Goal: Task Accomplishment & Management: Manage account settings

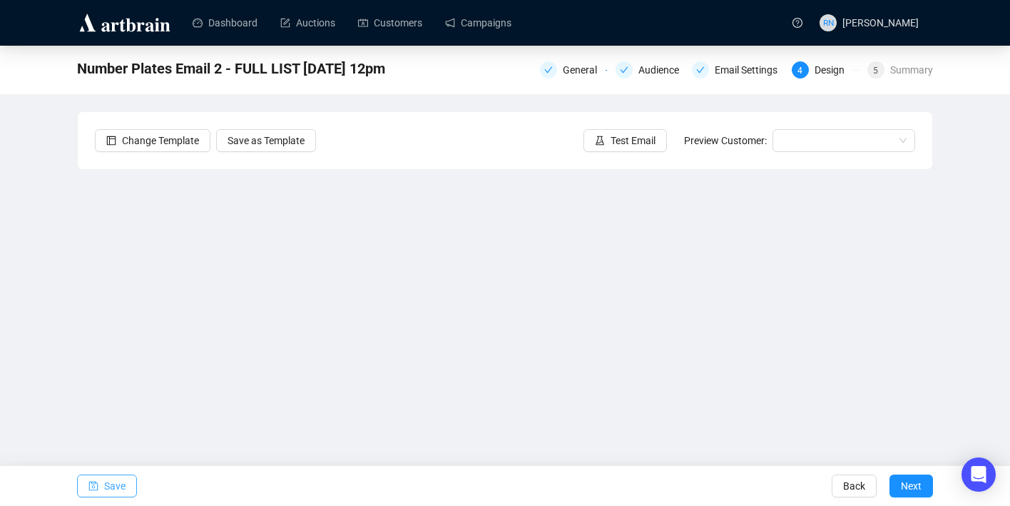
click at [112, 477] on span "Save" at bounding box center [114, 486] width 21 height 40
click at [113, 484] on span "Save" at bounding box center [114, 486] width 21 height 40
click at [108, 488] on span "Save" at bounding box center [114, 486] width 21 height 40
click at [116, 487] on span "Save" at bounding box center [114, 486] width 21 height 40
click at [94, 486] on icon "save" at bounding box center [93, 485] width 9 height 9
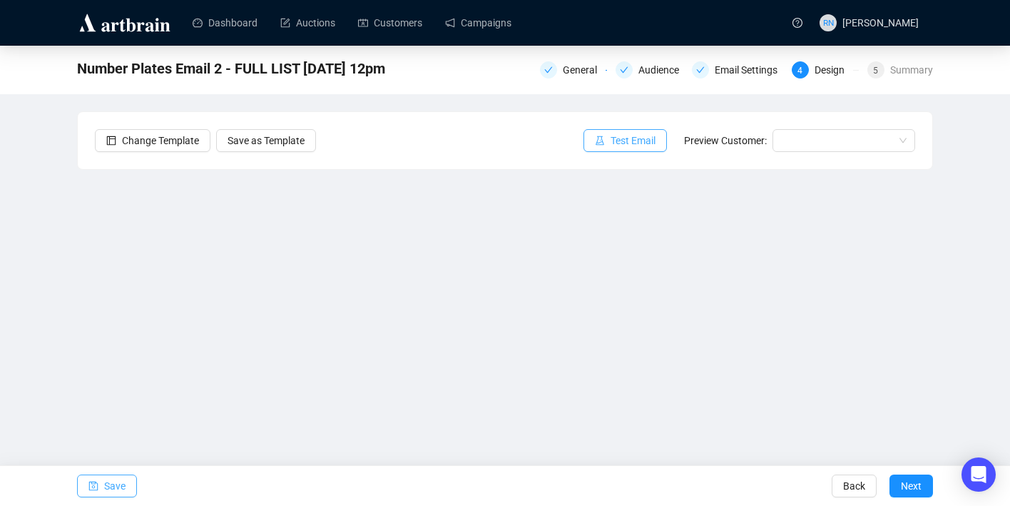
click at [643, 138] on span "Test Email" at bounding box center [632, 141] width 45 height 16
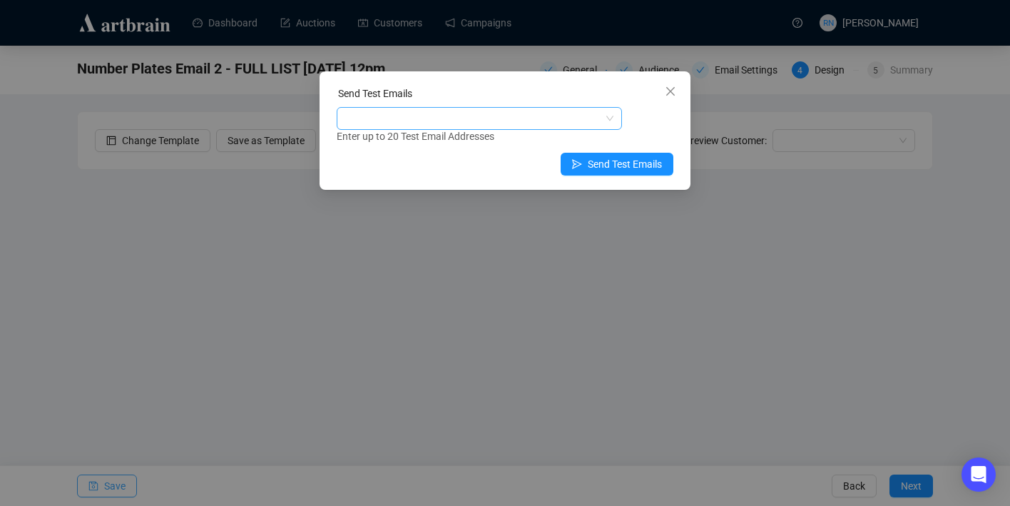
click at [389, 116] on div at bounding box center [471, 118] width 265 height 20
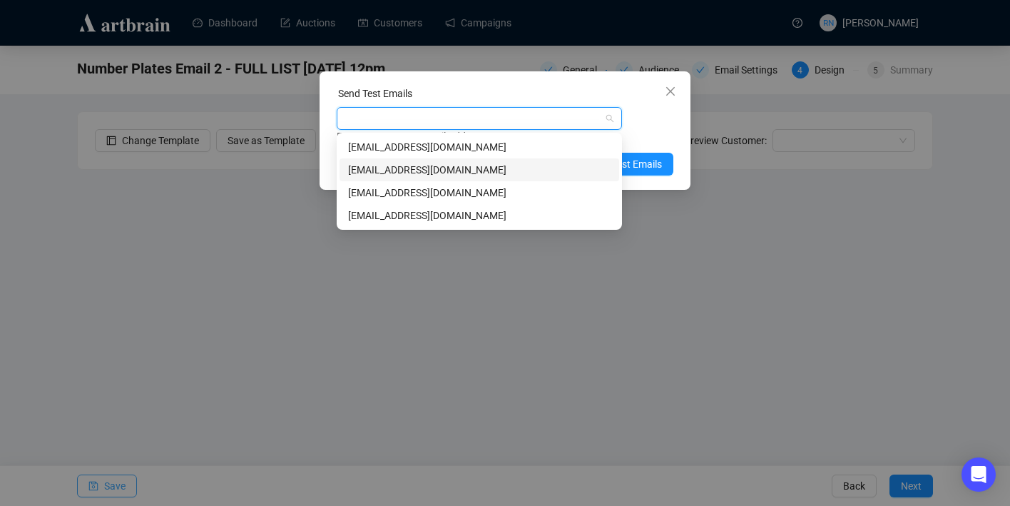
click at [396, 168] on div "art@ozbid.com.au" at bounding box center [479, 170] width 262 height 16
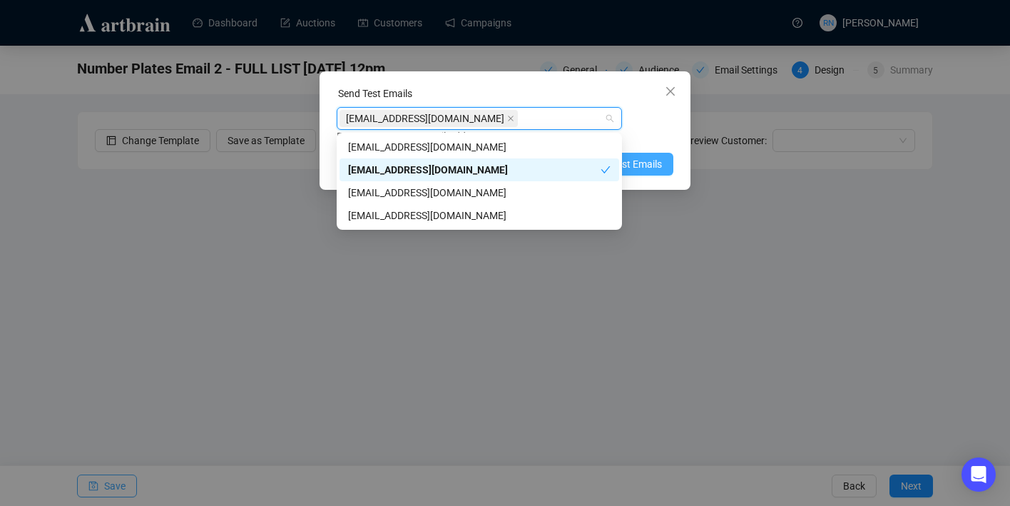
click at [653, 165] on span "Send Test Emails" at bounding box center [625, 164] width 74 height 16
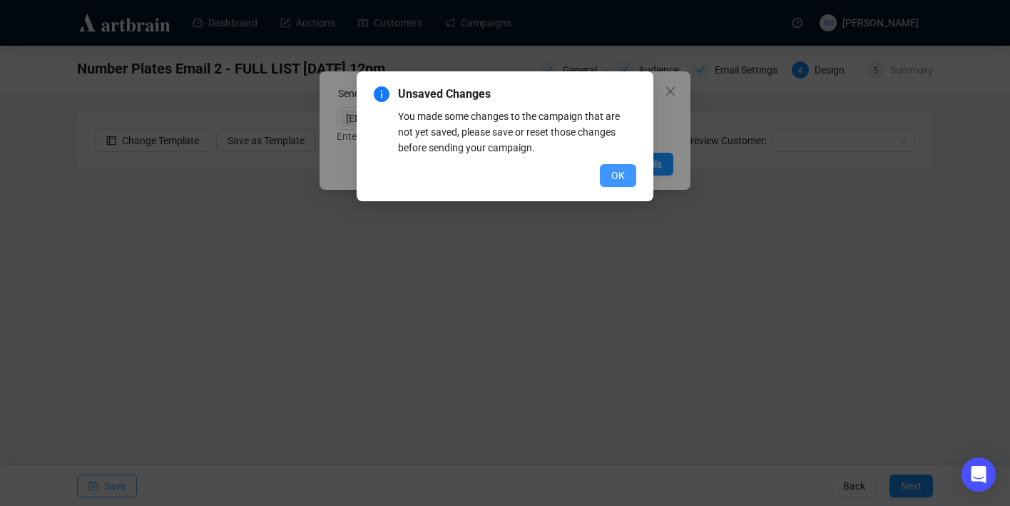
click at [623, 180] on span "OK" at bounding box center [618, 176] width 14 height 16
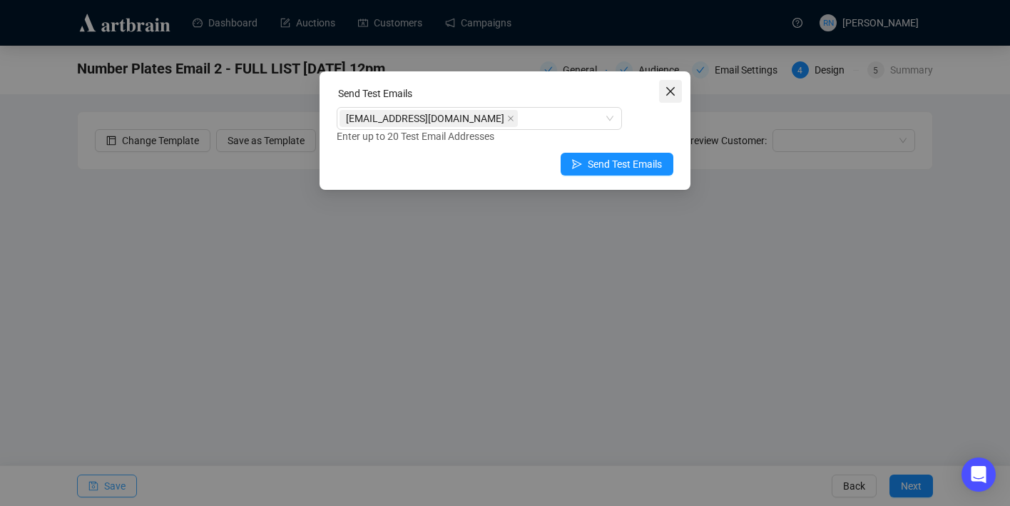
click at [668, 92] on icon "close" at bounding box center [670, 91] width 11 height 11
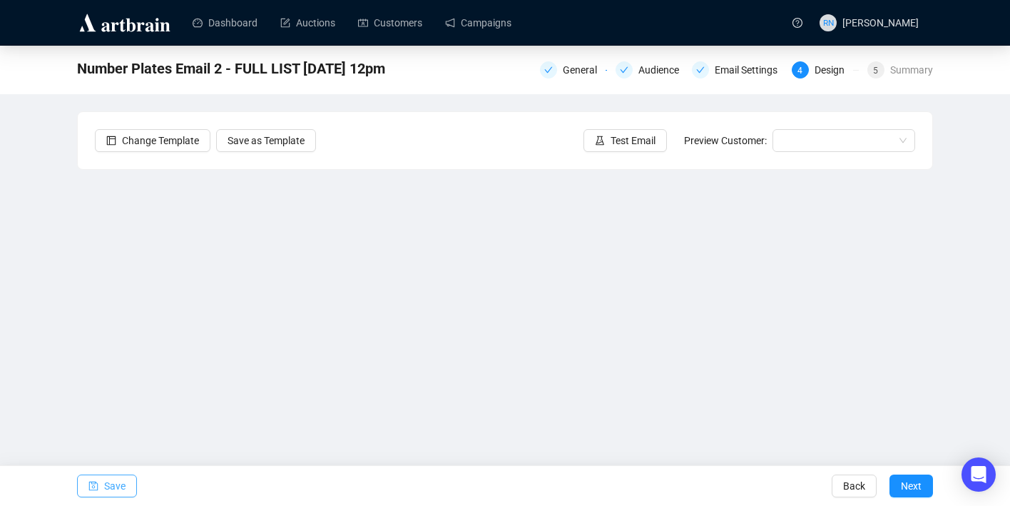
click at [125, 481] on span "Save" at bounding box center [114, 486] width 21 height 40
click at [625, 153] on div "Change Template Save as Template Test Email Preview Customer:" at bounding box center [505, 140] width 854 height 57
click at [615, 140] on span "Test Email" at bounding box center [632, 141] width 45 height 16
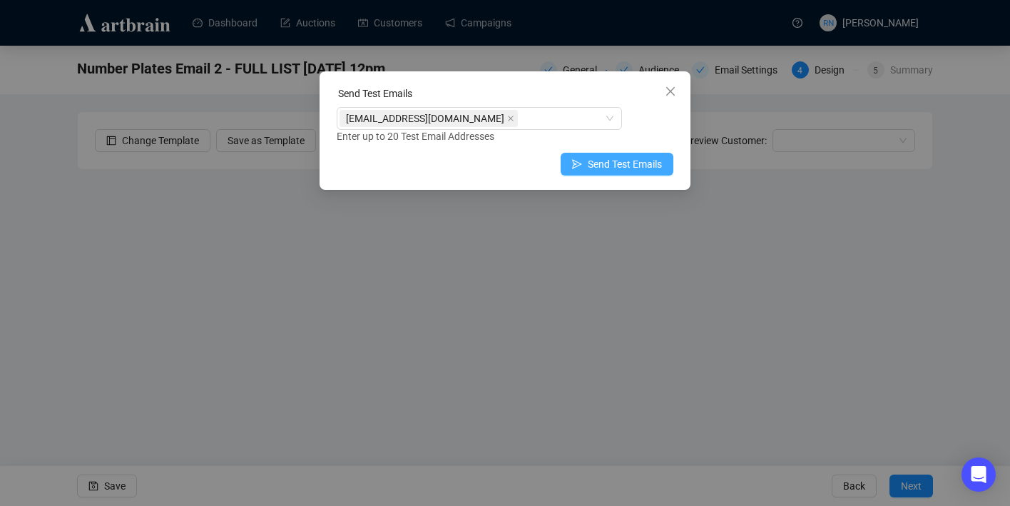
click at [609, 163] on span "Send Test Emails" at bounding box center [625, 164] width 74 height 16
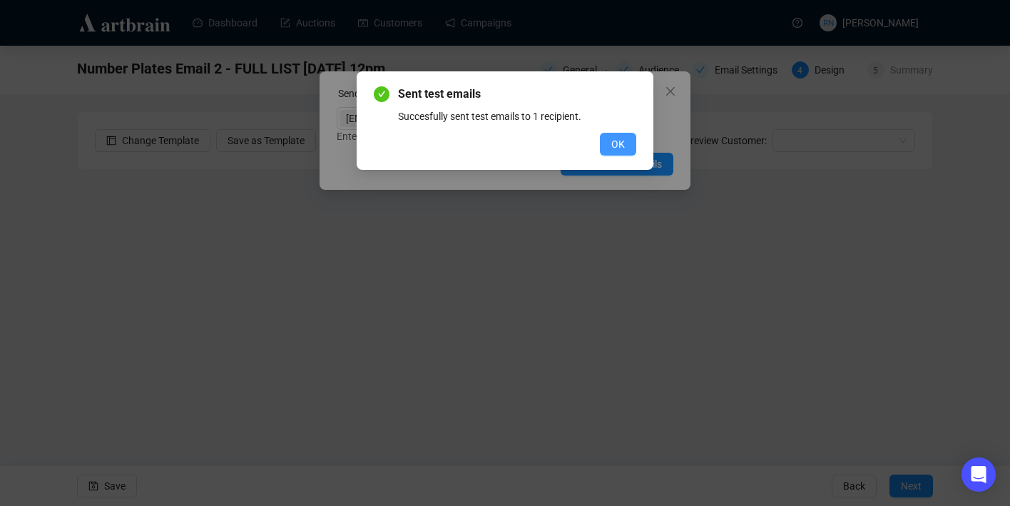
click at [624, 148] on span "OK" at bounding box center [618, 144] width 14 height 16
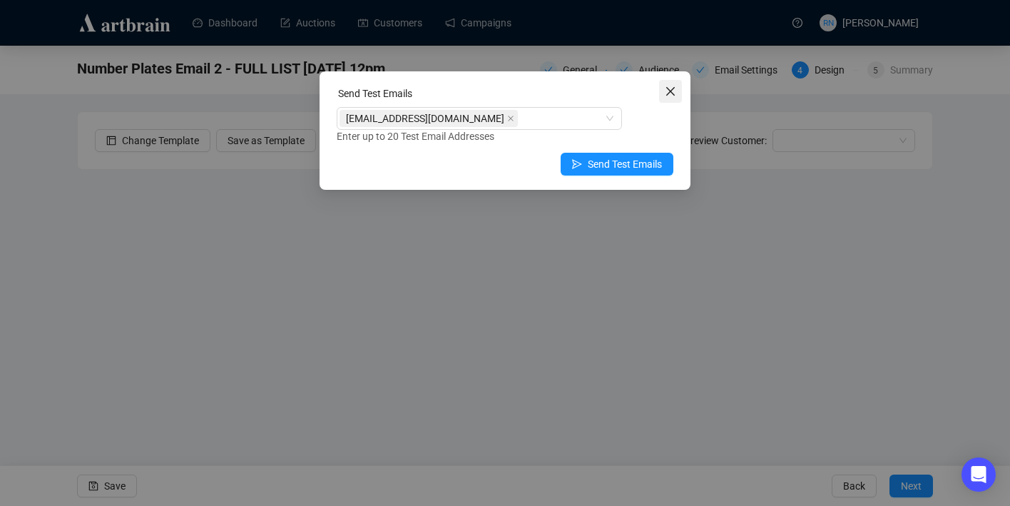
click at [672, 88] on icon "close" at bounding box center [670, 91] width 9 height 9
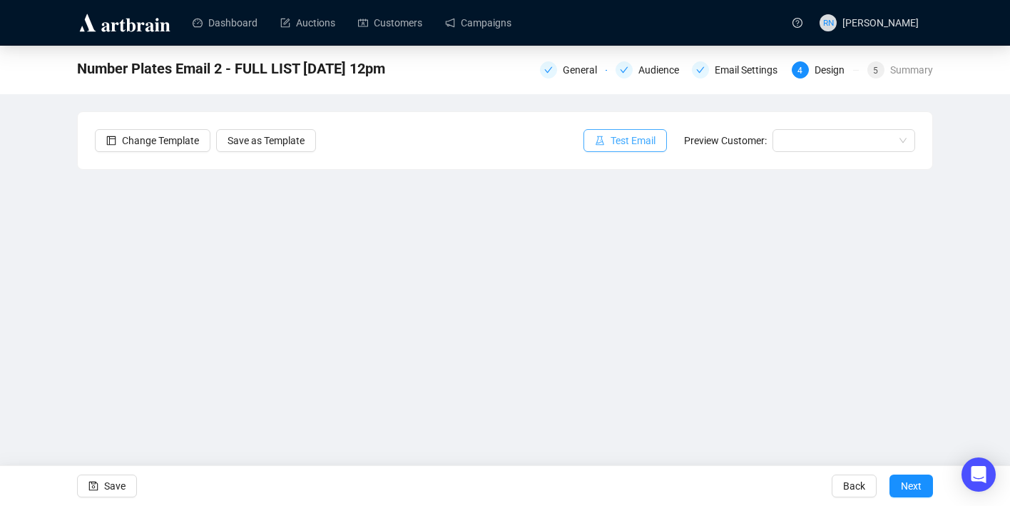
click at [623, 138] on span "Test Email" at bounding box center [632, 141] width 45 height 16
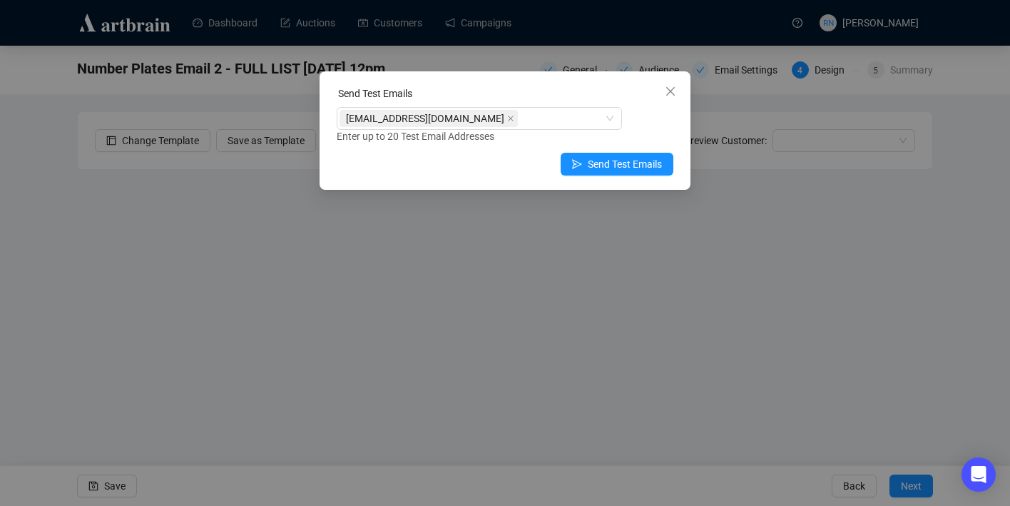
click at [361, 133] on div "Enter up to 20 Test Email Addresses" at bounding box center [505, 136] width 337 height 16
click at [459, 126] on div "art@ozbid.com.au" at bounding box center [471, 118] width 265 height 20
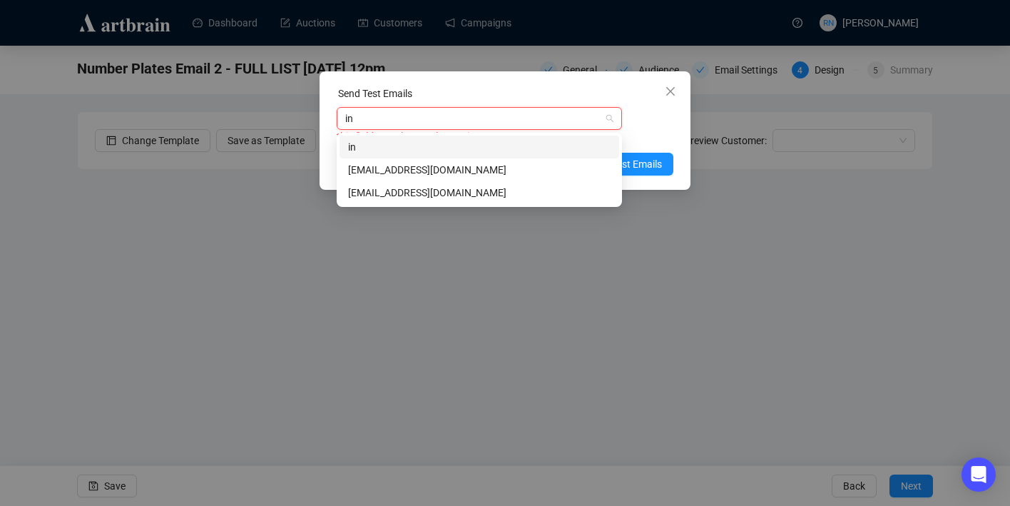
type input "inf"
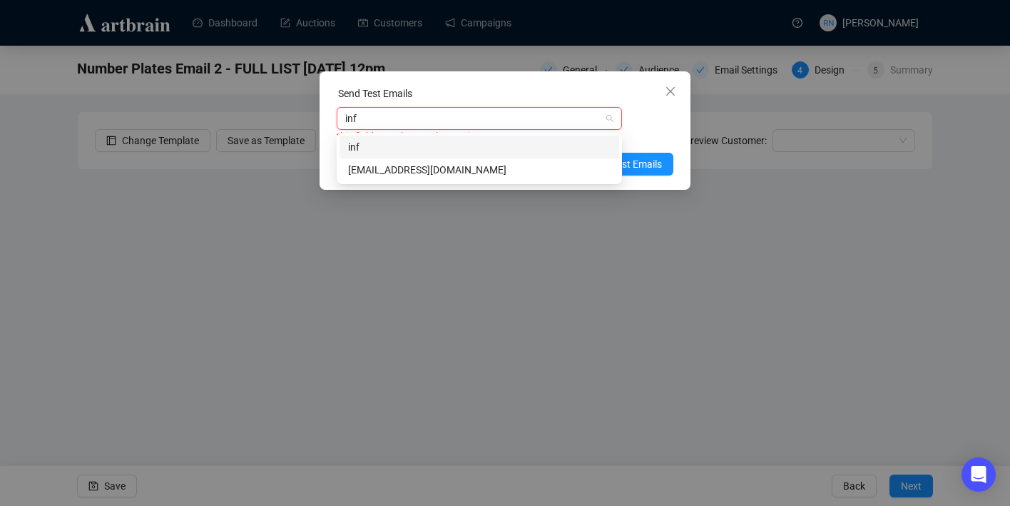
click at [458, 162] on div "info@ozbid.com.au" at bounding box center [479, 170] width 262 height 16
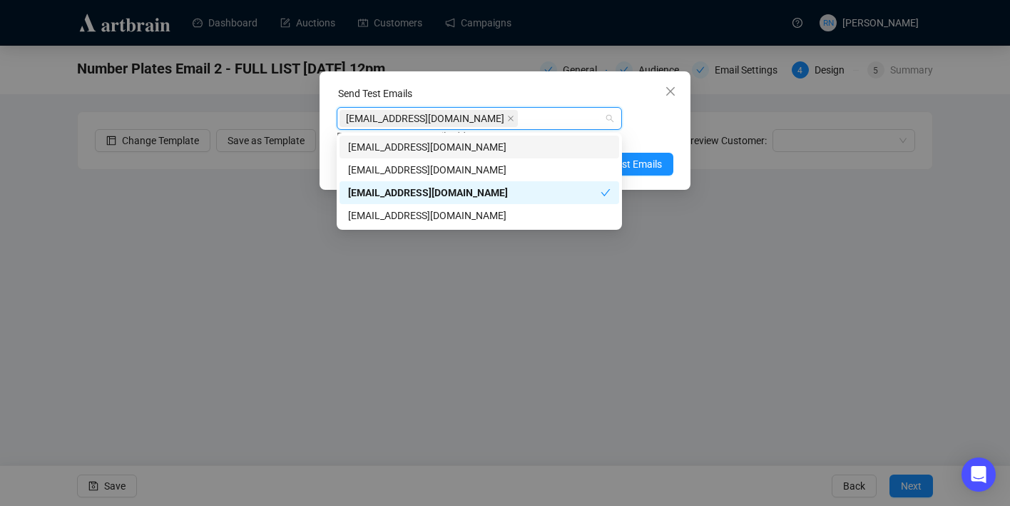
click at [615, 117] on div "info@ozbid.com.au" at bounding box center [479, 118] width 285 height 23
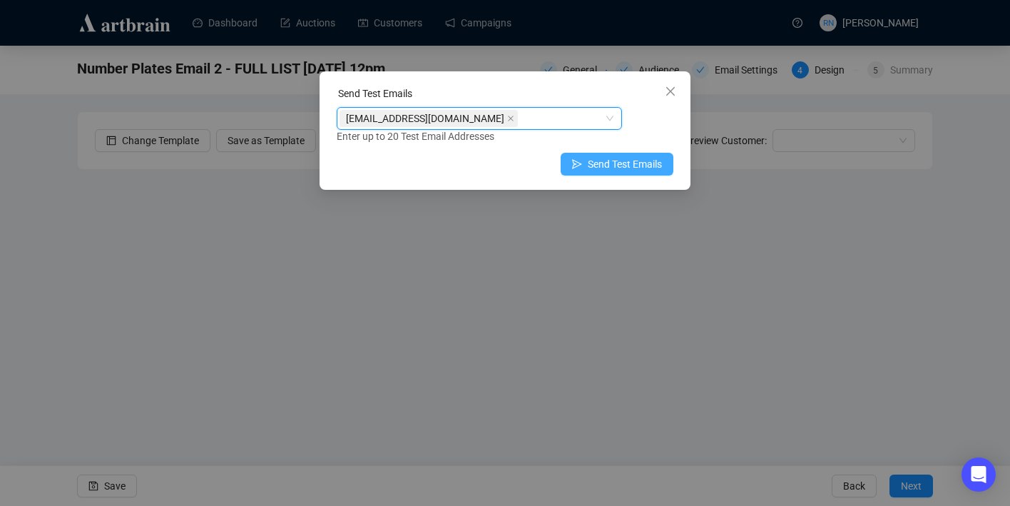
click at [638, 165] on span "Send Test Emails" at bounding box center [625, 164] width 74 height 16
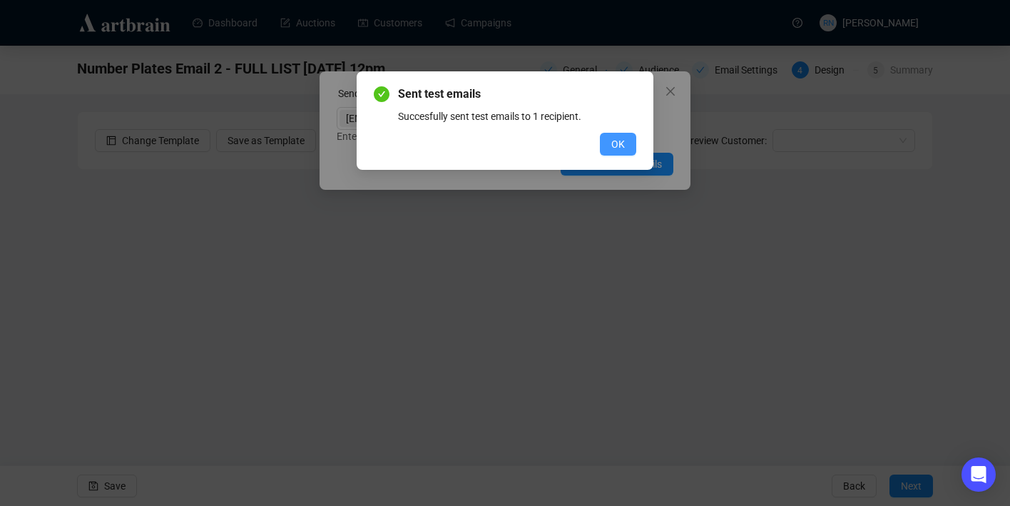
click at [608, 145] on button "OK" at bounding box center [618, 144] width 36 height 23
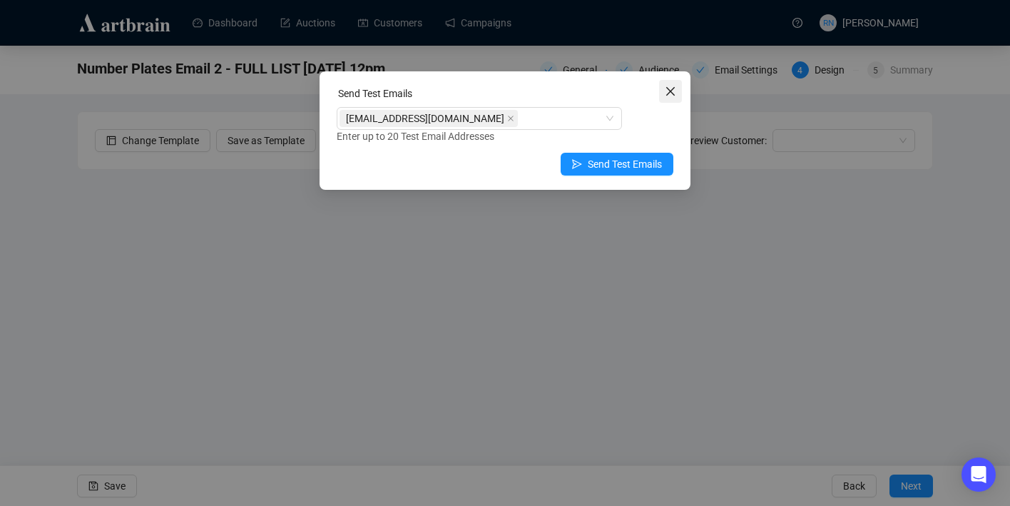
click at [671, 93] on icon "close" at bounding box center [670, 91] width 11 height 11
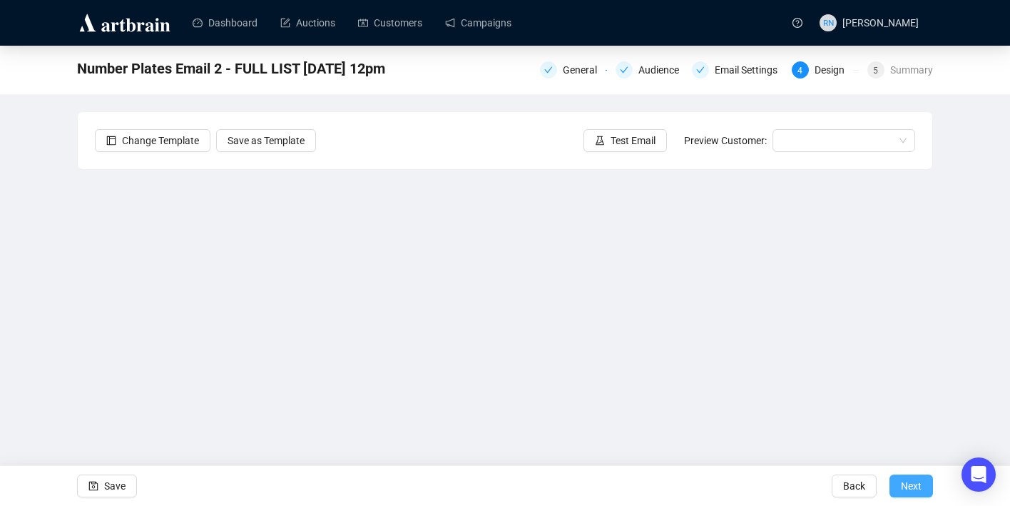
click at [906, 493] on span "Next" at bounding box center [911, 486] width 21 height 40
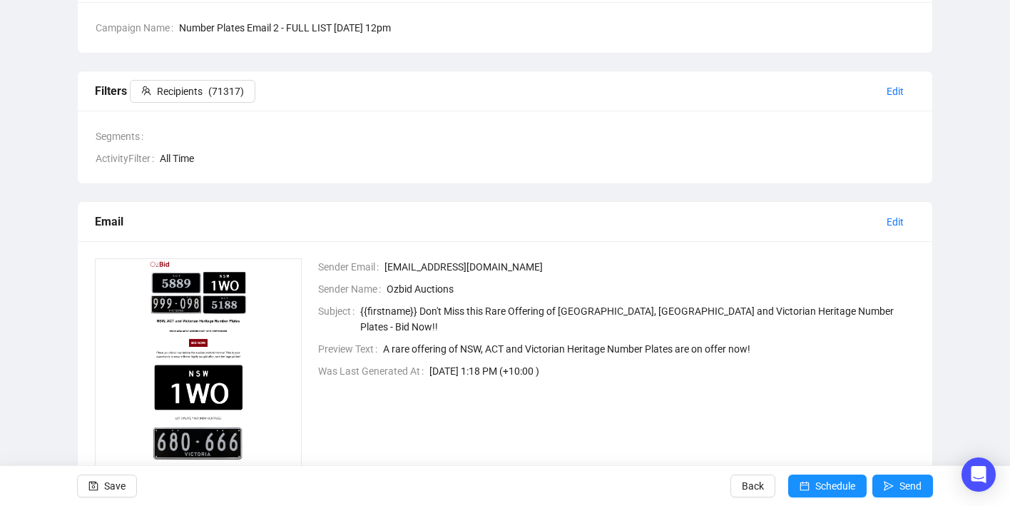
scroll to position [277, 0]
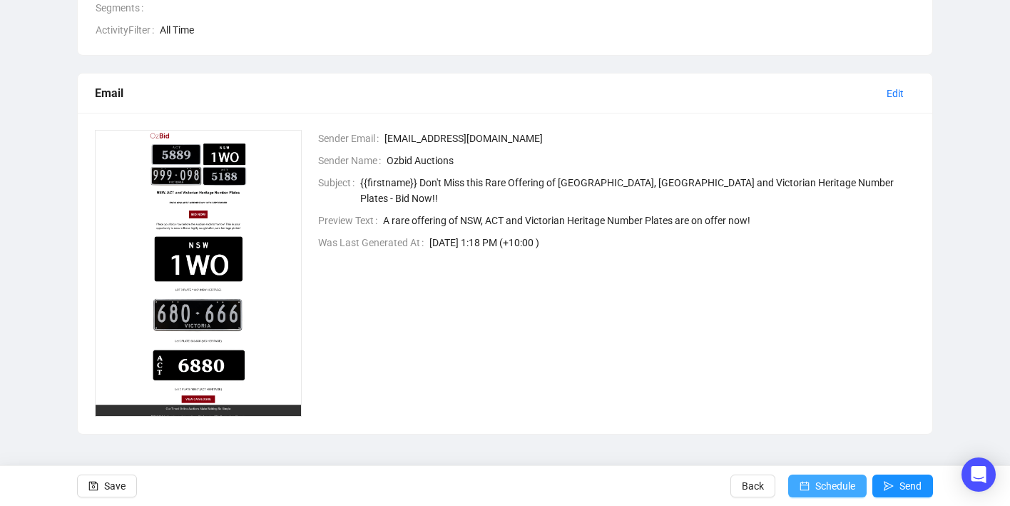
click at [800, 484] on icon "calendar" at bounding box center [804, 485] width 9 height 9
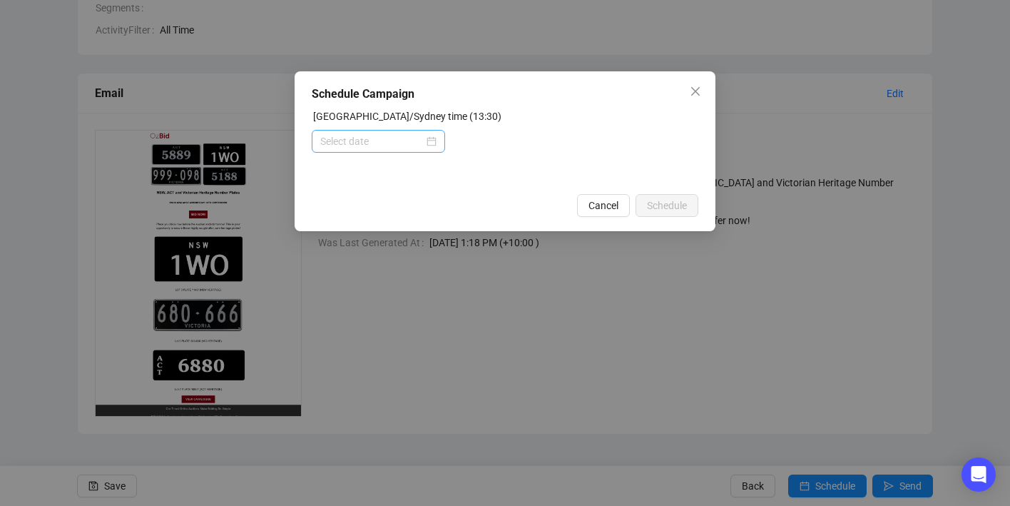
click at [430, 135] on div at bounding box center [378, 141] width 116 height 16
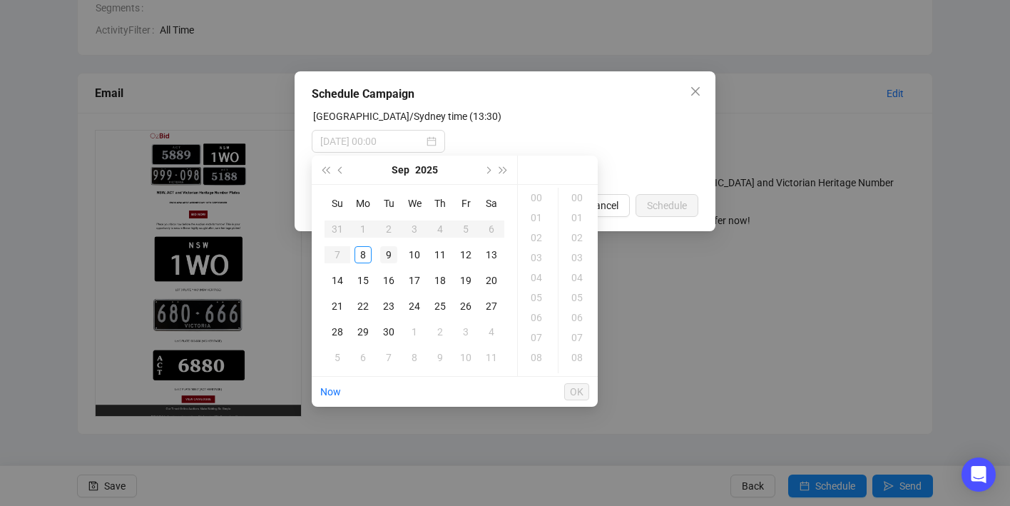
click at [384, 253] on div "9" at bounding box center [388, 254] width 17 height 17
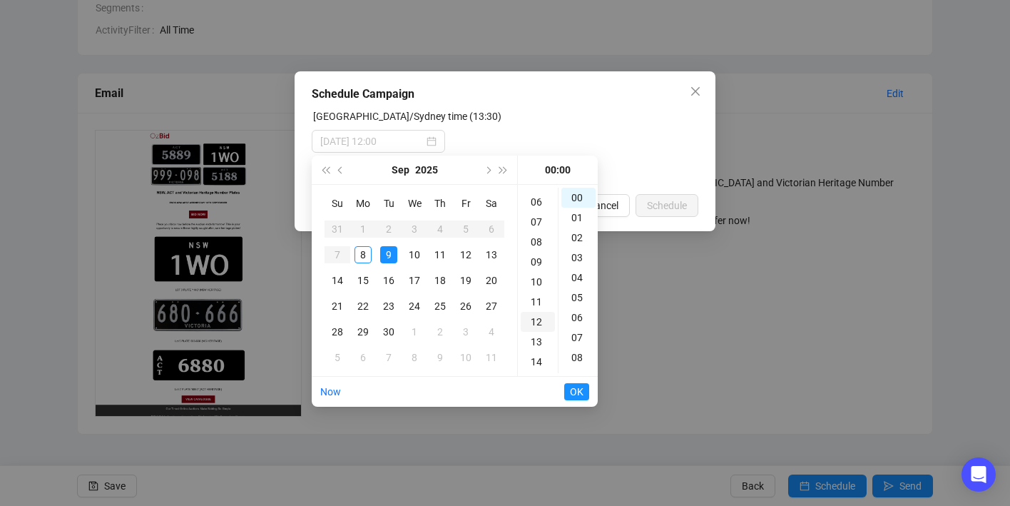
click at [534, 318] on div "12" at bounding box center [538, 322] width 34 height 20
click at [579, 197] on div "00" at bounding box center [578, 198] width 34 height 20
type input "2025-09-09 12:00"
click at [580, 393] on span "OK" at bounding box center [577, 391] width 14 height 27
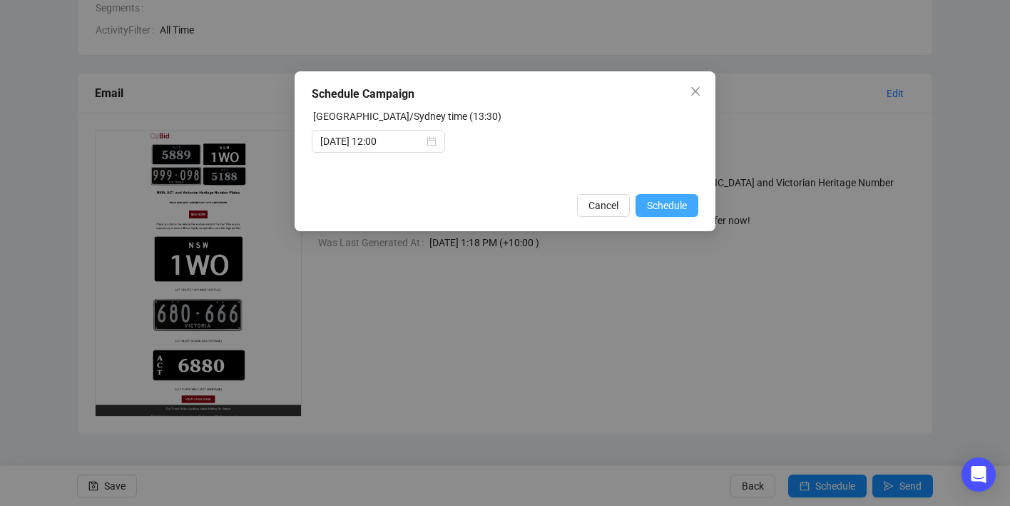
click at [661, 197] on button "Schedule" at bounding box center [666, 205] width 63 height 23
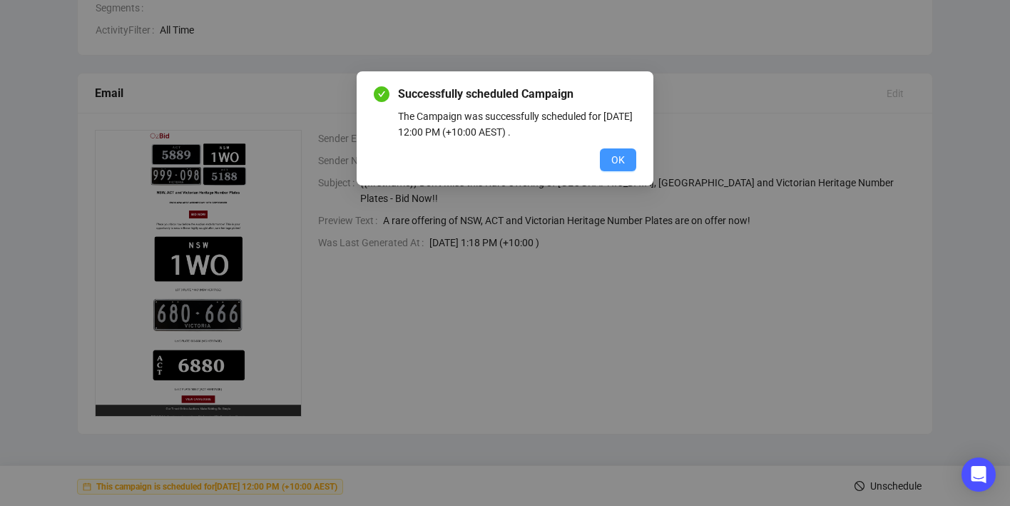
click at [628, 163] on button "OK" at bounding box center [618, 159] width 36 height 23
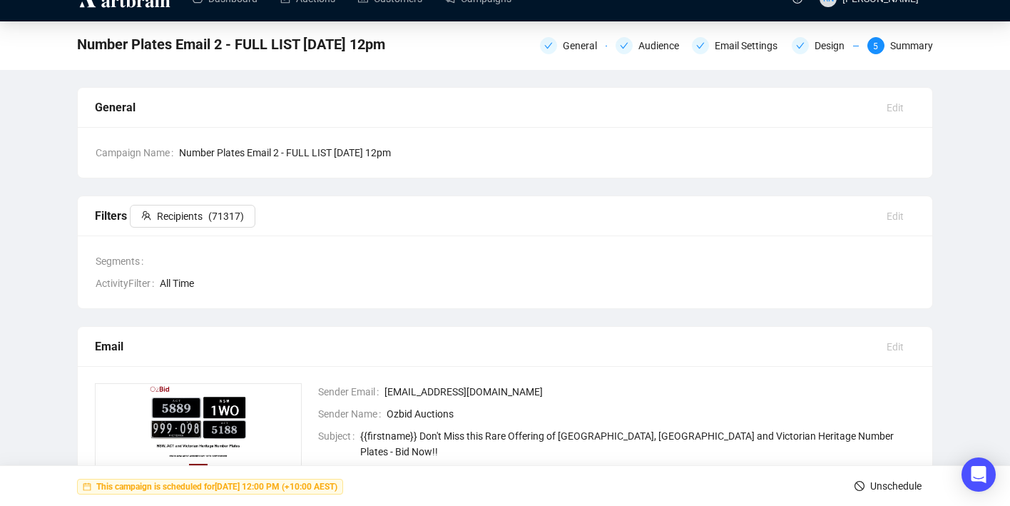
scroll to position [0, 0]
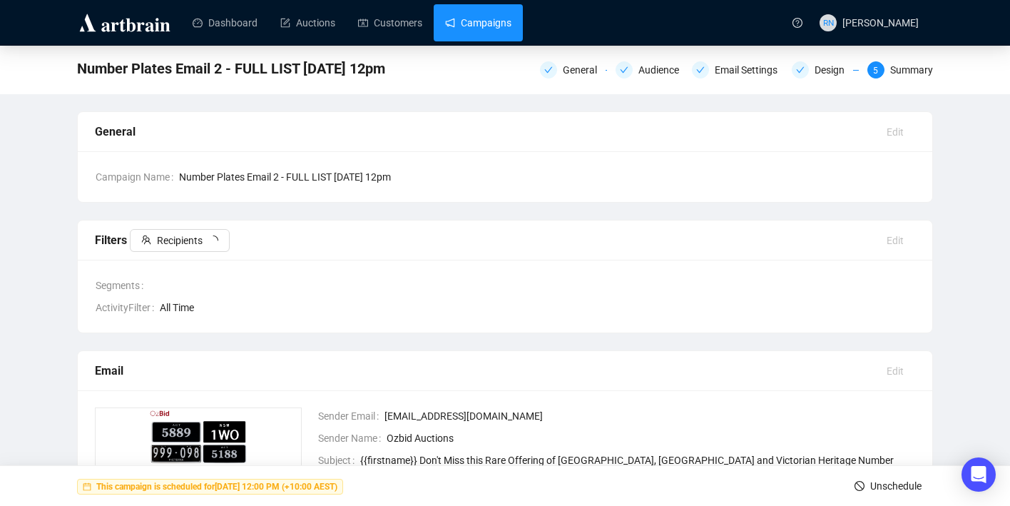
click at [466, 33] on link "Campaigns" at bounding box center [478, 22] width 66 height 37
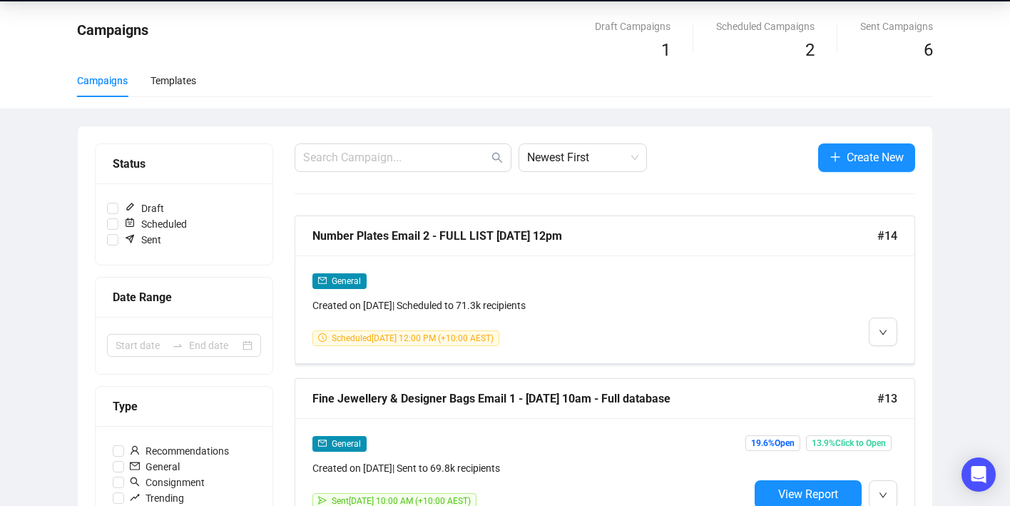
scroll to position [39, 0]
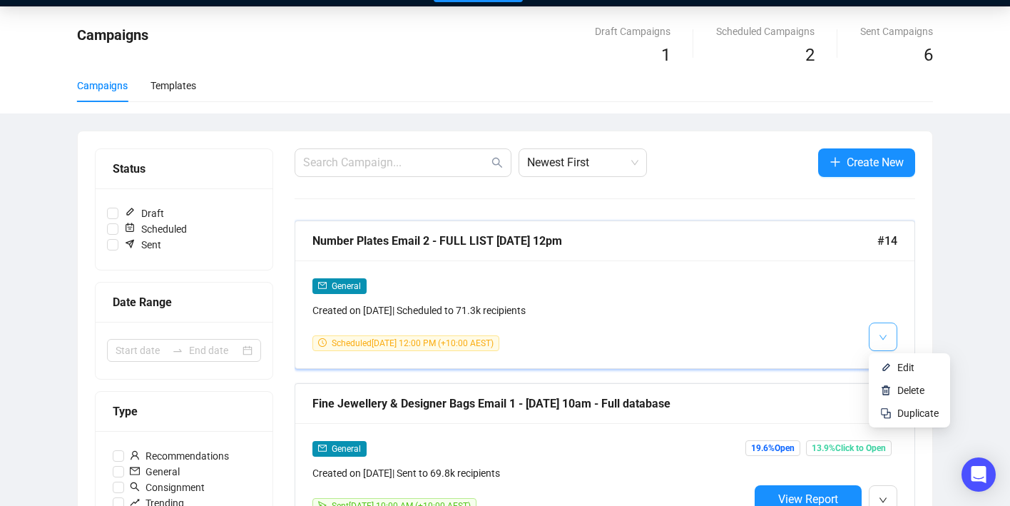
click at [882, 341] on span "button" at bounding box center [883, 336] width 9 height 18
click at [891, 412] on img at bounding box center [885, 412] width 11 height 11
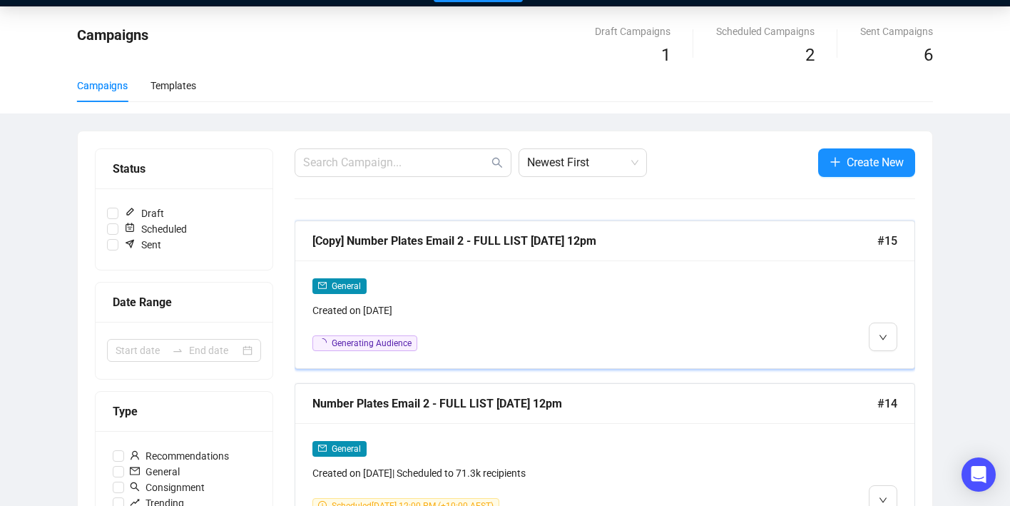
click at [531, 307] on div "Created on [DATE]" at bounding box center [530, 310] width 436 height 16
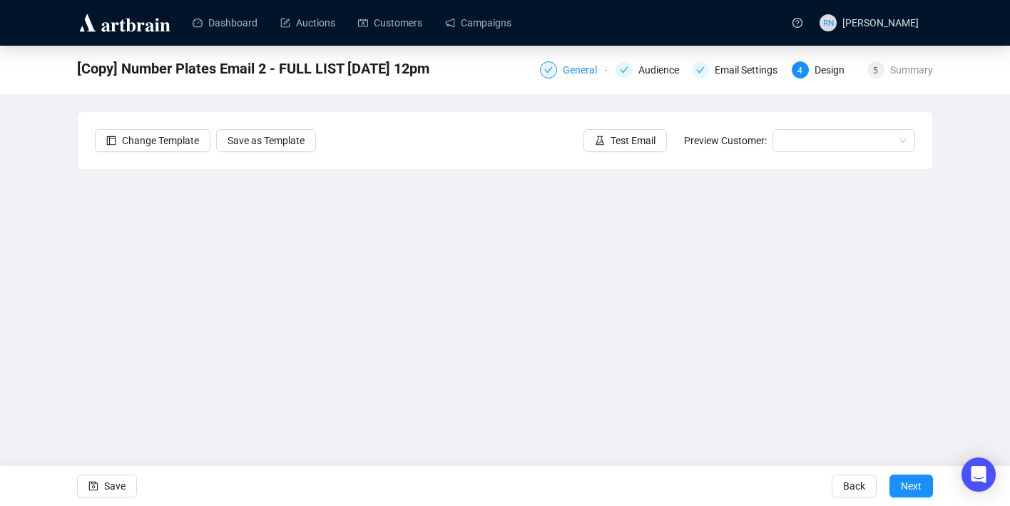
click at [575, 74] on div "General" at bounding box center [584, 69] width 43 height 17
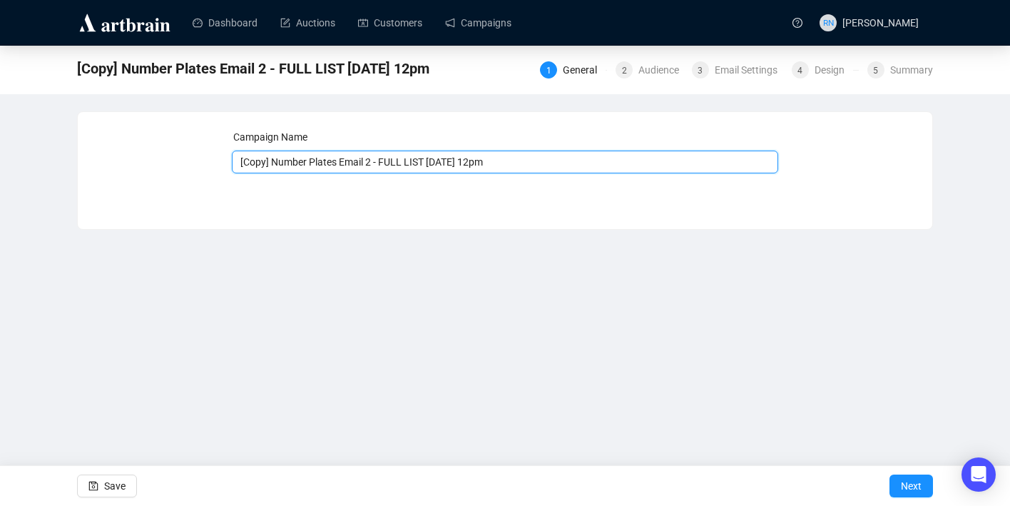
drag, startPoint x: 275, startPoint y: 162, endPoint x: 155, endPoint y: 163, distance: 119.8
click at [155, 163] on div "Campaign Name [Copy] Number Plates Email 2 - FULL LIST 9.9.25 12pm Save Next" at bounding box center [505, 159] width 820 height 61
click at [344, 160] on input "Number Plates Email 2 - FULL LIST [DATE] 12pm" at bounding box center [505, 161] width 547 height 23
click at [409, 160] on input "Number Plates Email 3 - FULL LIST 9.9.25 12pm" at bounding box center [505, 161] width 547 height 23
click at [451, 159] on input "Number Plates Email 3 - FULL LIST 10.9.25 12pm" at bounding box center [505, 161] width 547 height 23
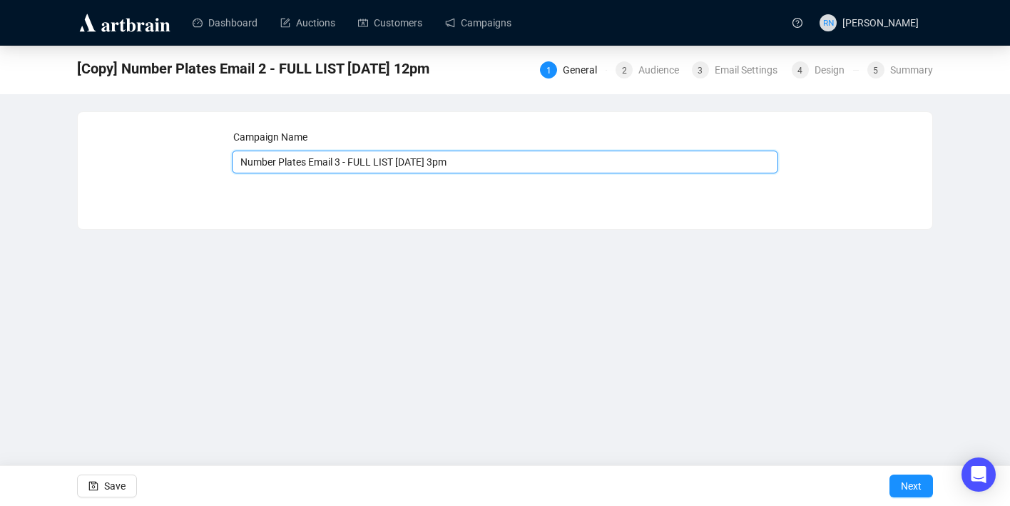
click at [491, 159] on input "Number Plates Email 3 - FULL LIST 10.9.25 3pm" at bounding box center [505, 161] width 547 height 23
type input "Number Plates Email 3 - FULL LIST [DATE] 3pm Ends Tonight"
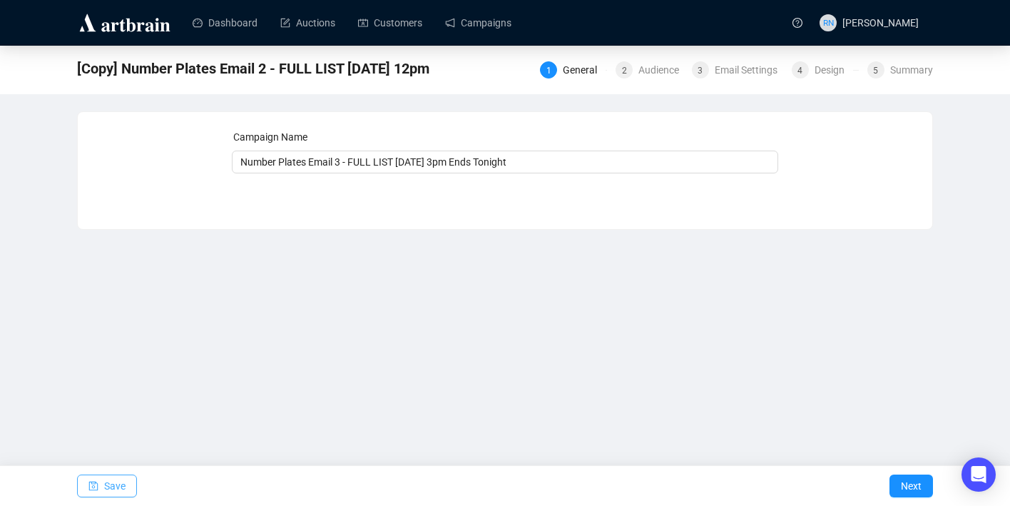
click at [111, 492] on span "Save" at bounding box center [114, 486] width 21 height 40
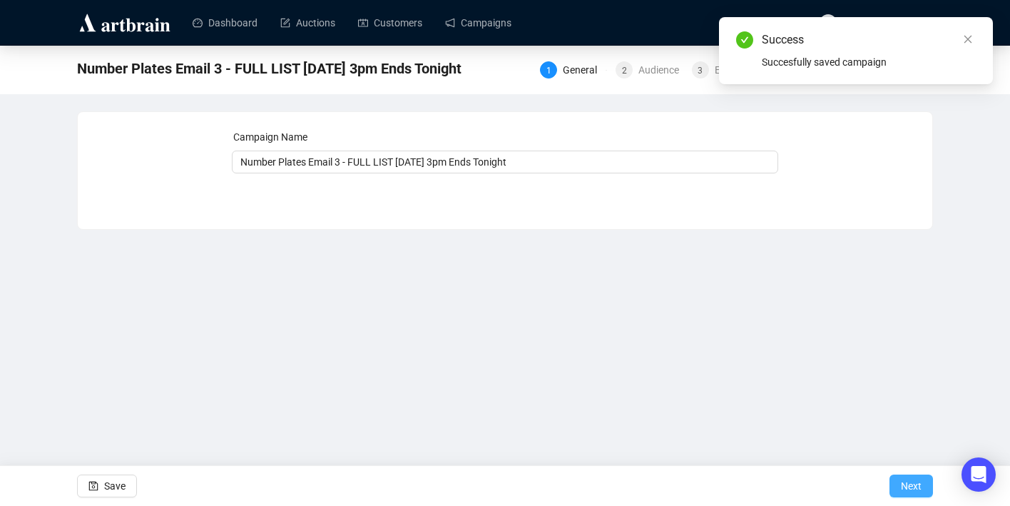
click at [909, 488] on span "Next" at bounding box center [911, 486] width 21 height 40
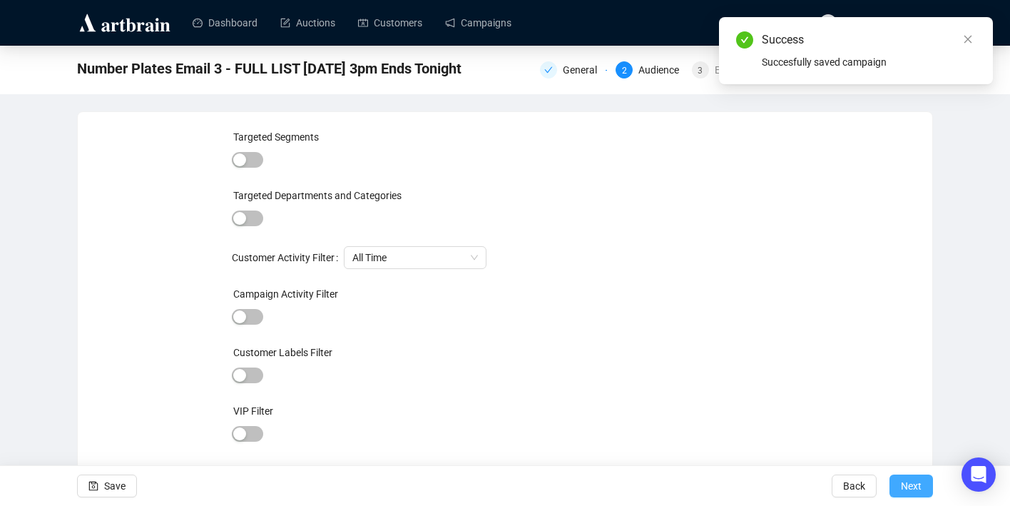
click at [908, 478] on span "Next" at bounding box center [911, 486] width 21 height 40
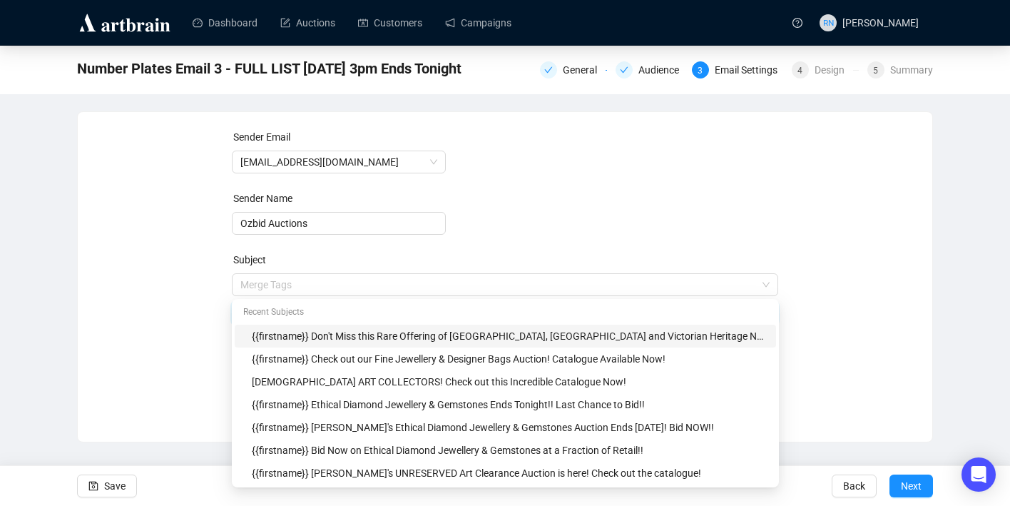
click at [301, 287] on body "Dashboard Auctions Customers Campaigns RN Reannon Navaratnam Number Plates Emai…" at bounding box center [505, 253] width 1010 height 506
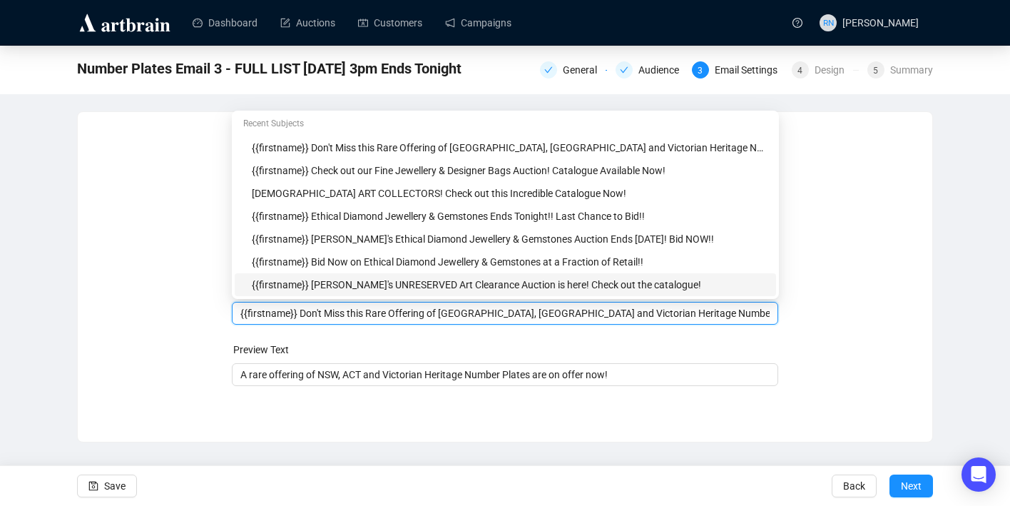
click at [449, 314] on input "{{firstname}} Don't Miss this Rare Offering of NSW, ACT and Victorian Heritage …" at bounding box center [505, 313] width 530 height 16
drag, startPoint x: 449, startPoint y: 314, endPoint x: 303, endPoint y: 310, distance: 145.5
click at [303, 310] on input "{{firstname}} Don't Miss this Rare Offering of NSW, ACT and Victorian Heritage …" at bounding box center [505, 313] width 530 height 16
click at [523, 317] on input "{{firstname}} NSW, ACT and Victorian Heritage Number Plates - Bid Now!!" at bounding box center [505, 313] width 530 height 16
click at [632, 313] on input "{{firstname}} NSW, ACT and Victorian Heritage Number Plates Ends Tonight - Bid …" at bounding box center [505, 313] width 530 height 16
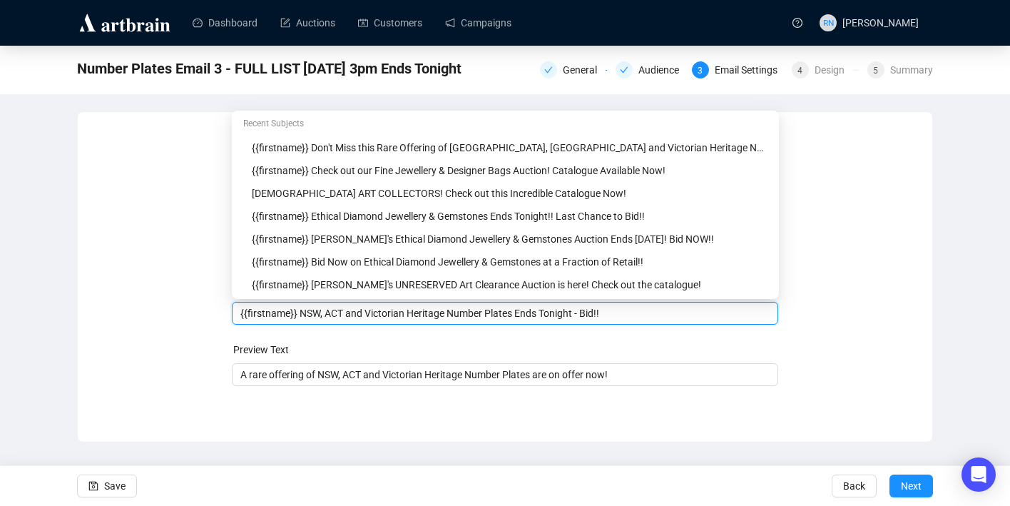
click at [598, 317] on input "{{firstname}} NSW, ACT and Victorian Heritage Number Plates Ends Tonight - Bid!!" at bounding box center [505, 313] width 530 height 16
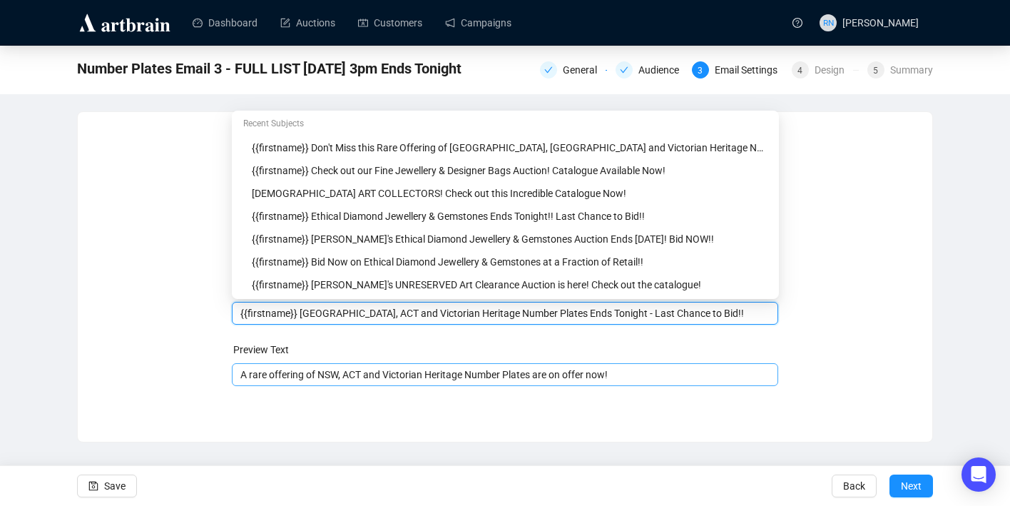
type input "{{firstname}} NSW, ACT and Victorian Heritage Number Plates Ends Tonight - Last…"
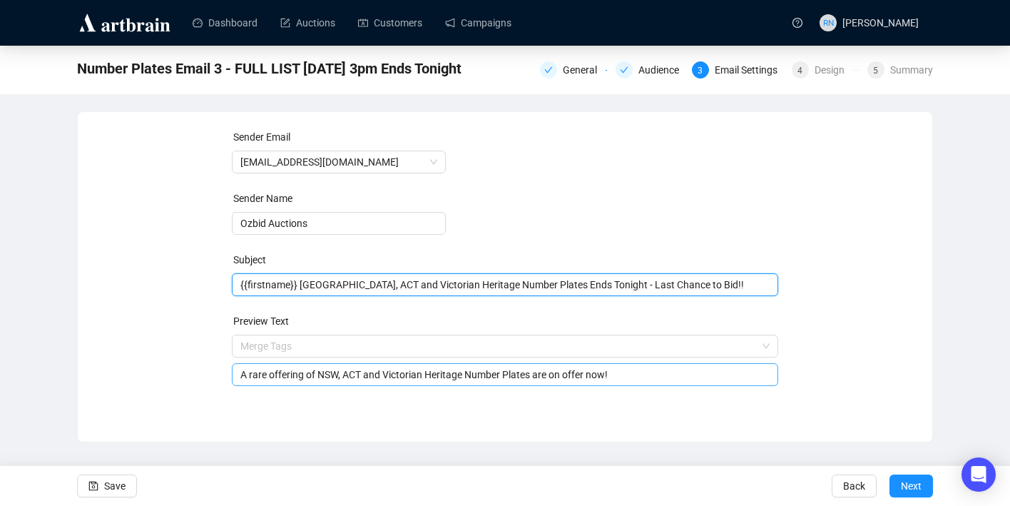
click at [476, 373] on input "A rare offering of NSW, ACT and Victorian Heritage Number Plates are on offer n…" at bounding box center [505, 375] width 530 height 16
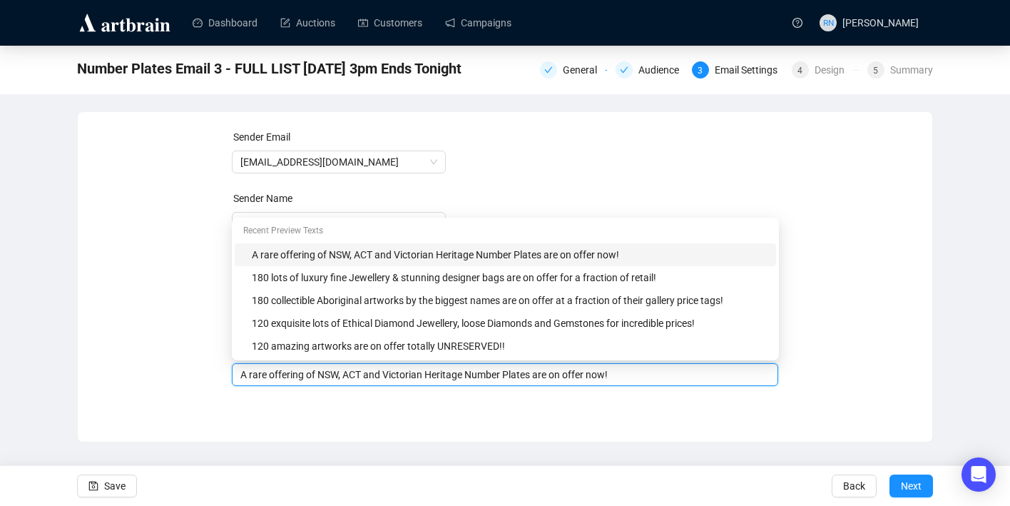
click at [444, 422] on div "Sender Email auctions@ozbid.com.au Sender Name Ozbid Auctions Subject {{firstna…" at bounding box center [505, 276] width 856 height 331
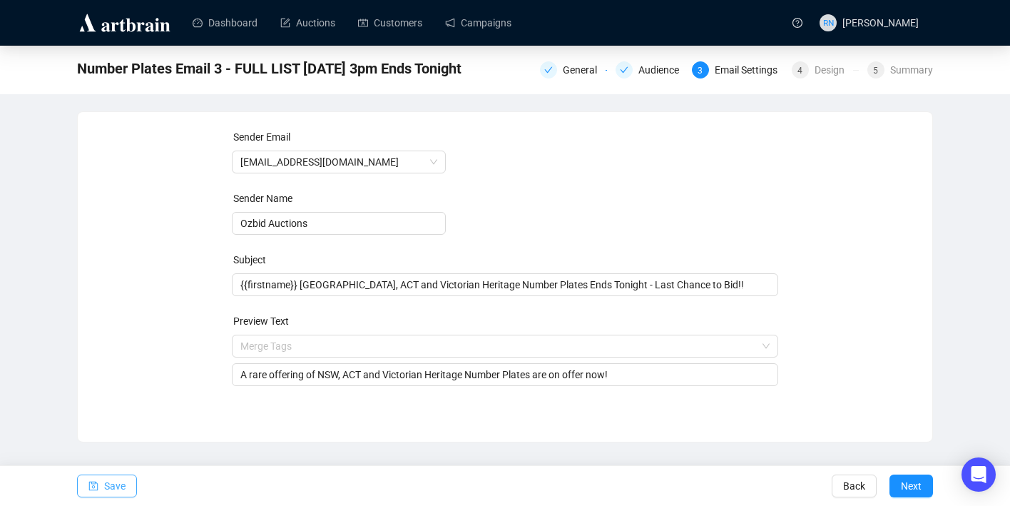
click at [118, 484] on span "Save" at bounding box center [114, 486] width 21 height 40
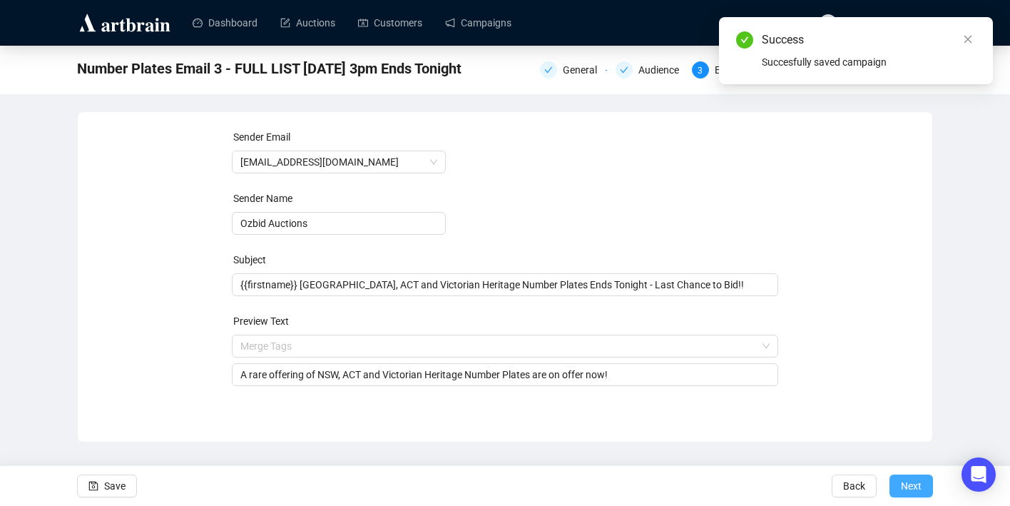
click at [916, 488] on span "Next" at bounding box center [911, 486] width 21 height 40
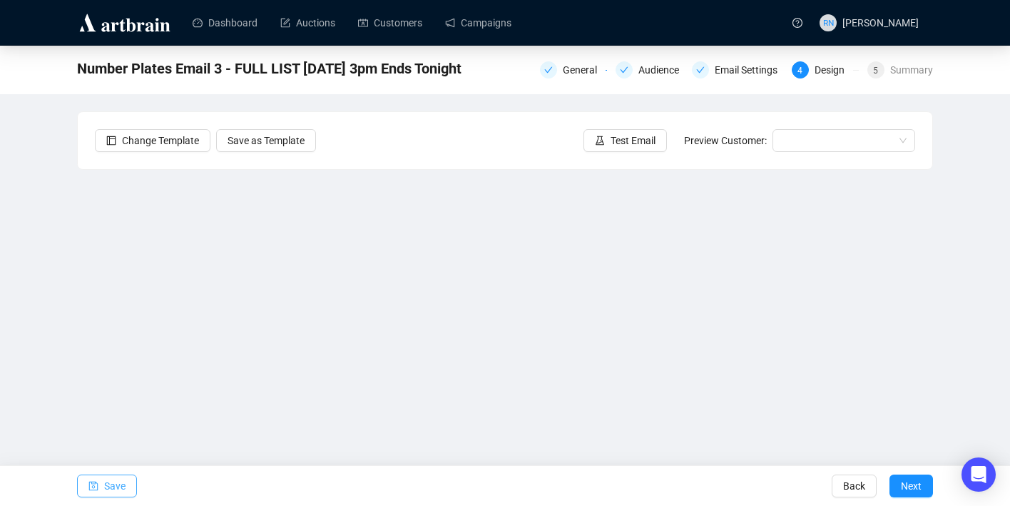
click at [103, 475] on button "Save" at bounding box center [107, 485] width 60 height 23
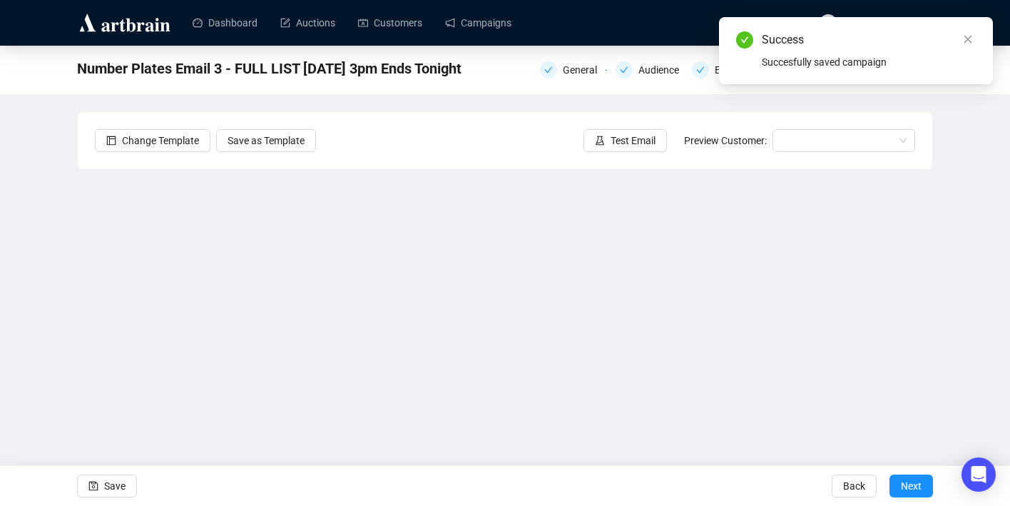
click at [608, 152] on div "Change Template Save as Template Test Email Preview Customer:" at bounding box center [505, 140] width 854 height 57
click at [596, 128] on div "Change Template Save as Template Test Email Preview Customer:" at bounding box center [505, 140] width 854 height 57
click at [597, 133] on span "button" at bounding box center [600, 141] width 10 height 16
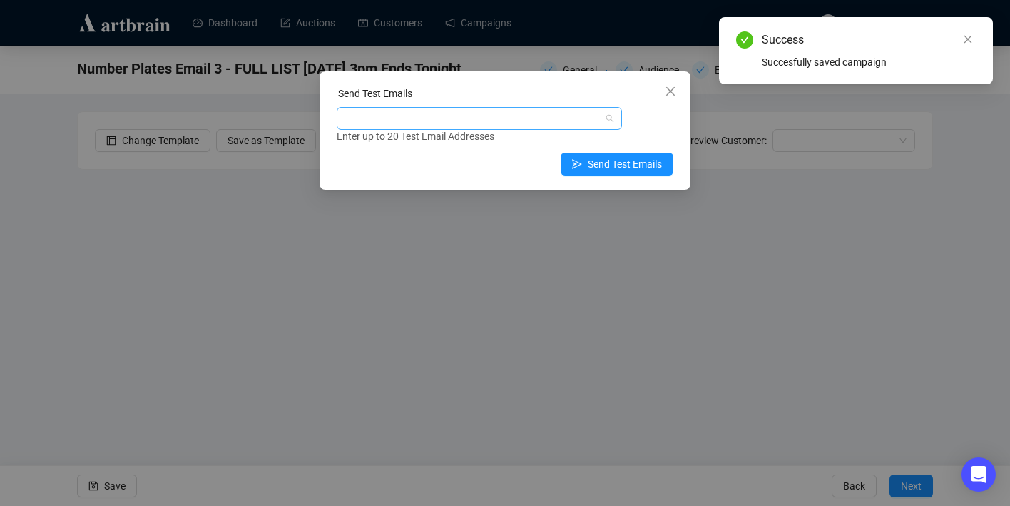
click at [481, 121] on div at bounding box center [471, 118] width 265 height 20
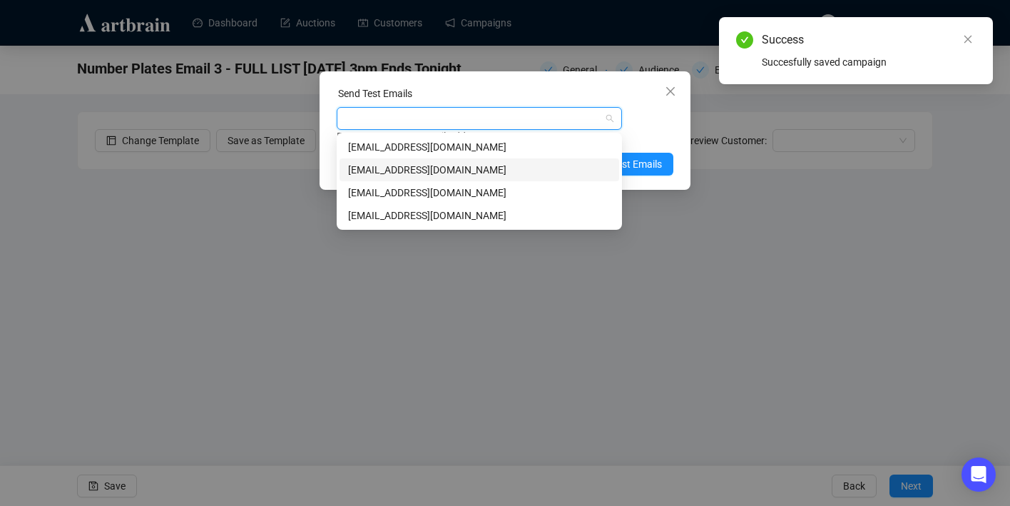
click at [467, 166] on div "art@ozbid.com.au" at bounding box center [479, 170] width 262 height 16
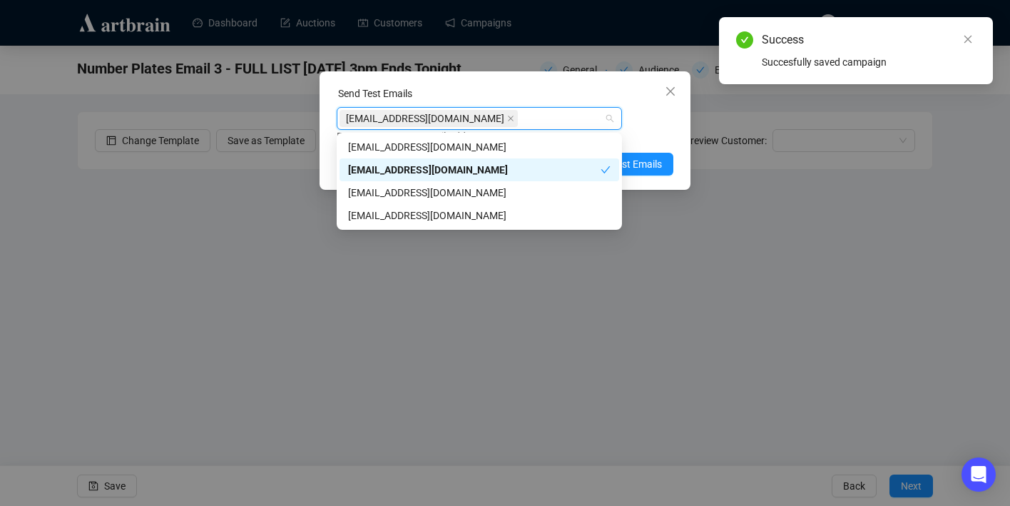
click at [653, 133] on div "Enter up to 20 Test Email Addresses" at bounding box center [505, 136] width 337 height 16
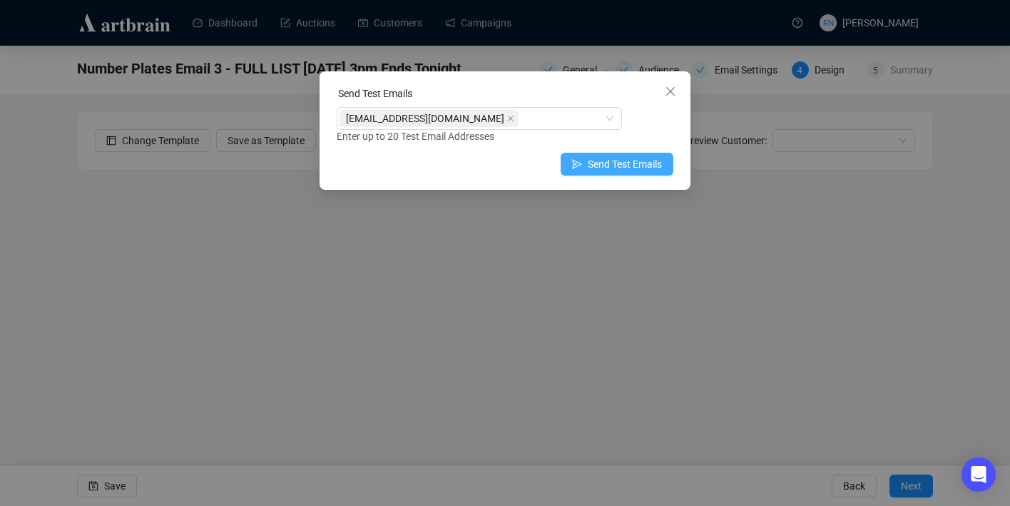
click at [639, 165] on span "Send Test Emails" at bounding box center [625, 164] width 74 height 16
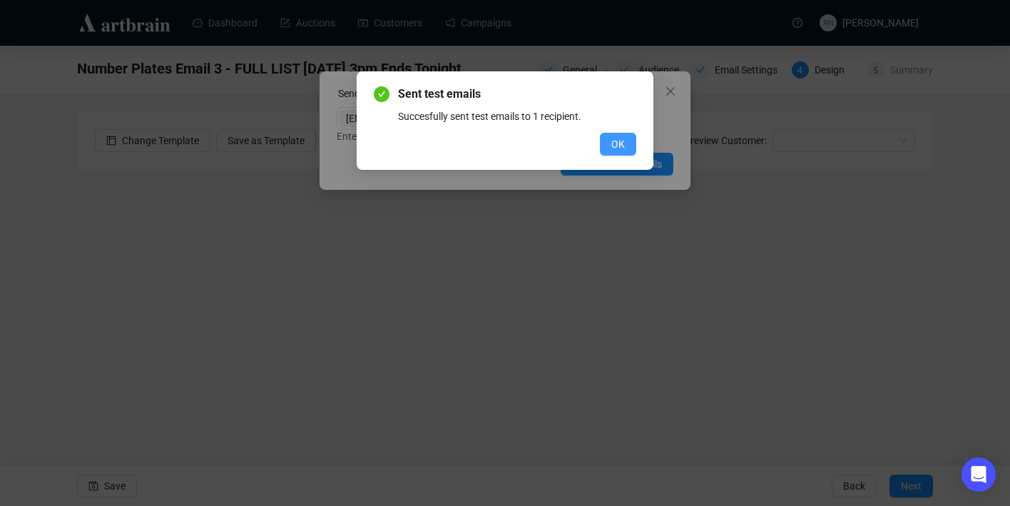
click at [625, 149] on button "OK" at bounding box center [618, 144] width 36 height 23
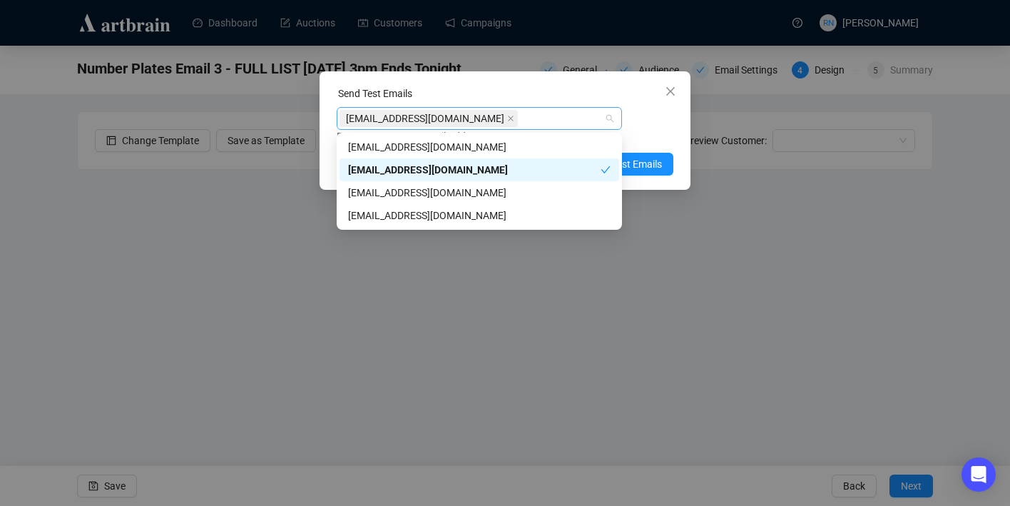
click at [553, 118] on div "art@ozbid.com.au" at bounding box center [471, 118] width 265 height 20
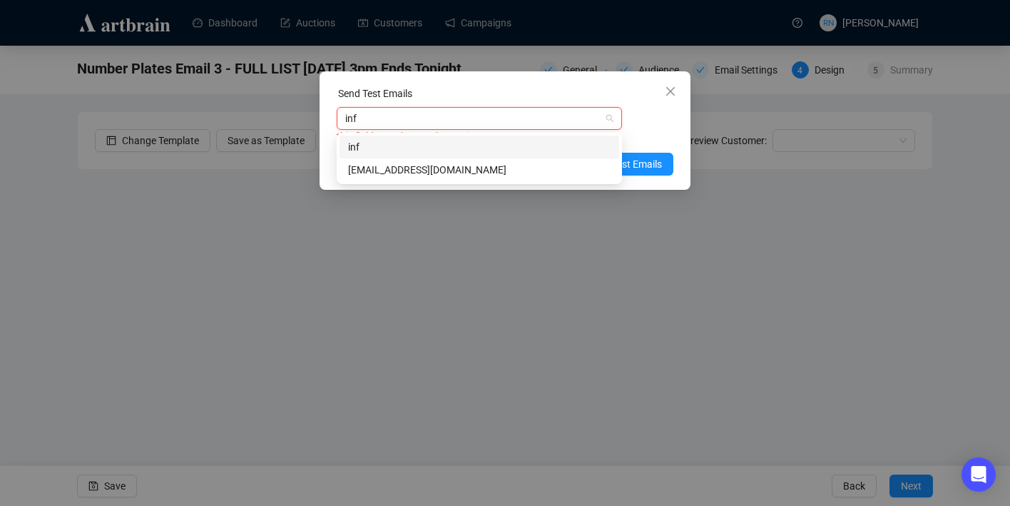
type input "info"
click at [482, 175] on div "info@ozbid.com.au" at bounding box center [479, 170] width 262 height 16
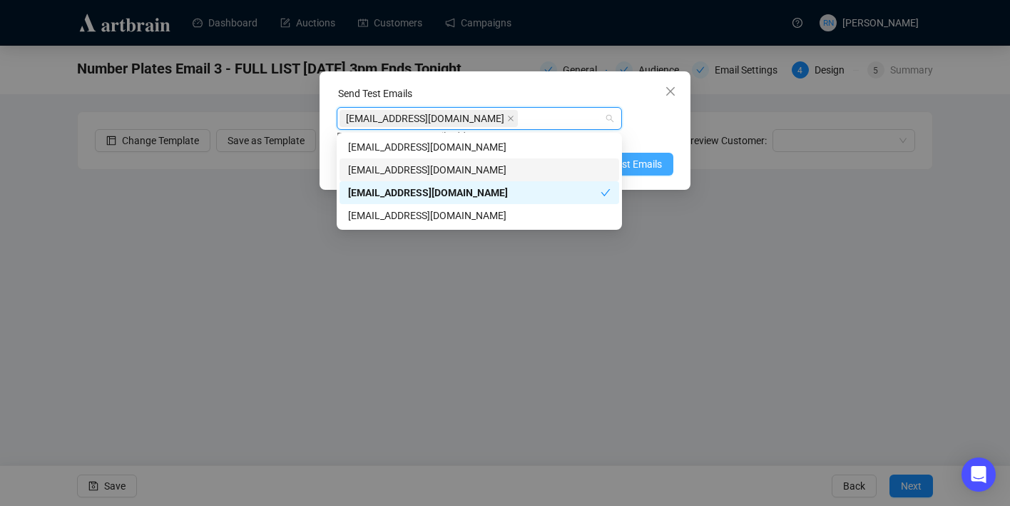
click at [656, 167] on span "Send Test Emails" at bounding box center [625, 164] width 74 height 16
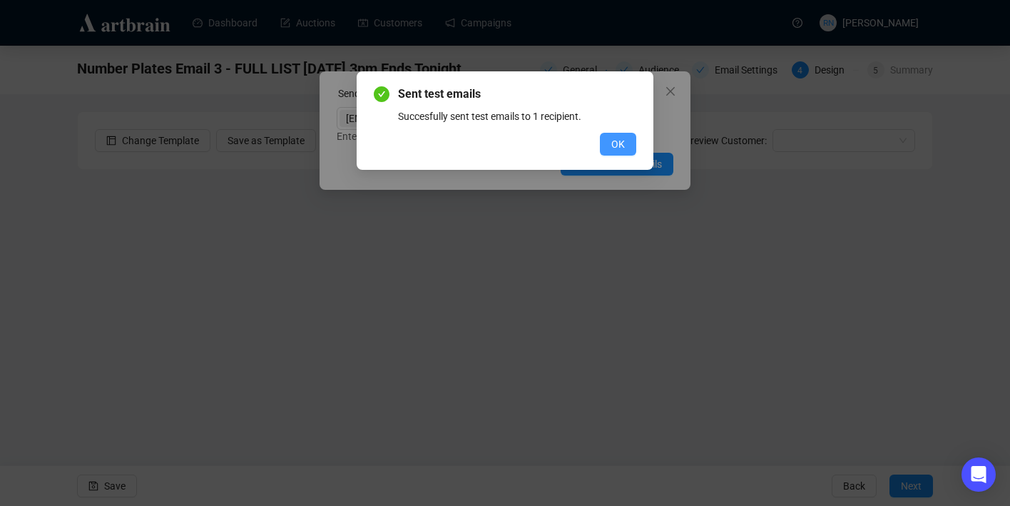
click at [619, 138] on span "OK" at bounding box center [618, 144] width 14 height 16
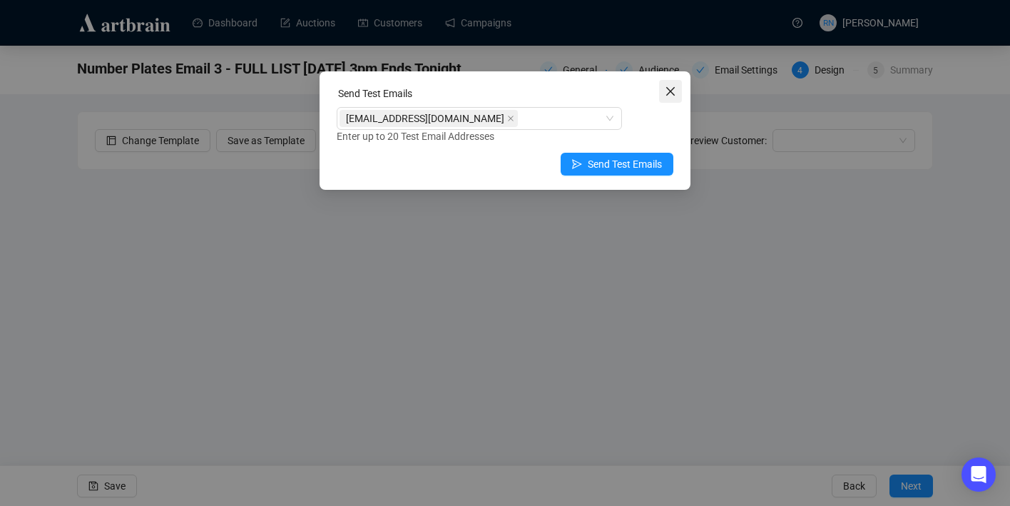
click at [675, 86] on icon "close" at bounding box center [670, 91] width 11 height 11
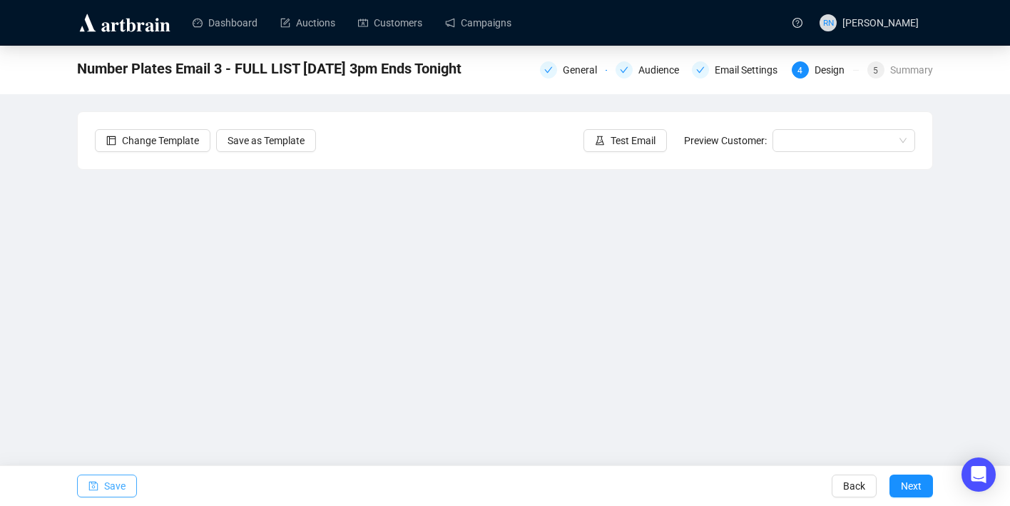
click at [96, 491] on span "button" at bounding box center [93, 486] width 10 height 40
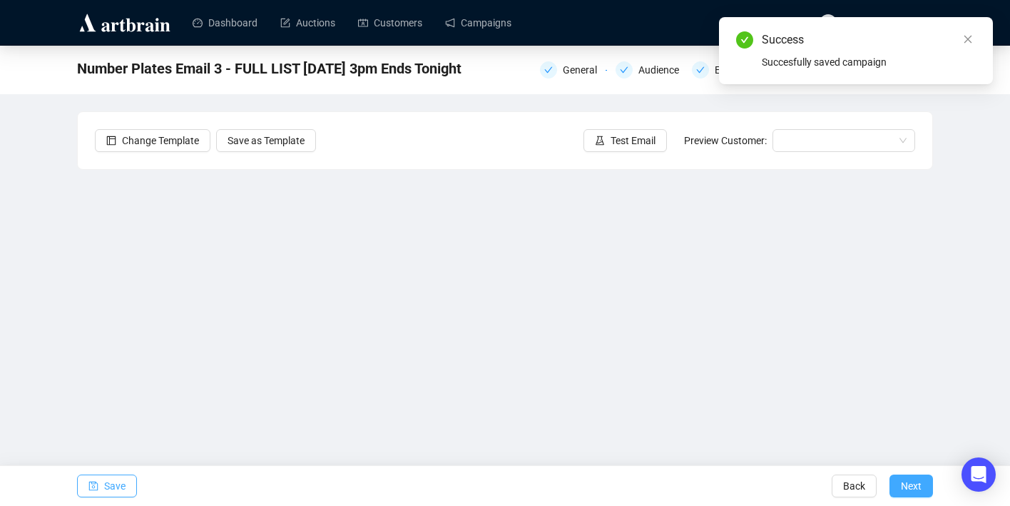
click at [911, 485] on span "Next" at bounding box center [911, 486] width 21 height 40
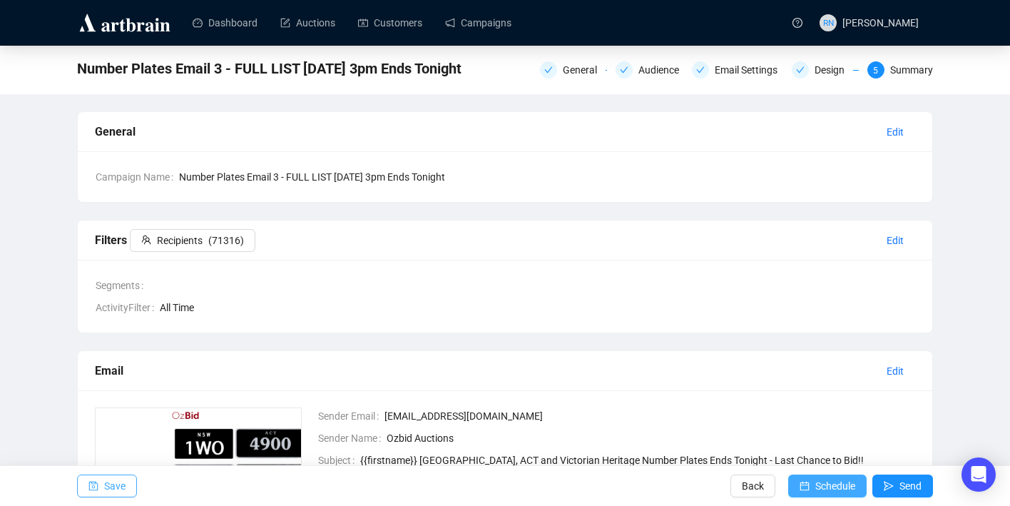
click at [824, 490] on span "Schedule" at bounding box center [835, 486] width 40 height 40
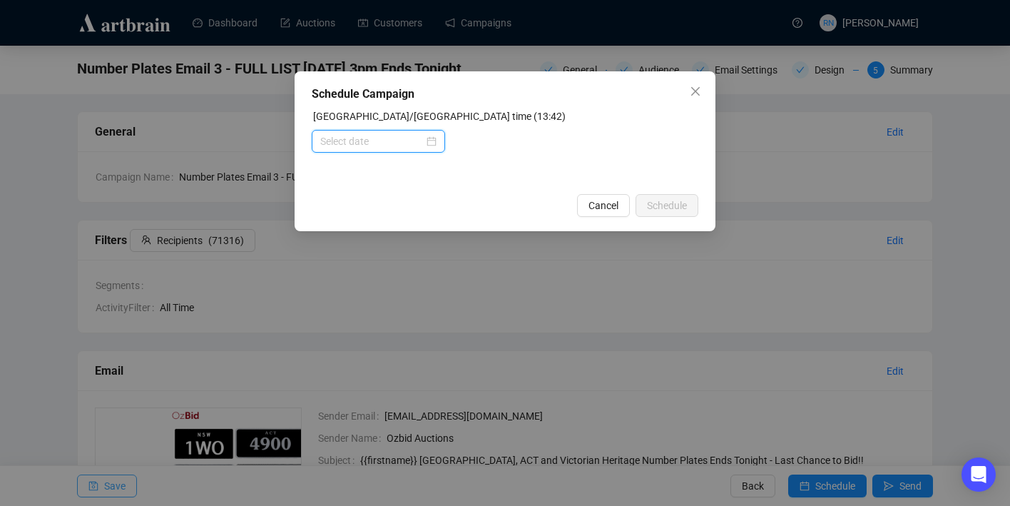
click at [399, 138] on input at bounding box center [371, 141] width 103 height 16
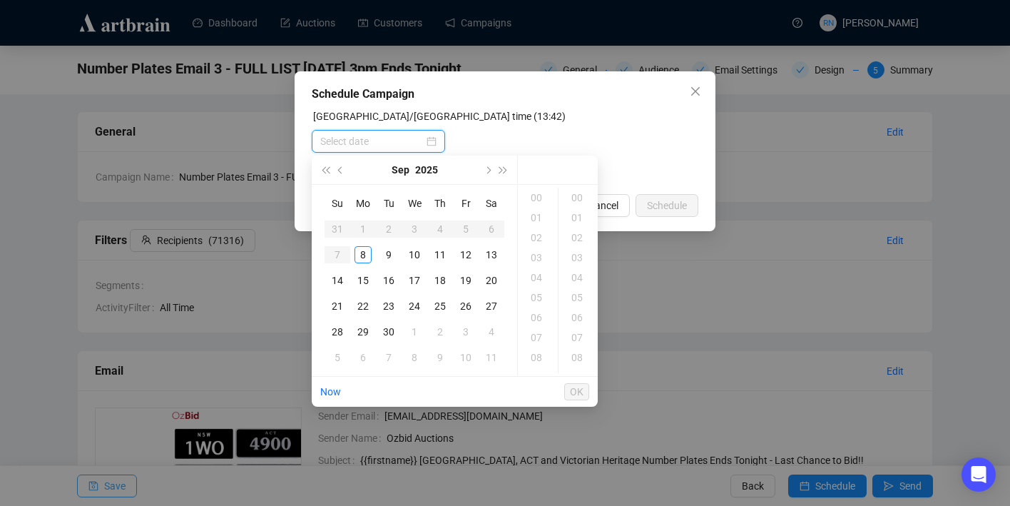
click at [428, 138] on div at bounding box center [378, 141] width 116 height 16
click at [410, 242] on td "10" at bounding box center [414, 255] width 26 height 26
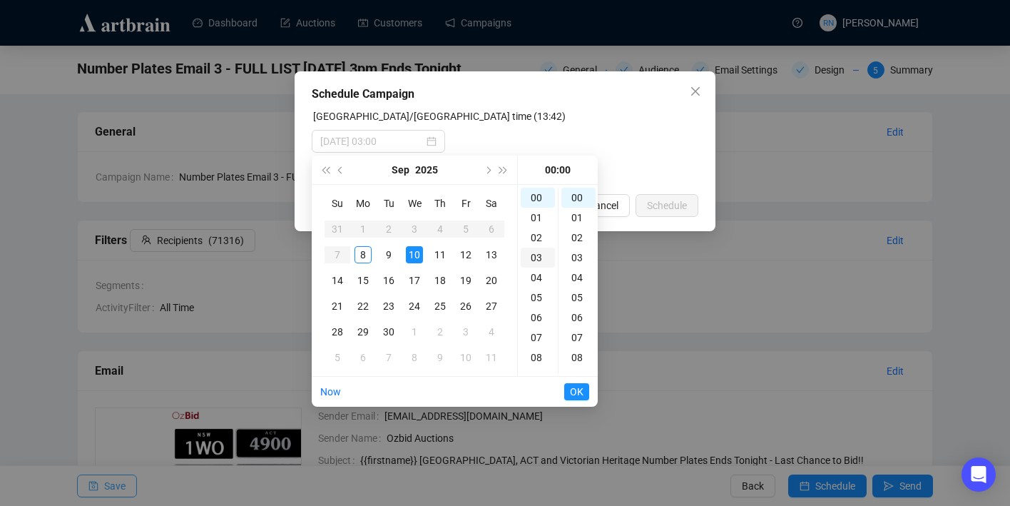
click at [536, 257] on div "03" at bounding box center [538, 257] width 34 height 20
click at [533, 260] on div "15" at bounding box center [538, 258] width 34 height 20
type input "2025-09-10 15:00"
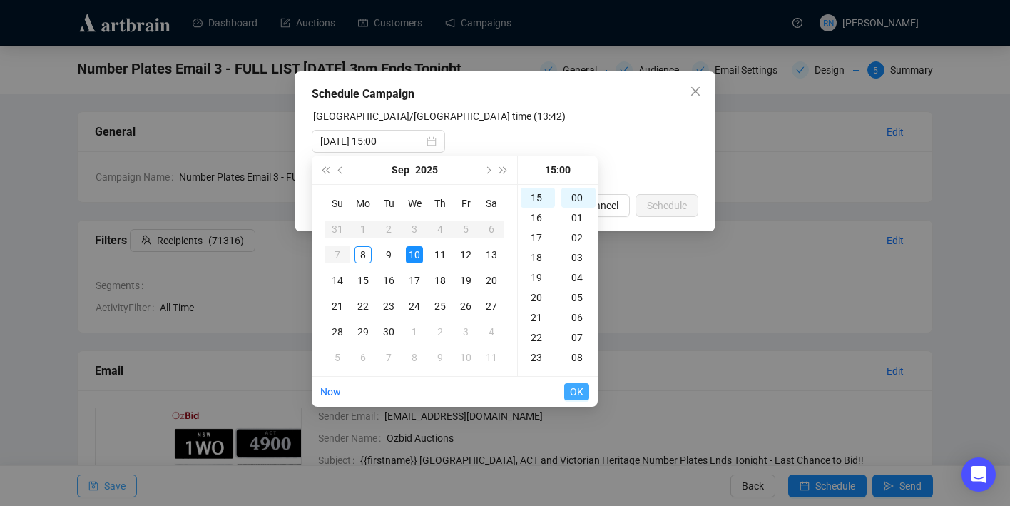
click at [586, 387] on button "OK" at bounding box center [576, 391] width 25 height 17
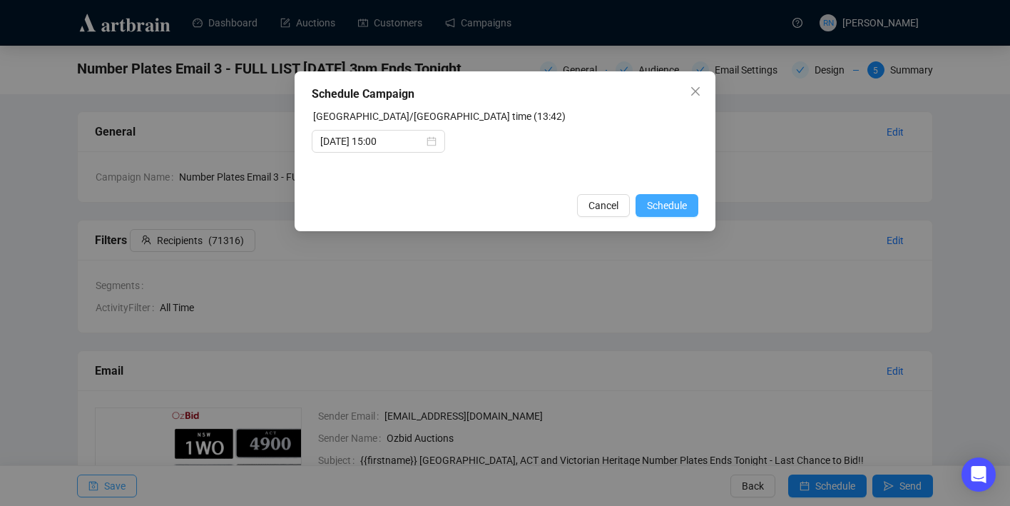
click at [685, 210] on span "Schedule" at bounding box center [667, 206] width 40 height 16
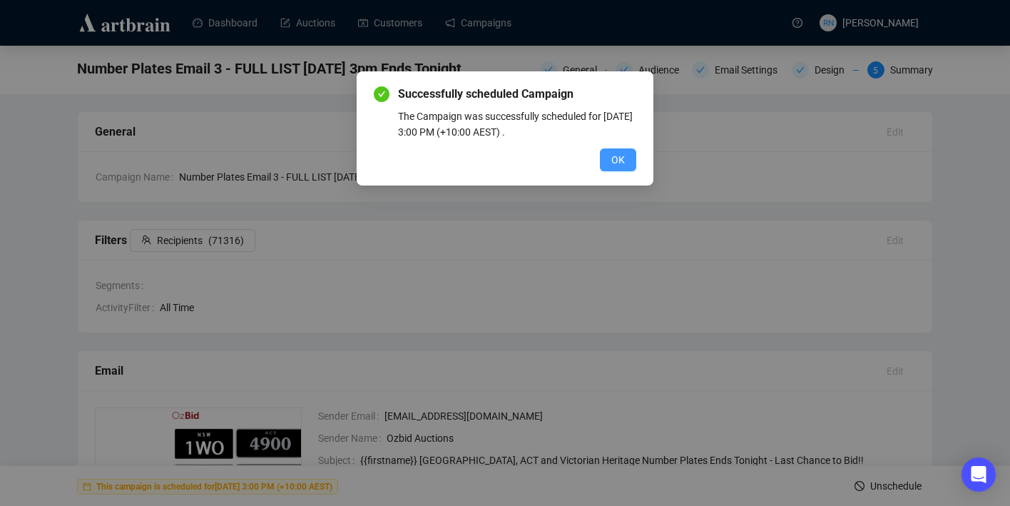
click at [617, 159] on span "OK" at bounding box center [618, 160] width 14 height 16
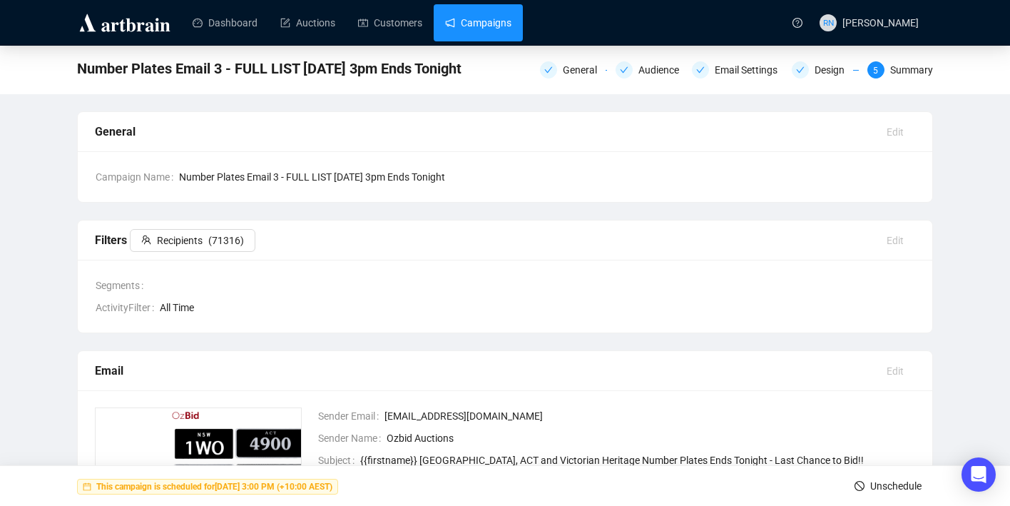
click at [456, 26] on link "Campaigns" at bounding box center [478, 22] width 66 height 37
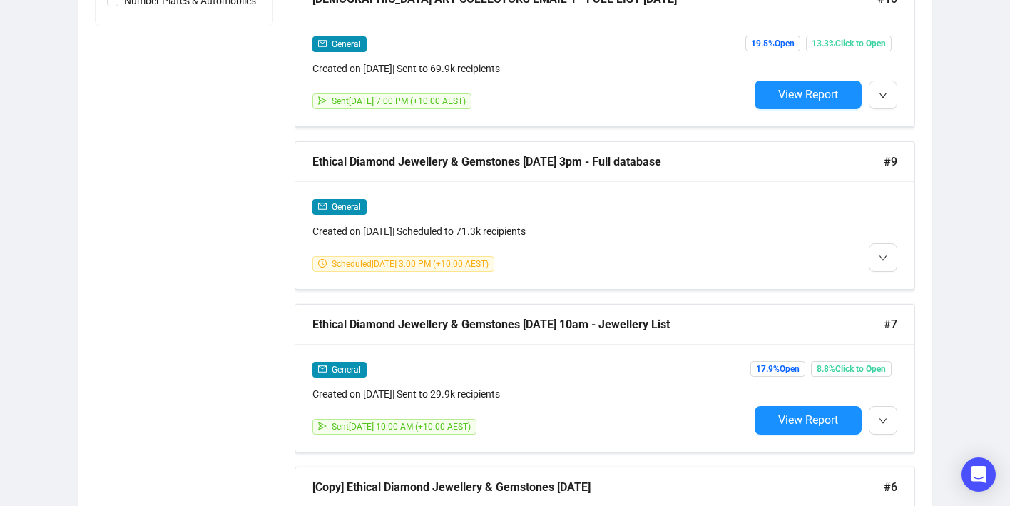
scroll to position [770, 0]
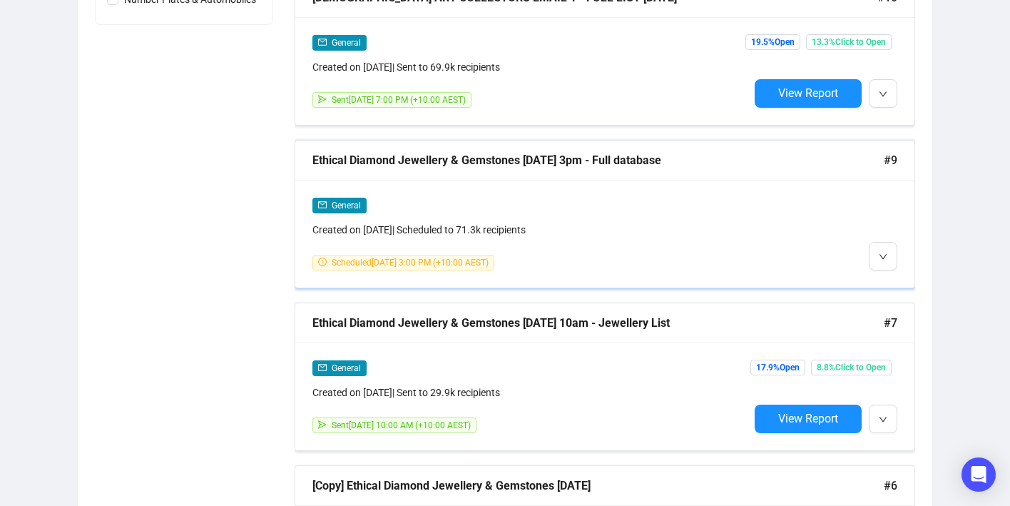
click at [674, 251] on div "General Created on Sep 5, 2025 | Scheduled to 71.3k recipients Scheduled Septem…" at bounding box center [530, 233] width 436 height 73
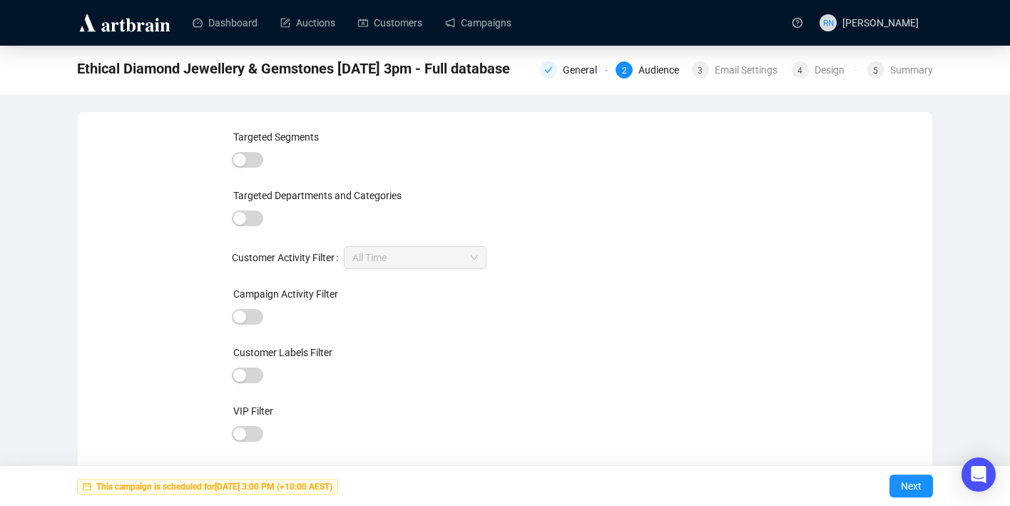
scroll to position [32, 0]
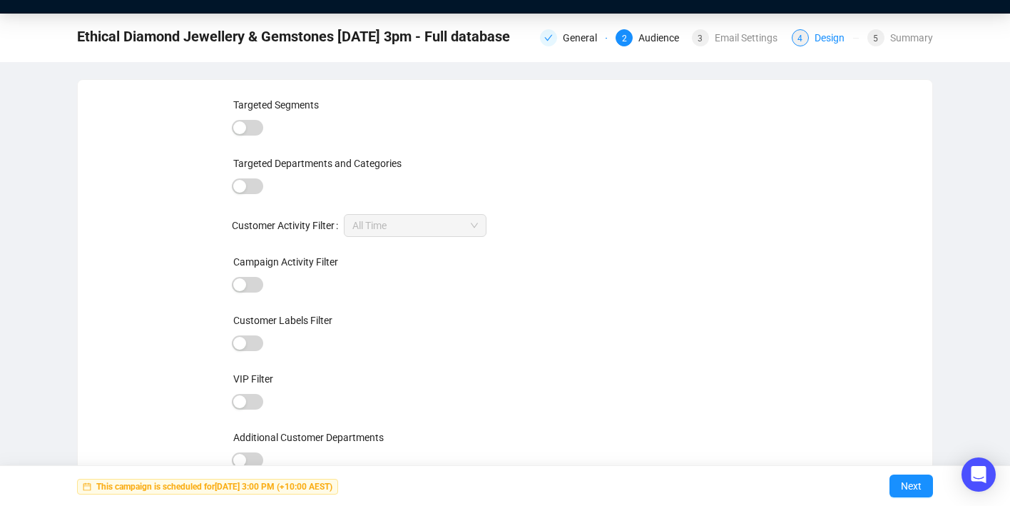
click at [818, 42] on div "Design" at bounding box center [833, 37] width 39 height 17
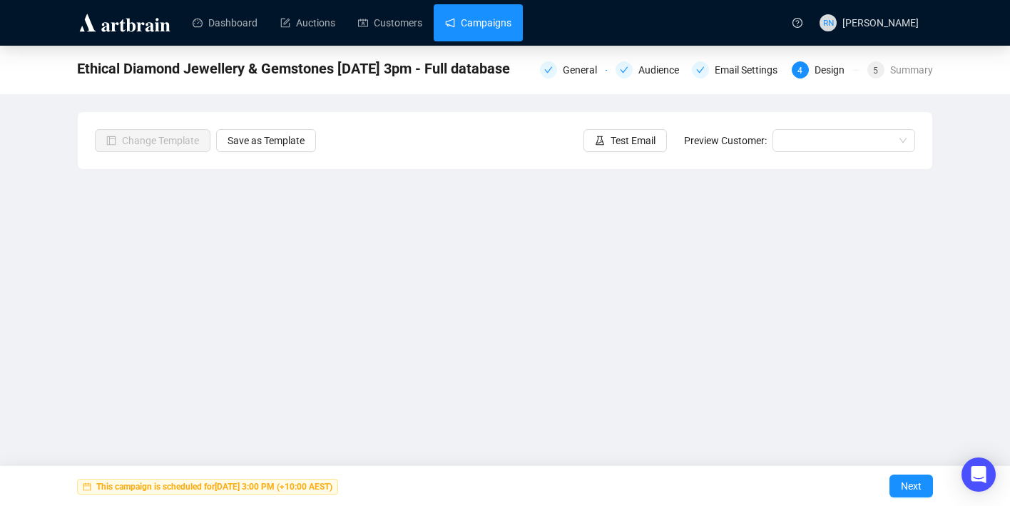
click at [469, 29] on link "Campaigns" at bounding box center [478, 22] width 66 height 37
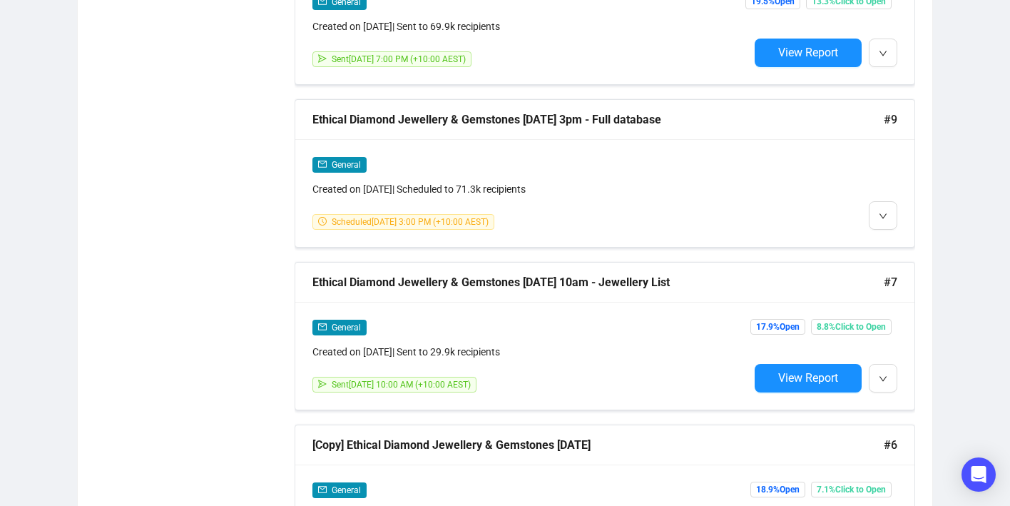
scroll to position [812, 0]
click at [879, 208] on span "button" at bounding box center [883, 214] width 9 height 18
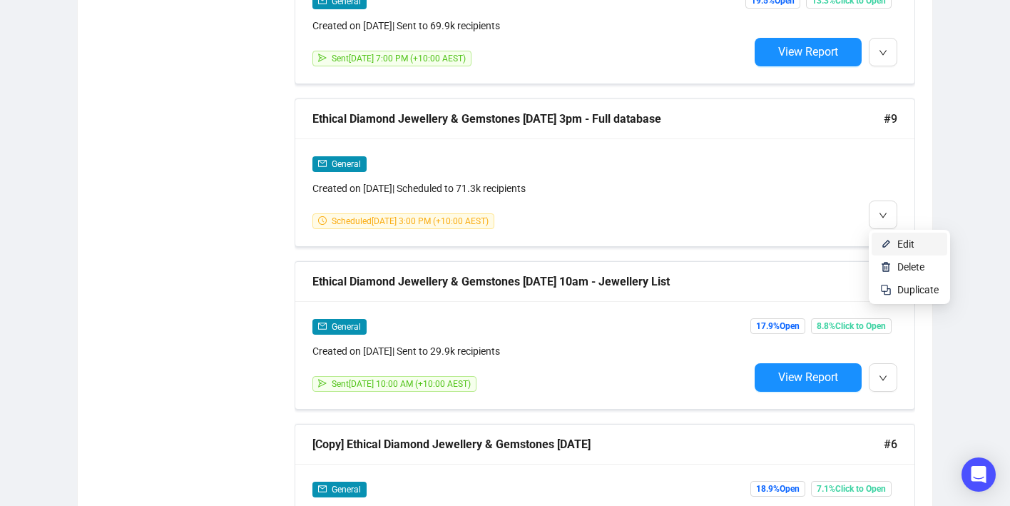
click at [889, 237] on li "Edit" at bounding box center [909, 243] width 76 height 23
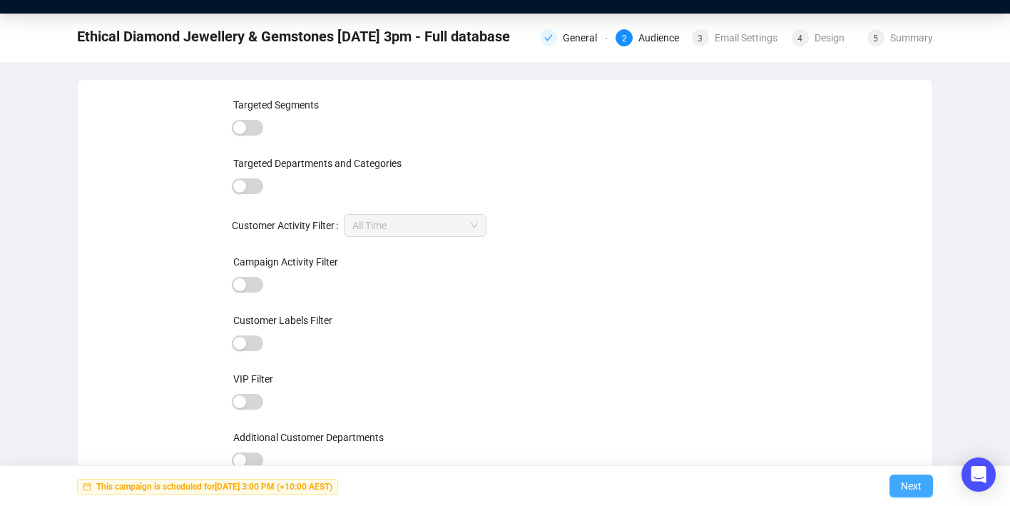
click at [899, 487] on button "Next" at bounding box center [911, 485] width 44 height 23
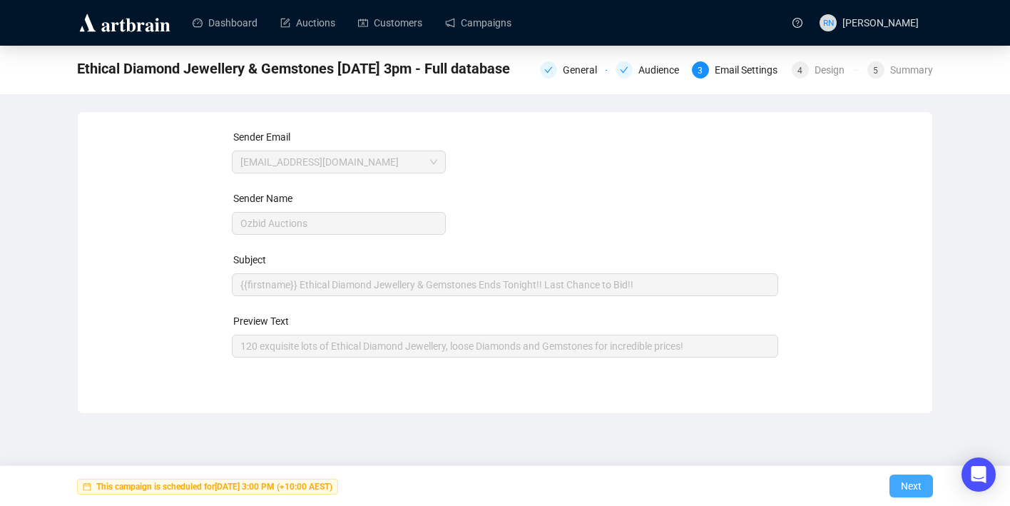
click at [906, 493] on span "Next" at bounding box center [911, 486] width 21 height 40
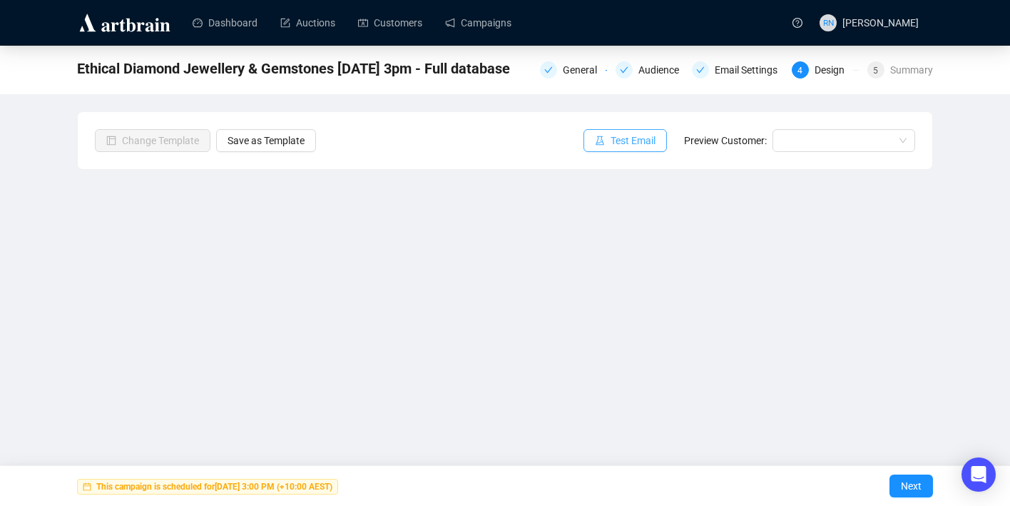
click at [625, 141] on span "Test Email" at bounding box center [632, 141] width 45 height 16
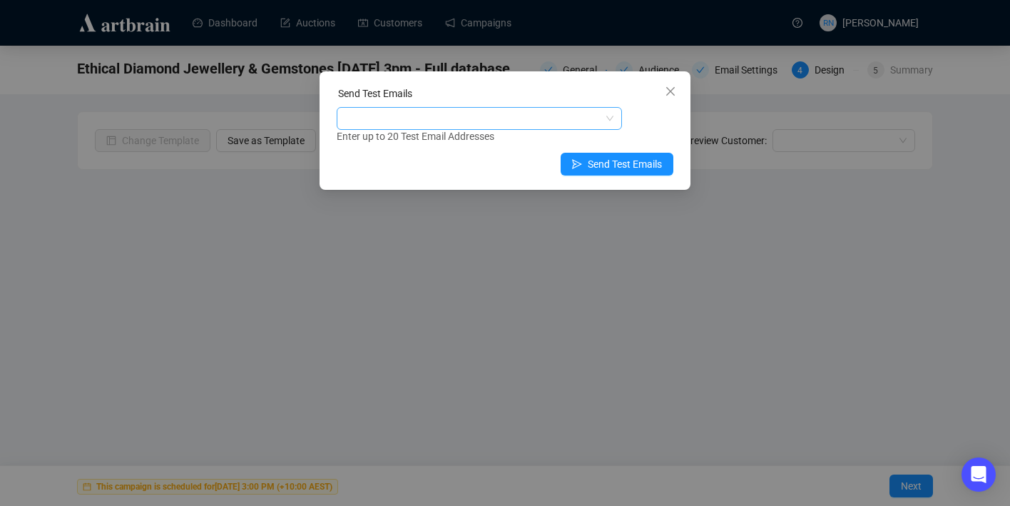
click at [456, 112] on div at bounding box center [471, 118] width 265 height 20
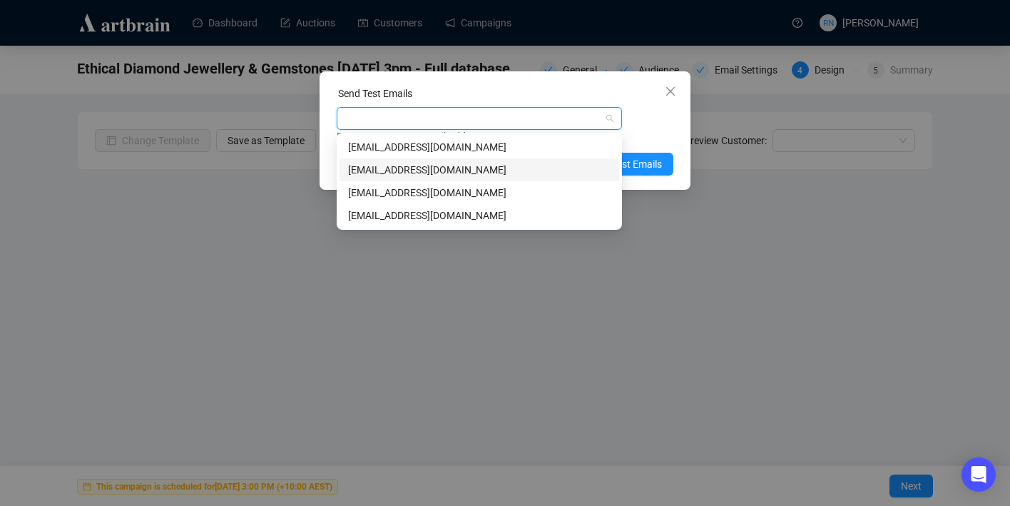
click at [453, 168] on div "art@ozbid.com.au" at bounding box center [479, 170] width 262 height 16
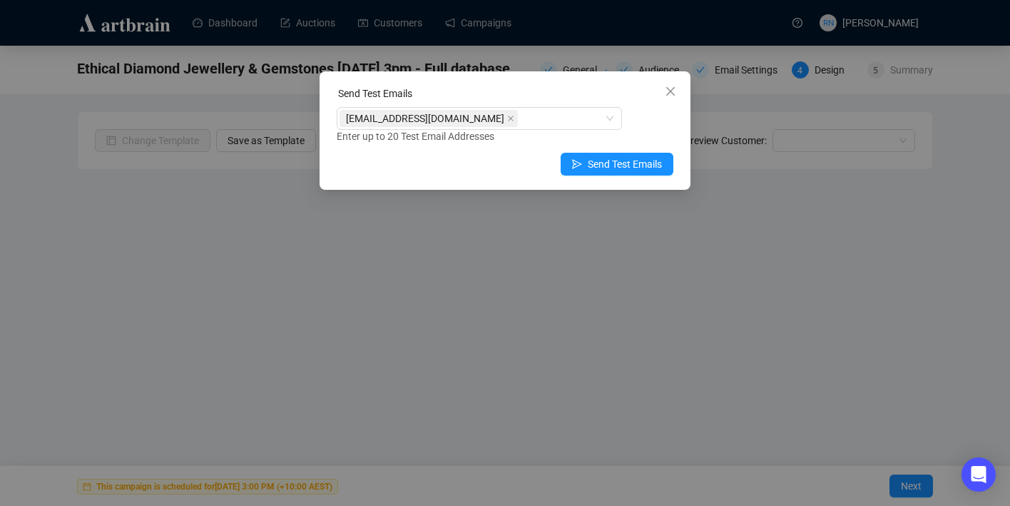
click at [664, 134] on div "Enter up to 20 Test Email Addresses" at bounding box center [505, 136] width 337 height 16
click at [650, 168] on span "Send Test Emails" at bounding box center [625, 164] width 74 height 16
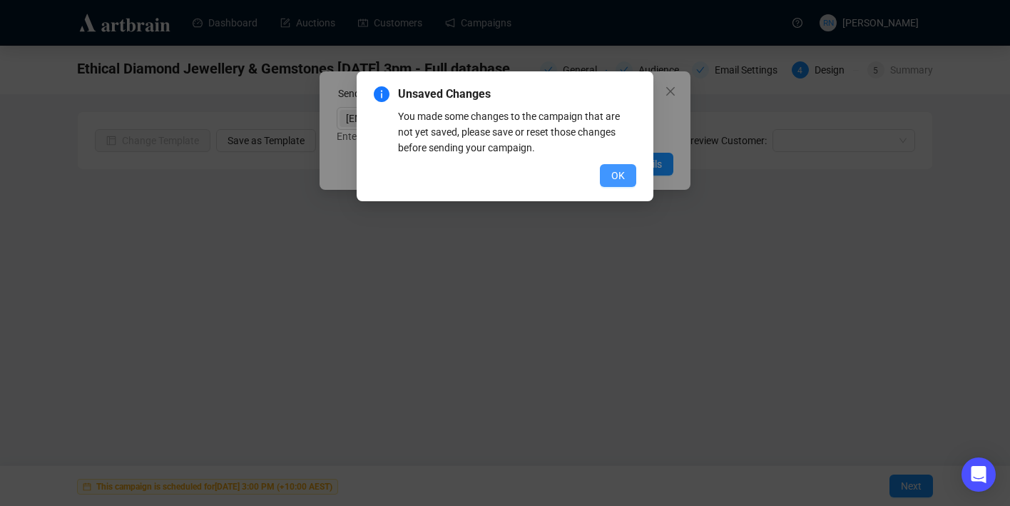
click at [624, 166] on button "OK" at bounding box center [618, 175] width 36 height 23
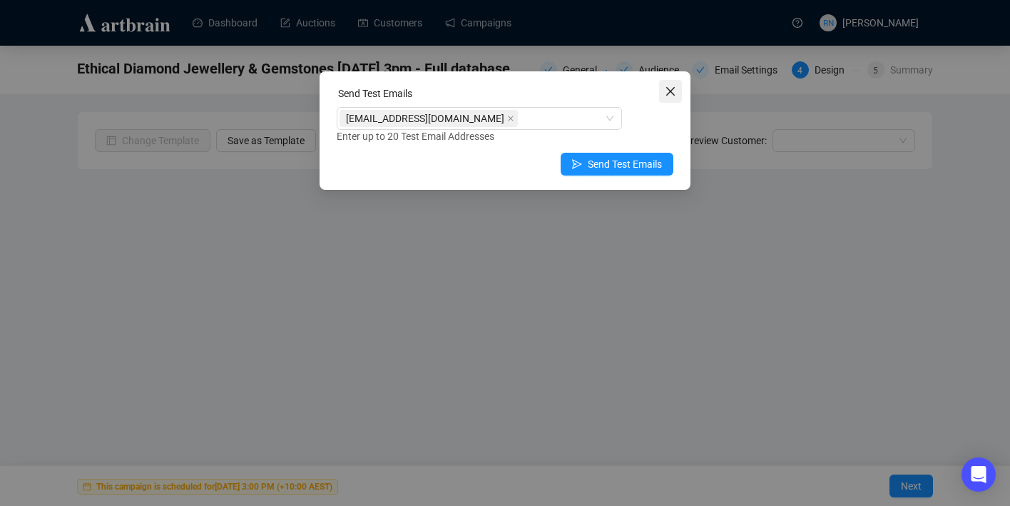
click at [675, 88] on icon "close" at bounding box center [670, 91] width 11 height 11
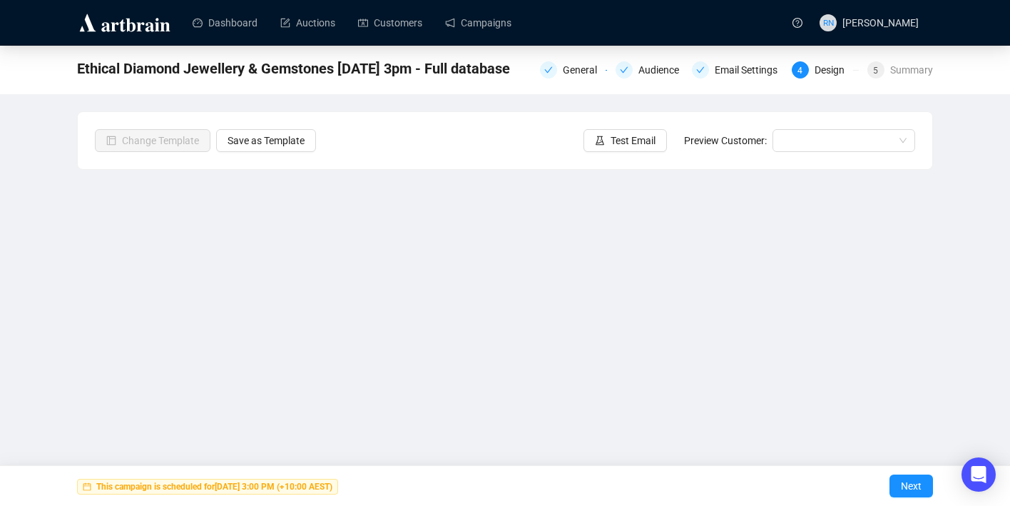
click at [332, 484] on strong "This campaign is scheduled for September 8, 2025 3:00 PM (+10:00 AEST)" at bounding box center [214, 486] width 236 height 10
click at [727, 66] on div "Email Settings" at bounding box center [750, 69] width 71 height 17
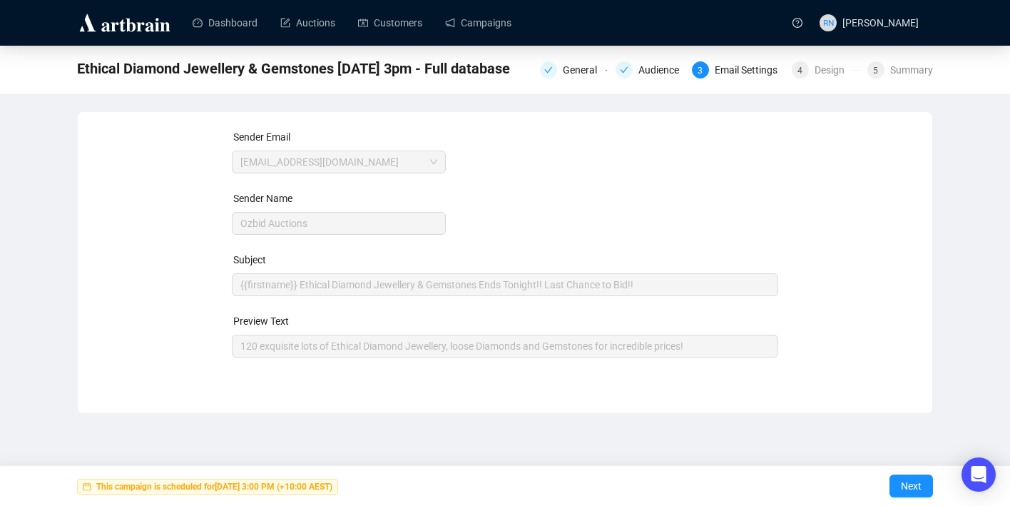
click at [814, 60] on div "General Audience 3 Email Settings 4 Design 5 Summary" at bounding box center [736, 68] width 393 height 20
click at [889, 70] on div "5 Summary" at bounding box center [900, 69] width 66 height 17
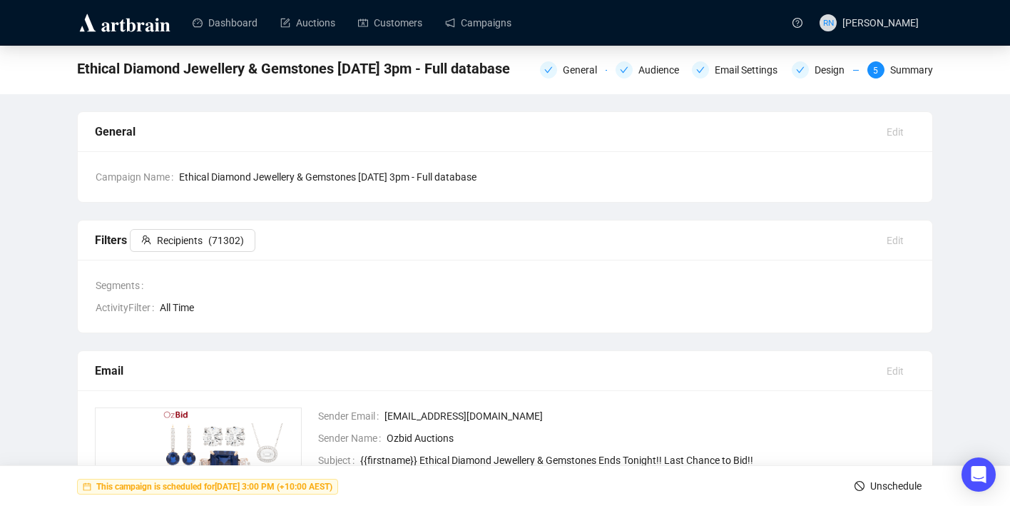
click at [865, 489] on button "Unschedule" at bounding box center [888, 485] width 90 height 23
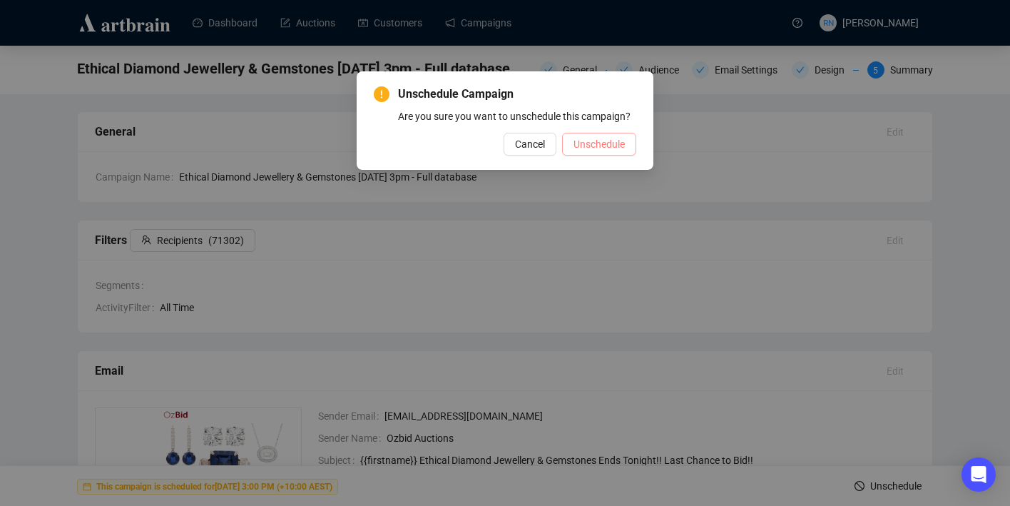
click at [603, 152] on span "Unschedule" at bounding box center [598, 144] width 51 height 16
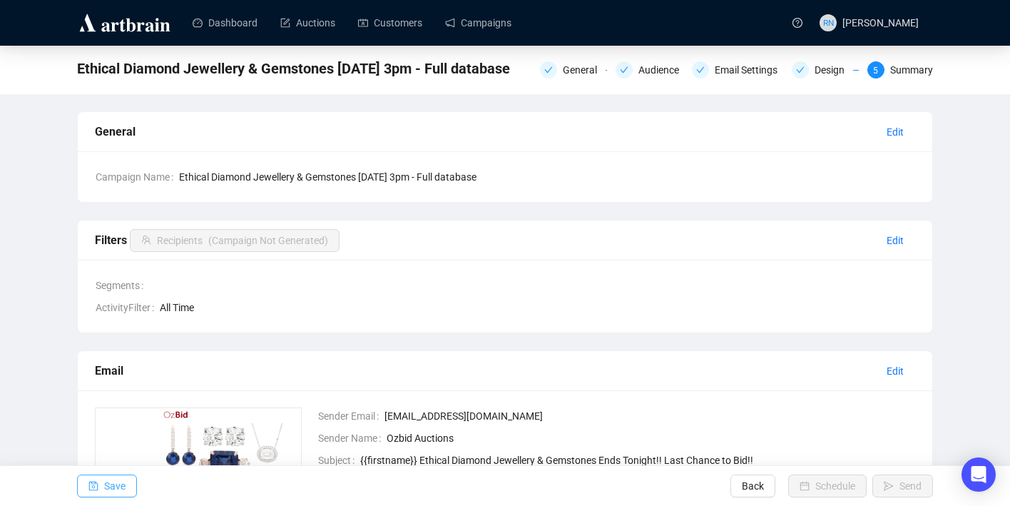
click at [117, 491] on span "Save" at bounding box center [114, 486] width 21 height 40
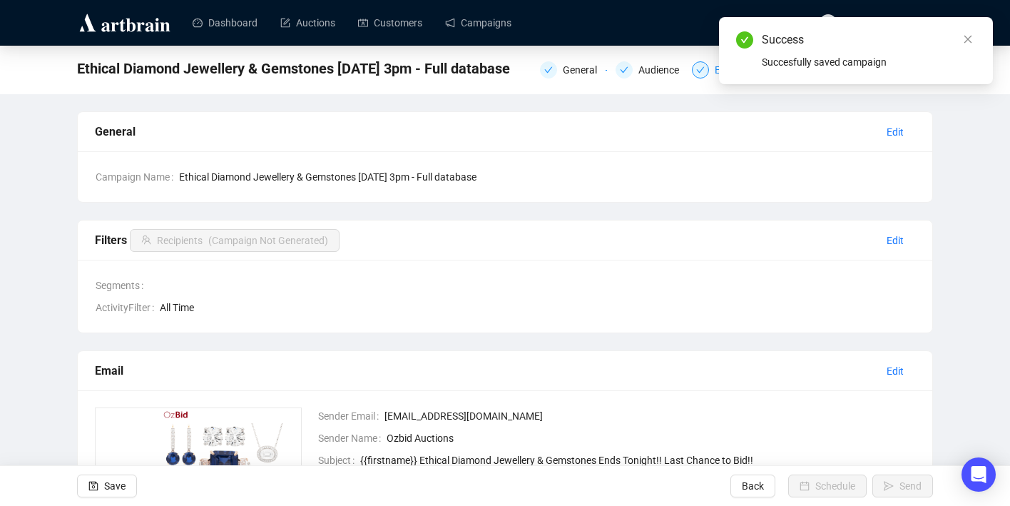
click at [696, 73] on icon "check" at bounding box center [700, 70] width 9 height 9
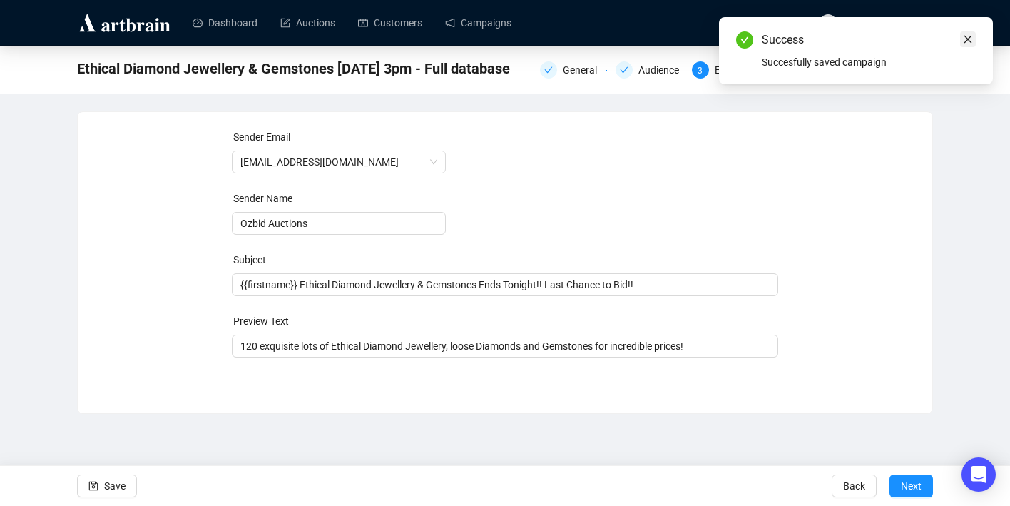
click at [972, 45] on link "Close" at bounding box center [968, 39] width 16 height 16
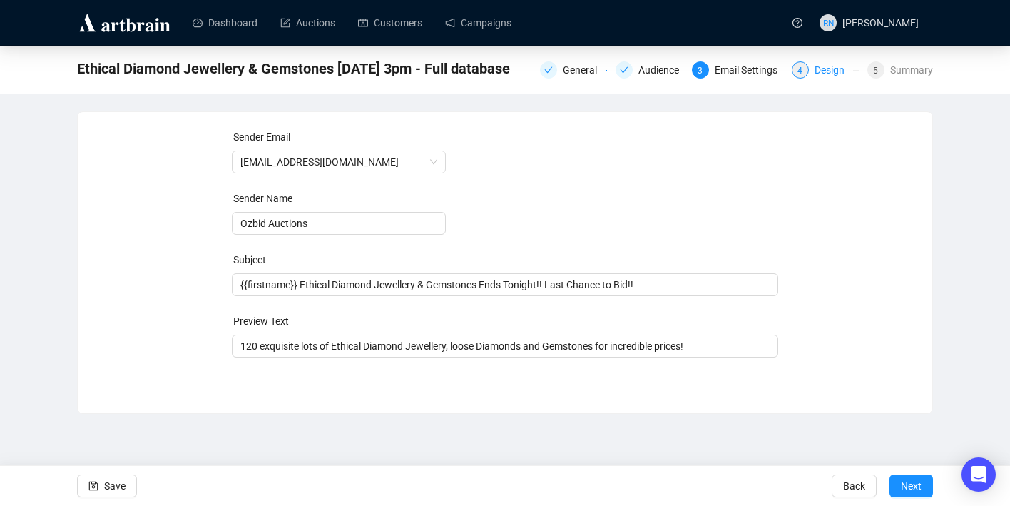
click at [817, 63] on div "Design" at bounding box center [833, 69] width 39 height 17
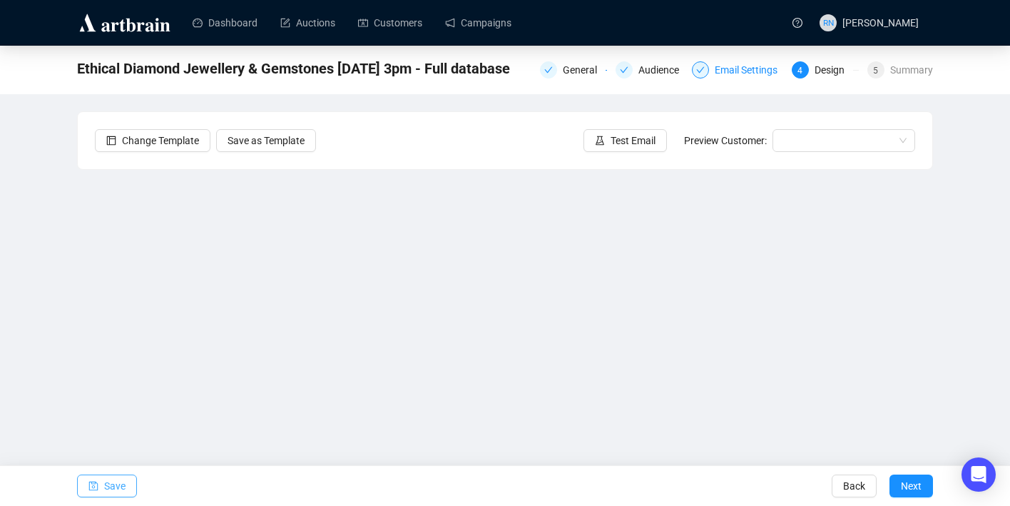
click at [118, 493] on span "Save" at bounding box center [114, 486] width 21 height 40
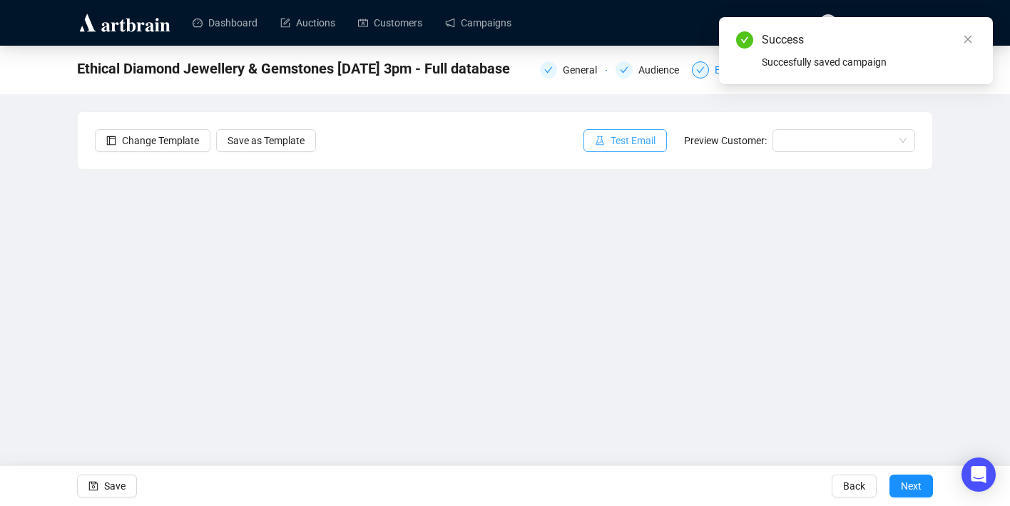
click at [623, 145] on span "Test Email" at bounding box center [632, 141] width 45 height 16
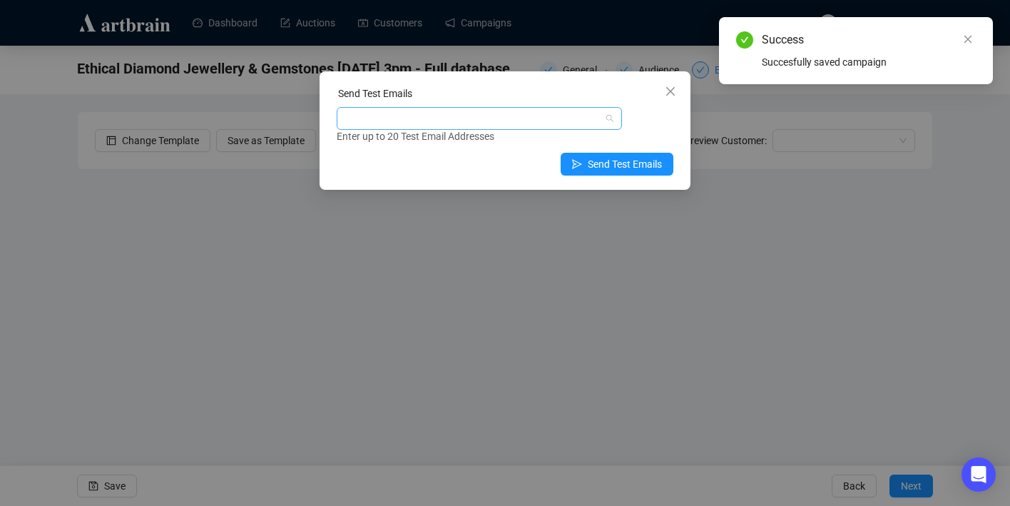
click at [363, 128] on div at bounding box center [471, 118] width 265 height 20
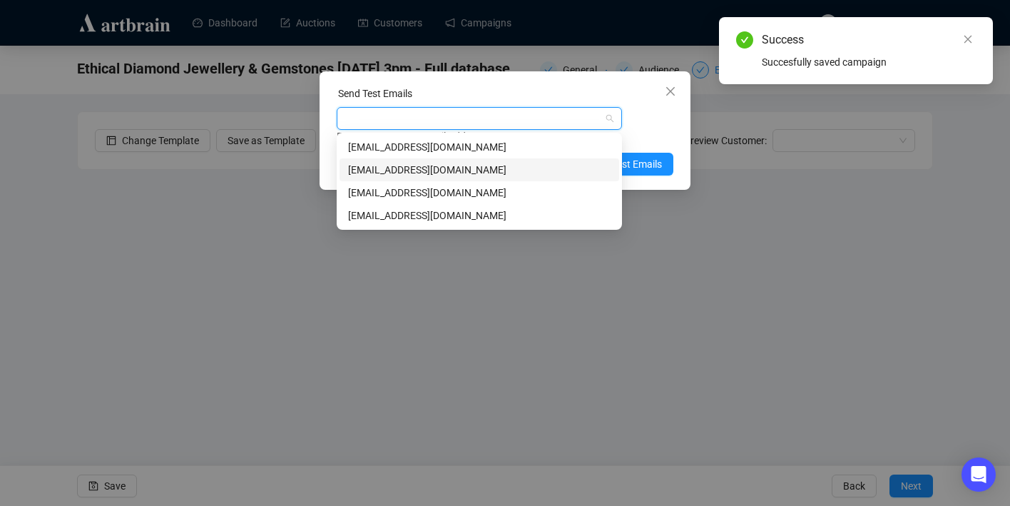
click at [372, 173] on div "art@ozbid.com.au" at bounding box center [479, 170] width 262 height 16
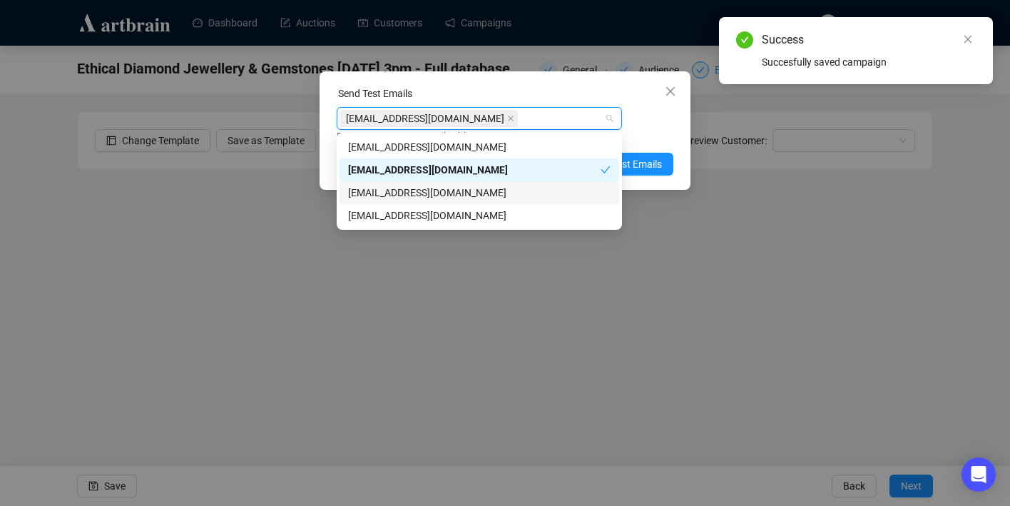
click at [436, 193] on div "info@ozbid.com.au" at bounding box center [479, 193] width 262 height 16
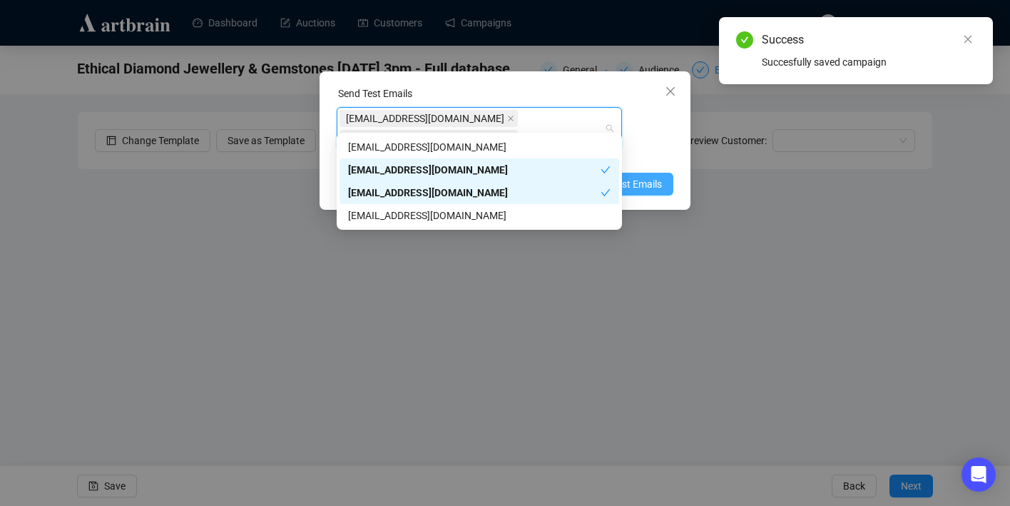
click at [655, 176] on span "Send Test Emails" at bounding box center [625, 184] width 74 height 16
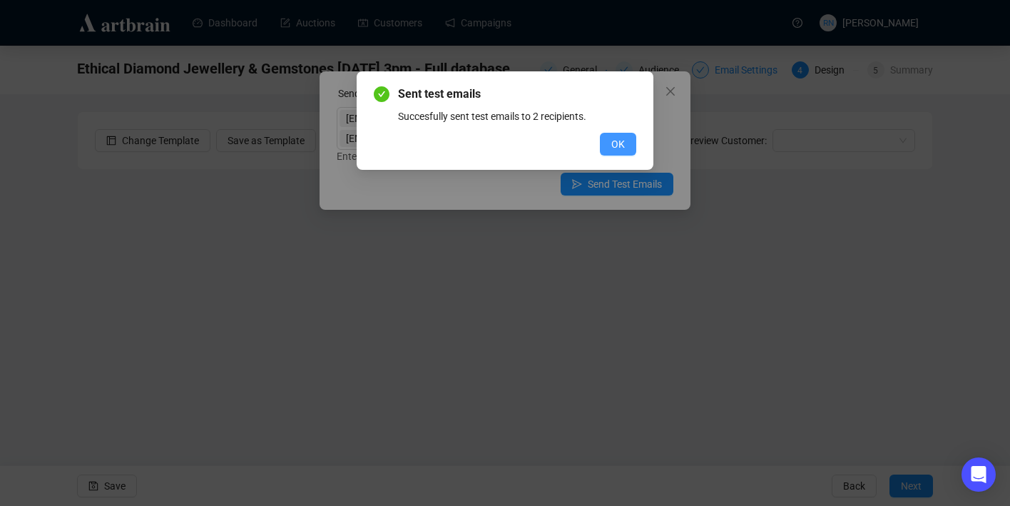
click at [630, 138] on button "OK" at bounding box center [618, 144] width 36 height 23
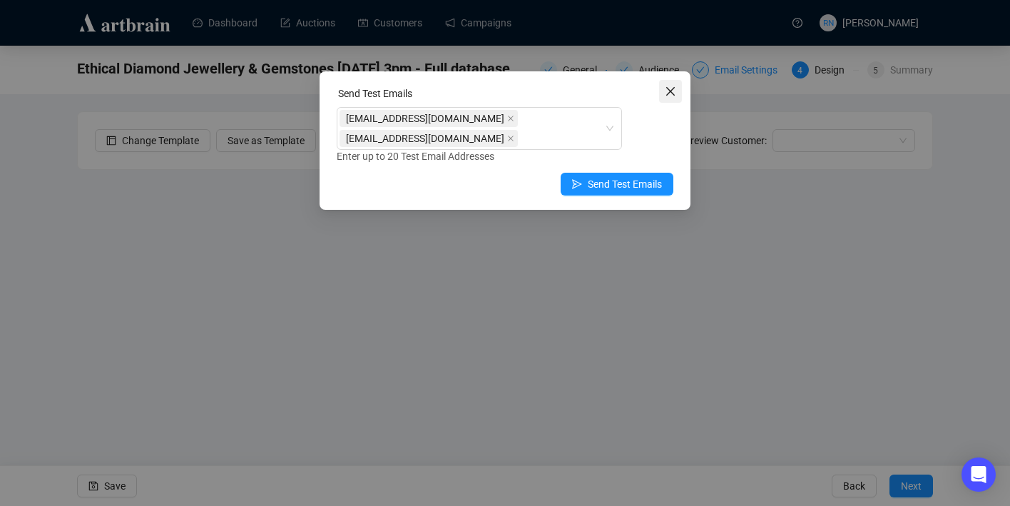
click at [671, 95] on icon "close" at bounding box center [670, 91] width 11 height 11
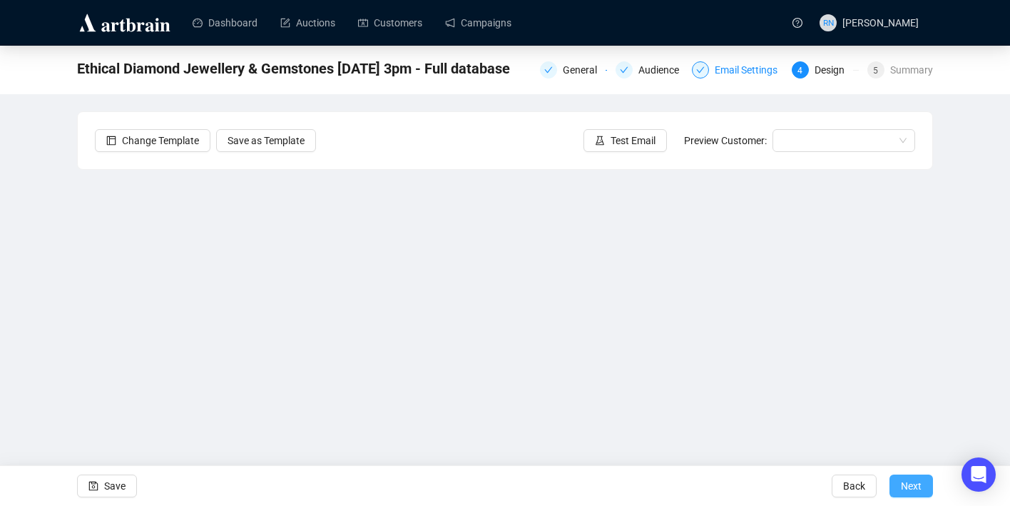
click at [898, 486] on button "Next" at bounding box center [911, 485] width 44 height 23
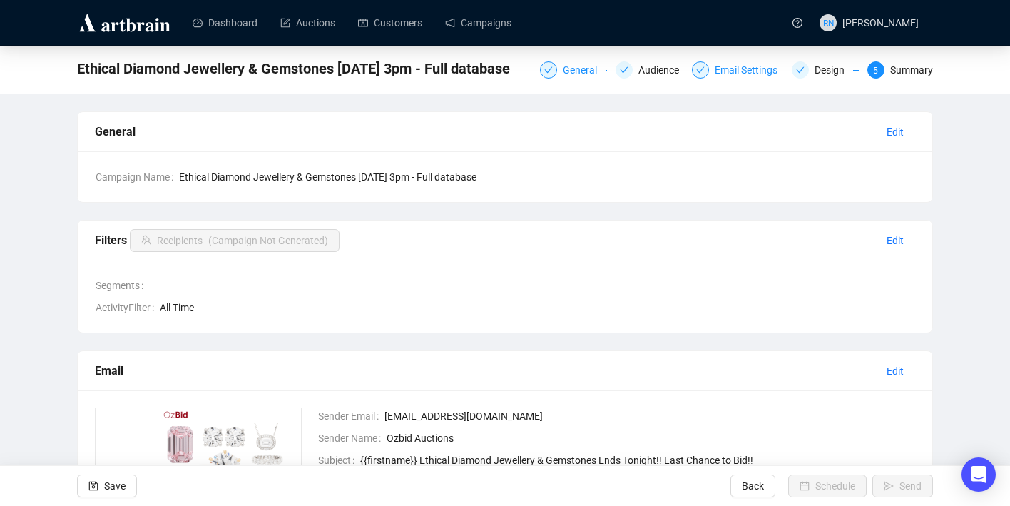
click at [568, 68] on div "General" at bounding box center [584, 69] width 43 height 17
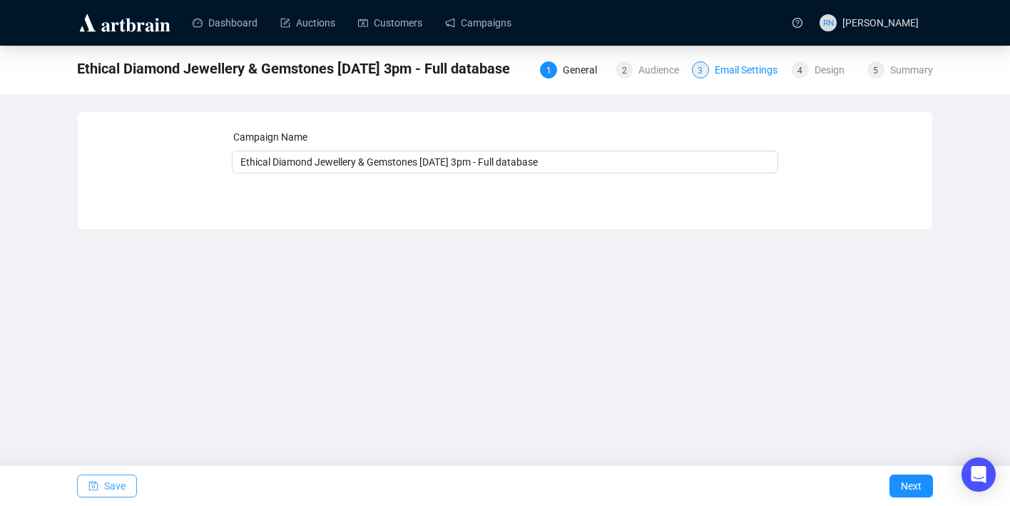
click at [107, 479] on span "Save" at bounding box center [114, 486] width 21 height 40
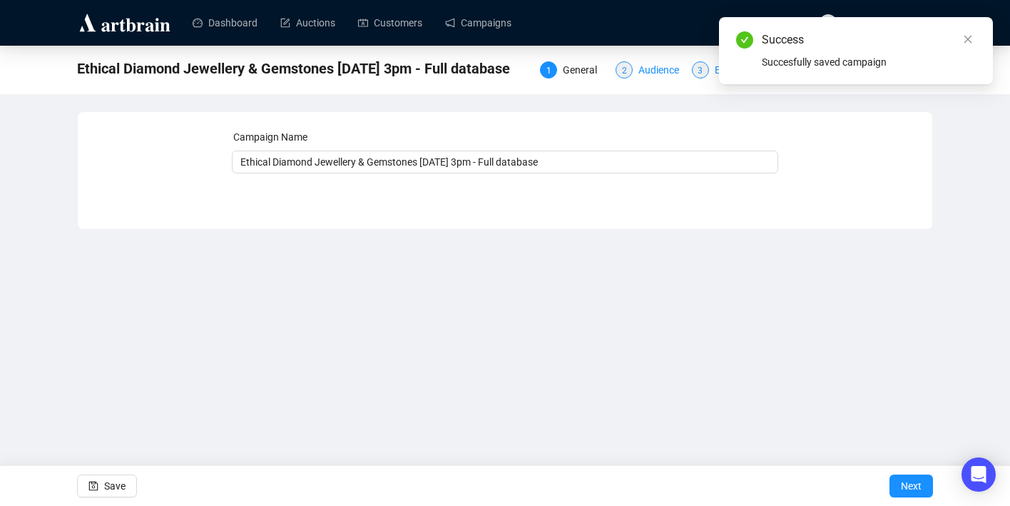
click at [654, 74] on div "Audience" at bounding box center [662, 69] width 49 height 17
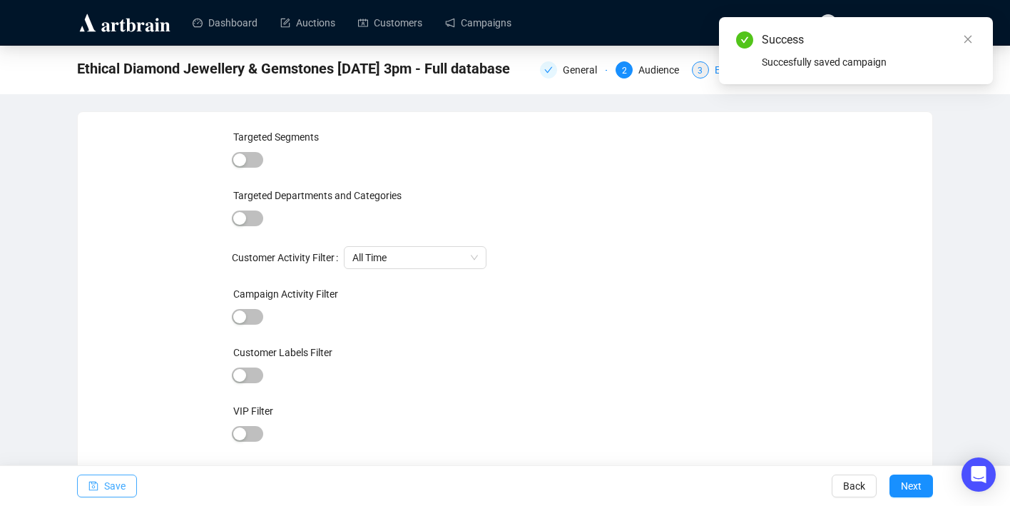
click at [107, 485] on span "Save" at bounding box center [114, 486] width 21 height 40
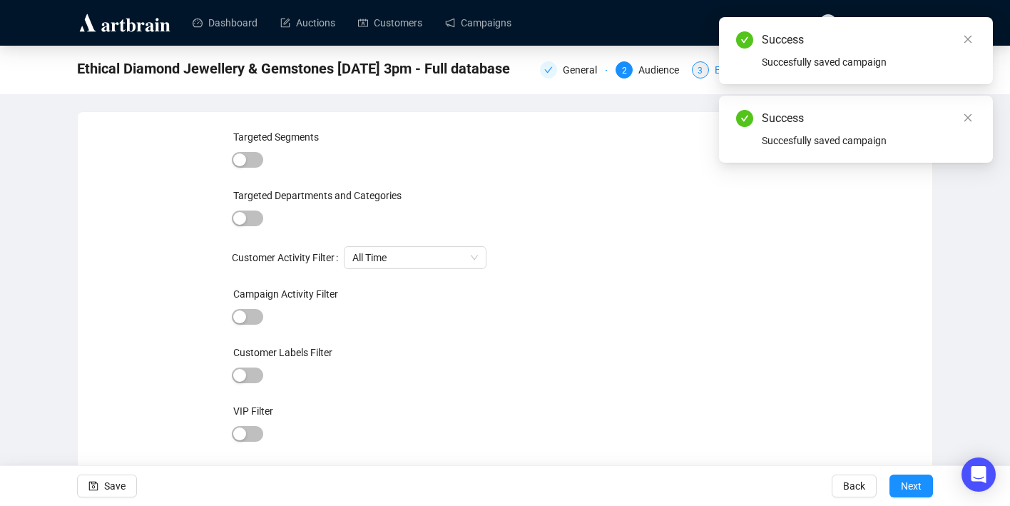
click at [702, 68] on div "3" at bounding box center [700, 69] width 17 height 17
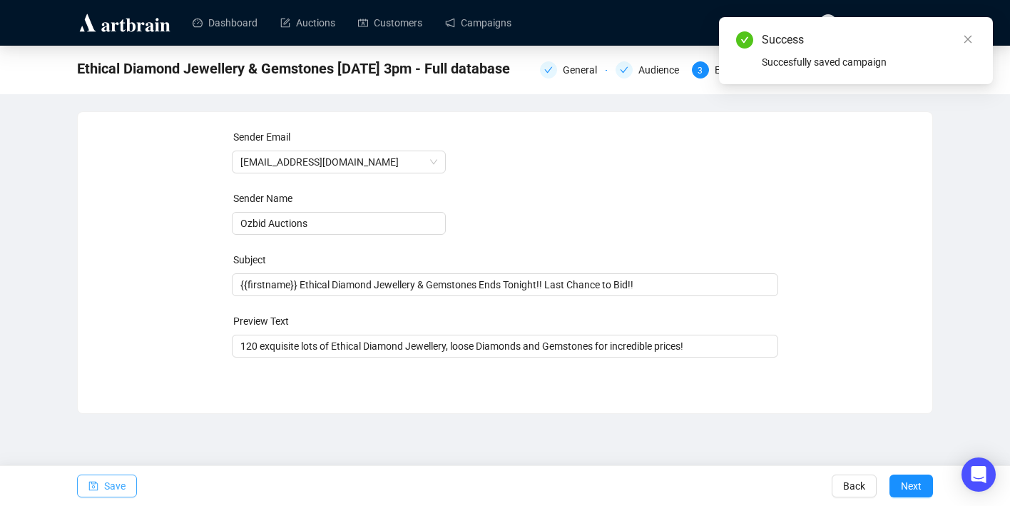
click at [126, 484] on span "Save" at bounding box center [114, 486] width 21 height 40
click at [971, 41] on icon "close" at bounding box center [968, 39] width 10 height 10
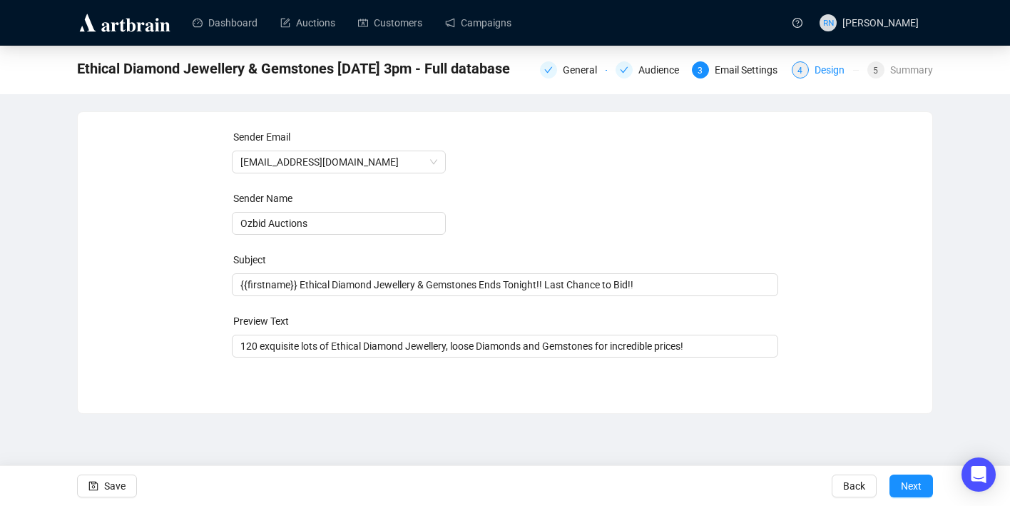
click at [814, 71] on div "Design" at bounding box center [833, 69] width 39 height 17
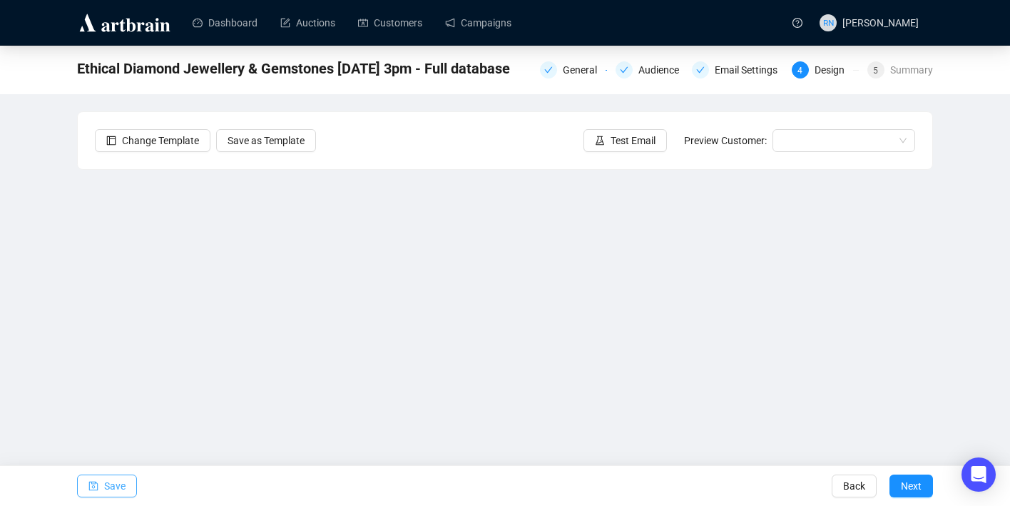
click at [130, 488] on button "Save" at bounding box center [107, 485] width 60 height 23
click at [911, 488] on span "Next" at bounding box center [911, 486] width 21 height 40
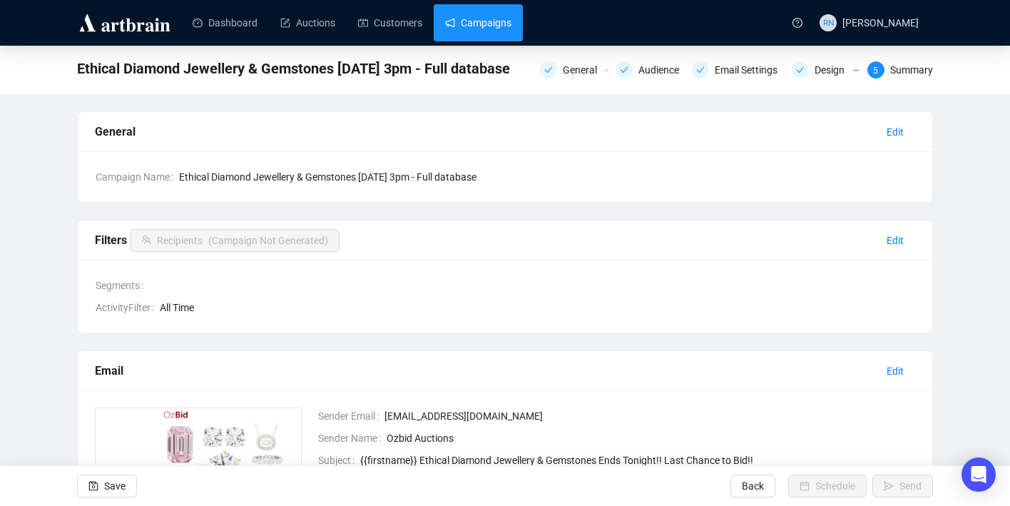
click at [469, 25] on link "Campaigns" at bounding box center [478, 22] width 66 height 37
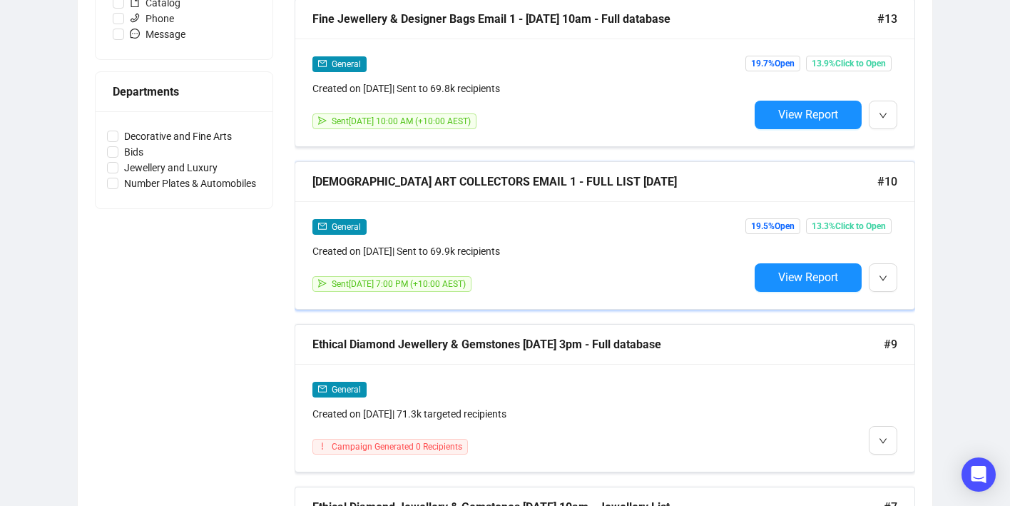
scroll to position [642, 0]
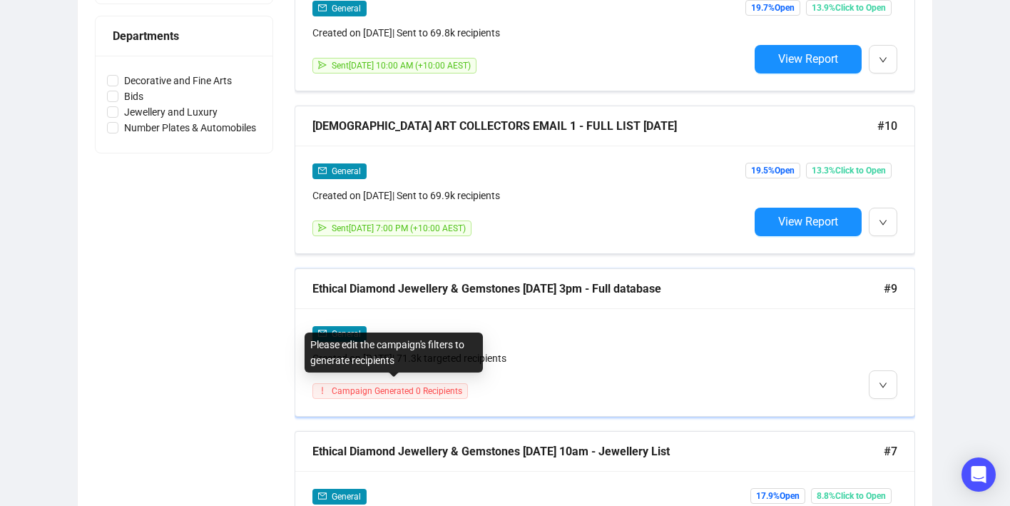
click at [427, 389] on span "Campaign Generated 0 Recipients" at bounding box center [397, 391] width 131 height 10
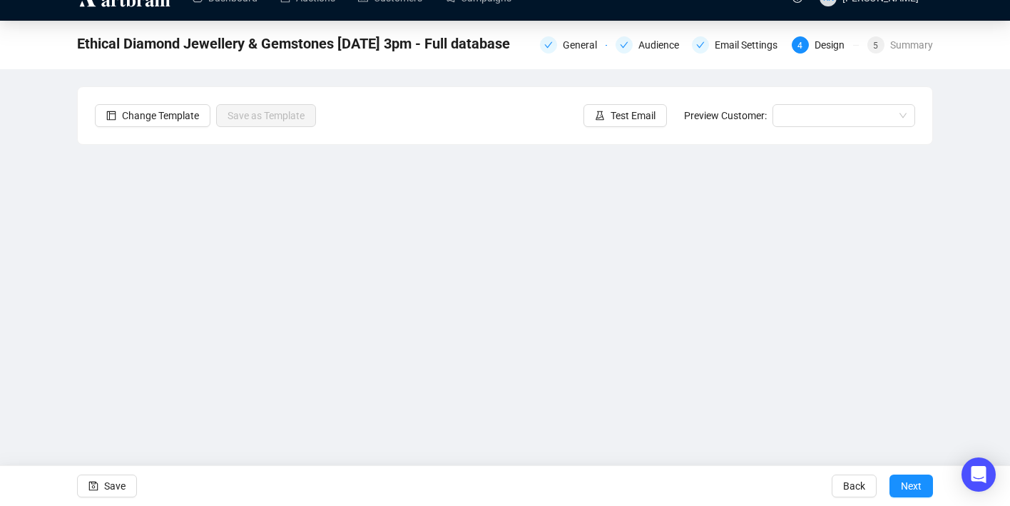
scroll to position [25, 0]
click at [563, 51] on div "General" at bounding box center [584, 44] width 43 height 17
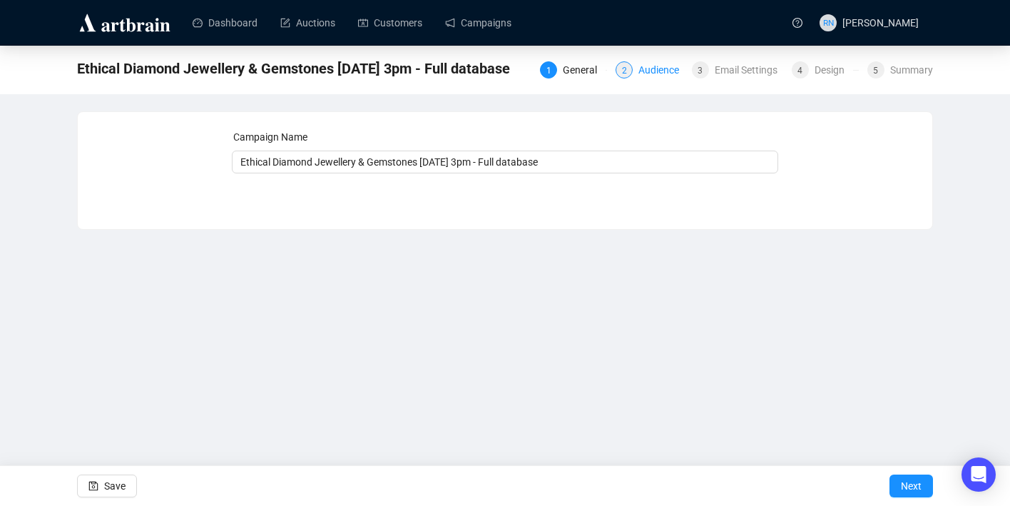
click at [649, 63] on div "Audience" at bounding box center [662, 69] width 49 height 17
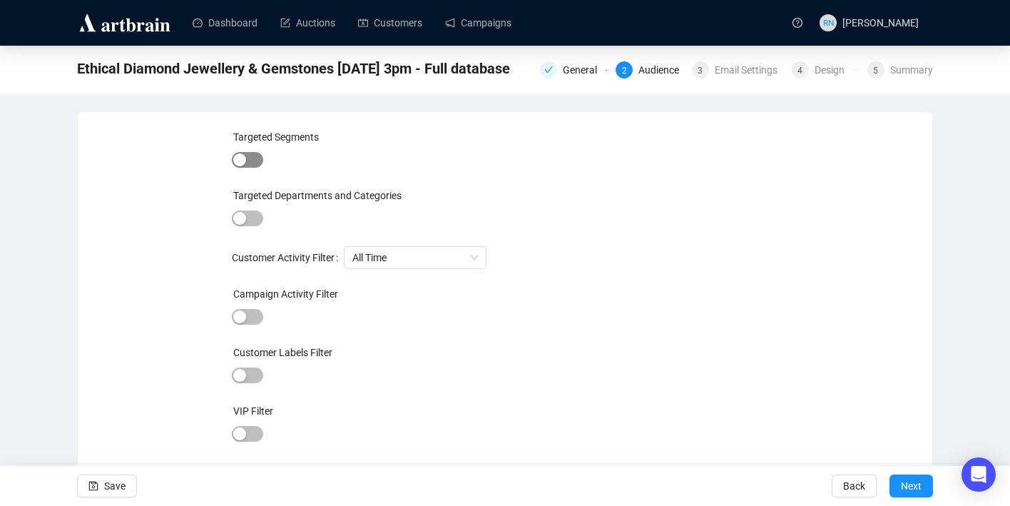
click at [237, 158] on div "button" at bounding box center [239, 159] width 13 height 13
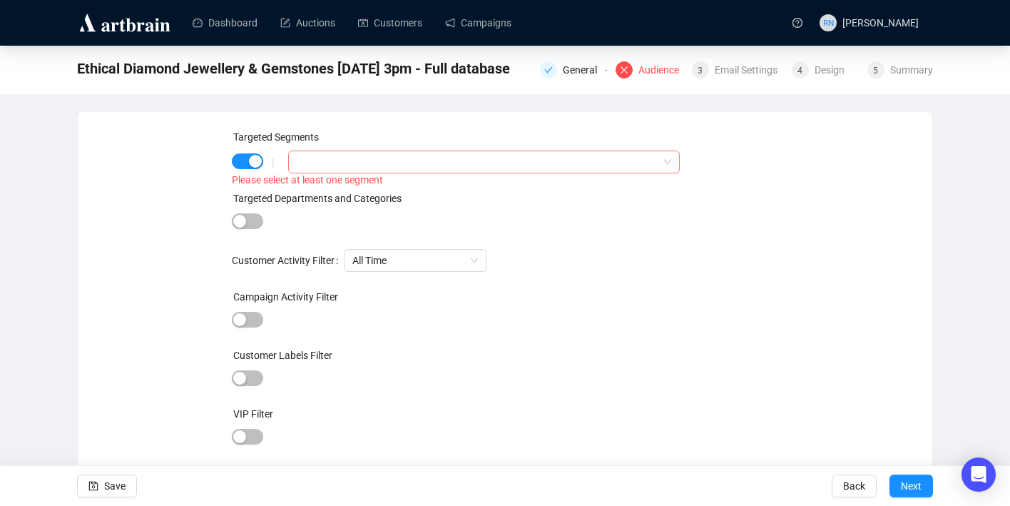
click at [327, 153] on div at bounding box center [476, 162] width 371 height 20
click at [252, 163] on div "button" at bounding box center [255, 161] width 13 height 13
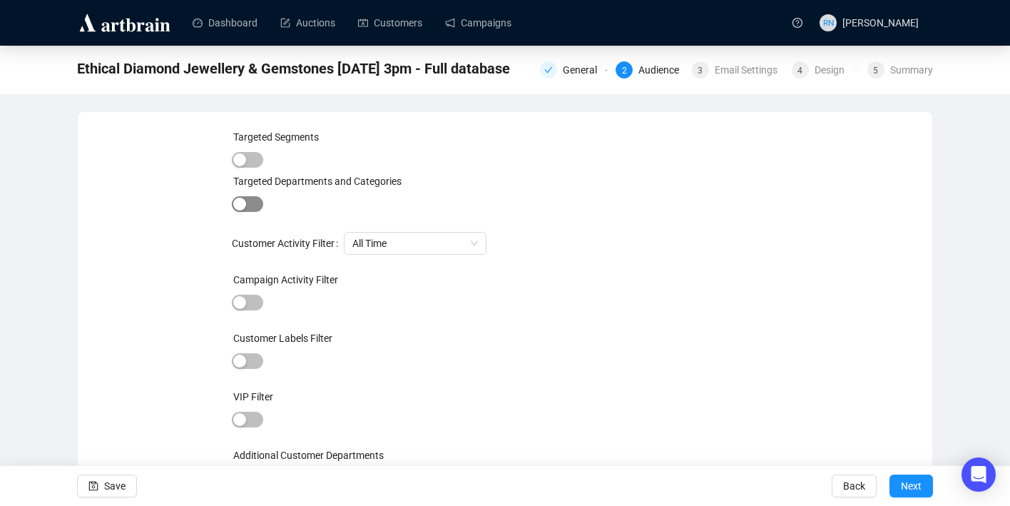
click at [249, 203] on span "button" at bounding box center [247, 204] width 31 height 16
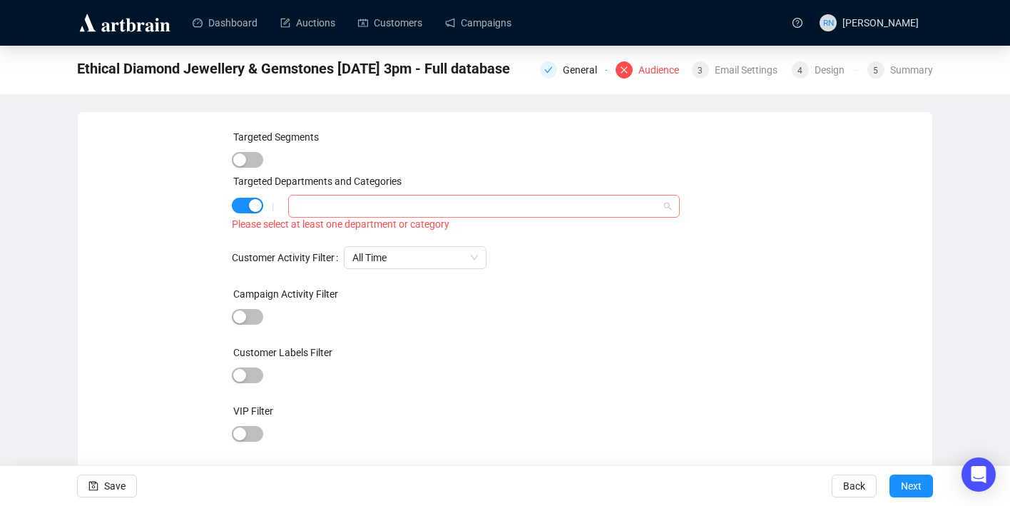
click at [318, 203] on div at bounding box center [476, 206] width 371 height 20
click at [317, 236] on span "Select All Departments/Categories" at bounding box center [316, 234] width 11 height 11
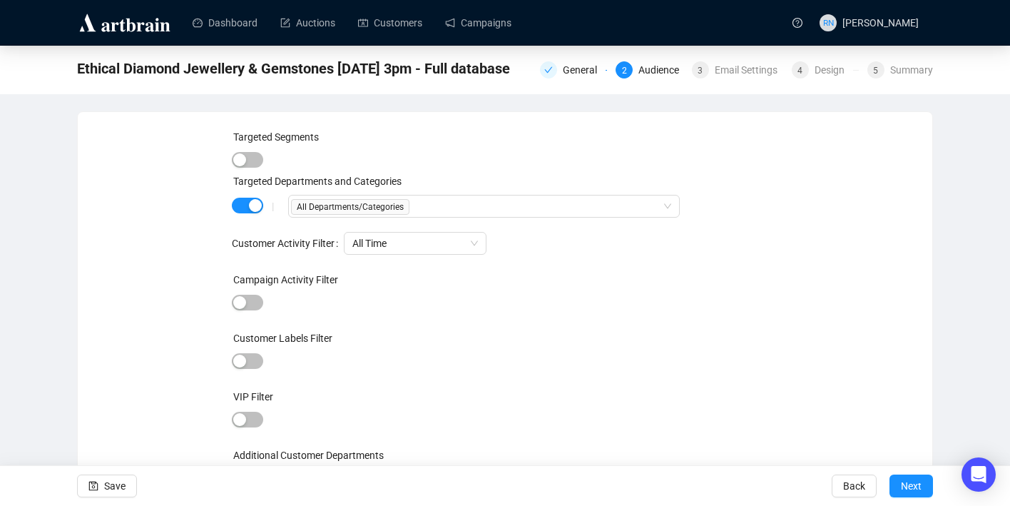
click at [377, 354] on div at bounding box center [505, 362] width 547 height 20
click at [121, 488] on span "Save" at bounding box center [114, 486] width 21 height 40
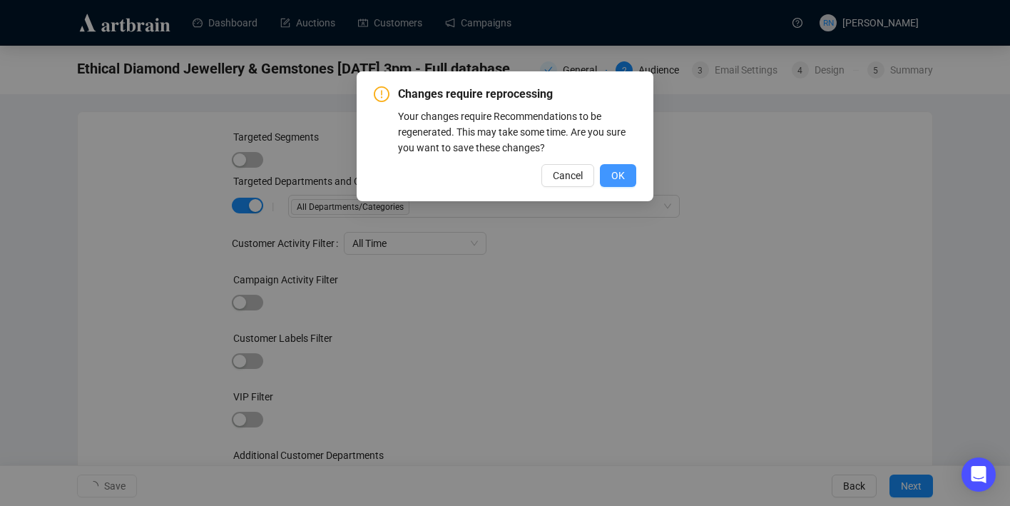
click at [619, 180] on span "OK" at bounding box center [618, 176] width 14 height 16
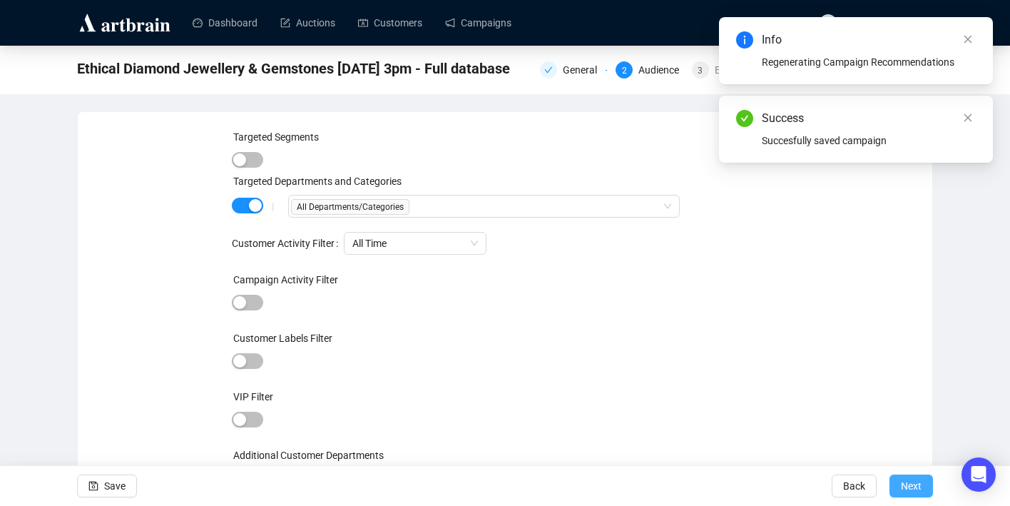
click at [905, 491] on span "Next" at bounding box center [911, 486] width 21 height 40
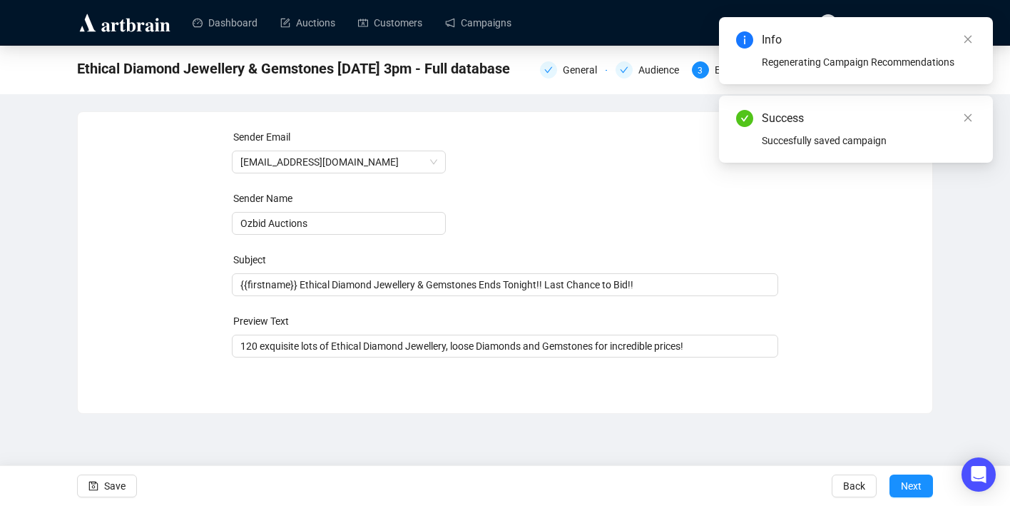
click at [905, 491] on span "Next" at bounding box center [911, 486] width 21 height 40
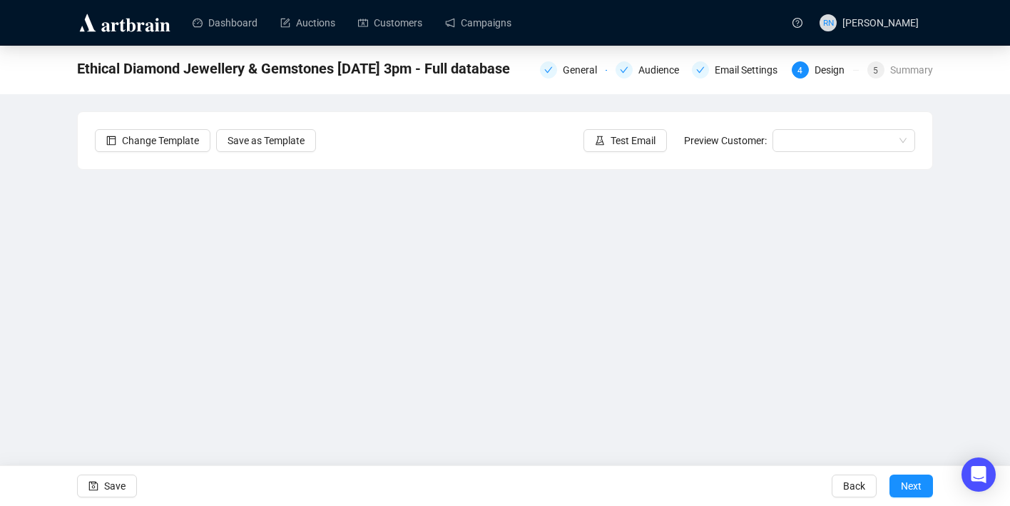
click at [905, 491] on span "Next" at bounding box center [911, 486] width 21 height 40
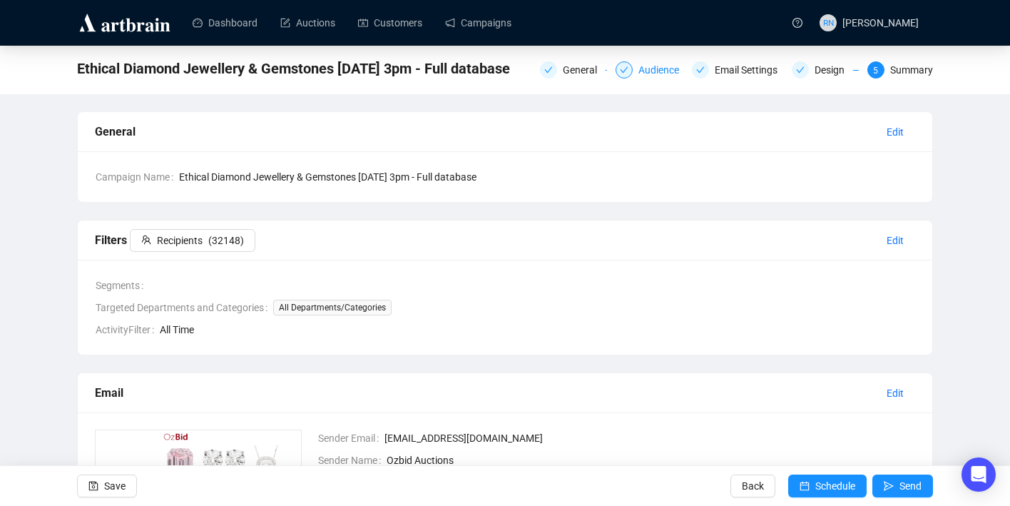
click at [626, 71] on div at bounding box center [623, 69] width 17 height 17
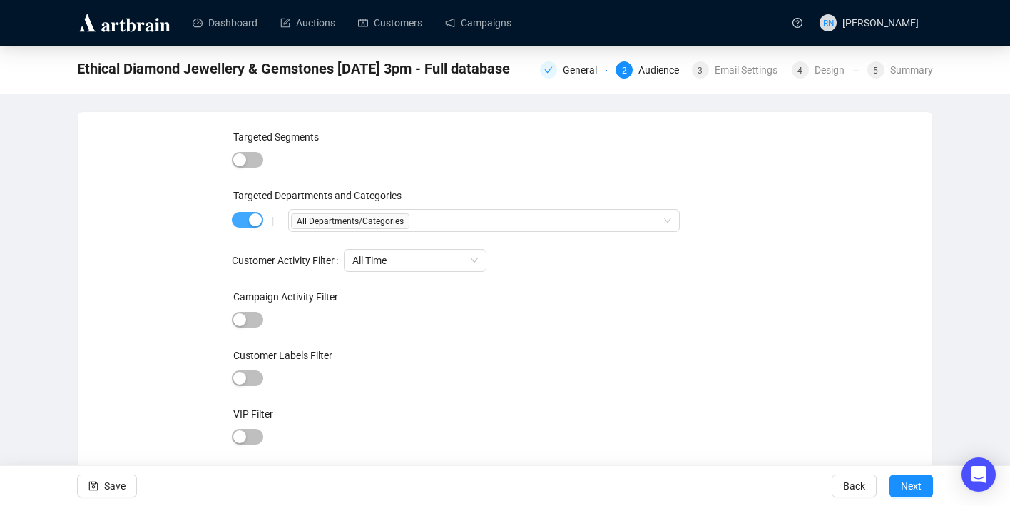
click at [257, 225] on div "button" at bounding box center [255, 219] width 13 height 13
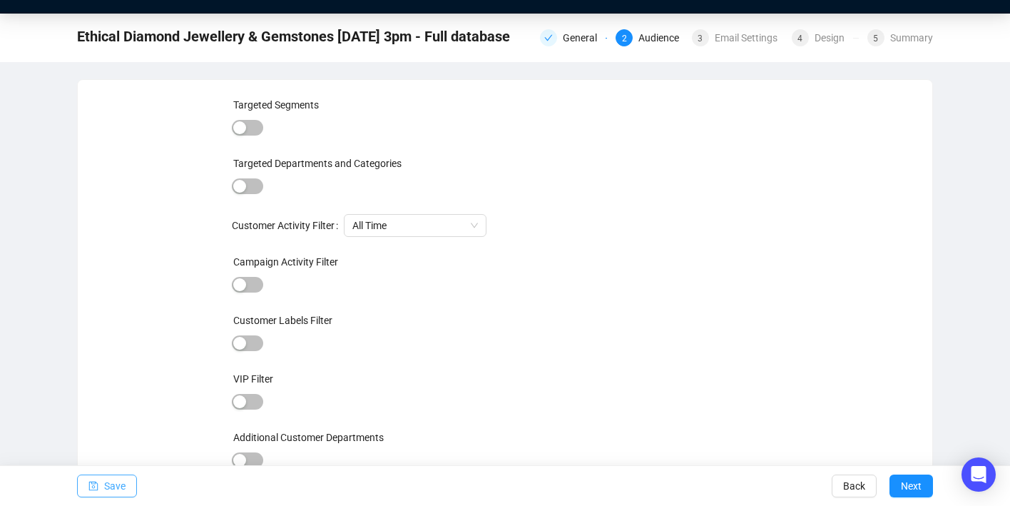
click at [111, 478] on span "Save" at bounding box center [114, 486] width 21 height 40
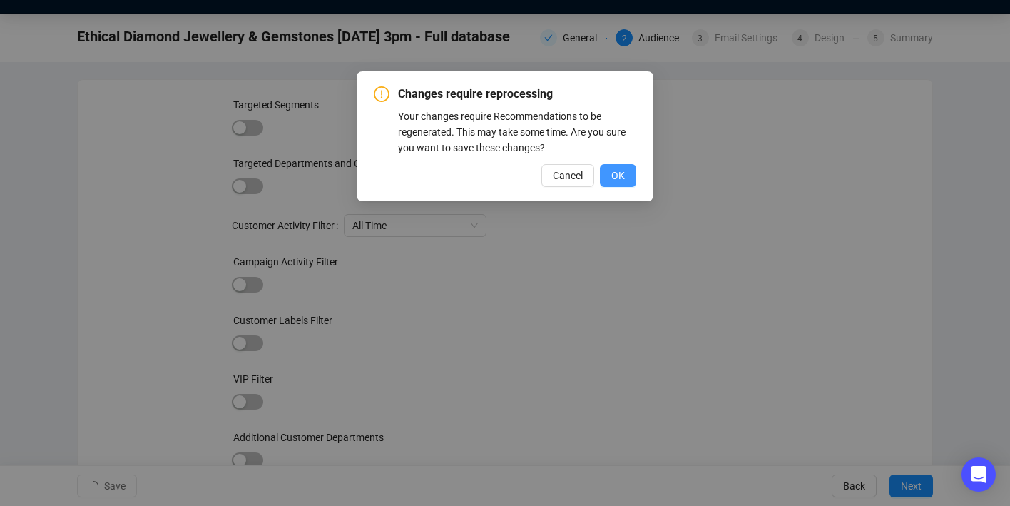
click at [625, 183] on button "OK" at bounding box center [618, 175] width 36 height 23
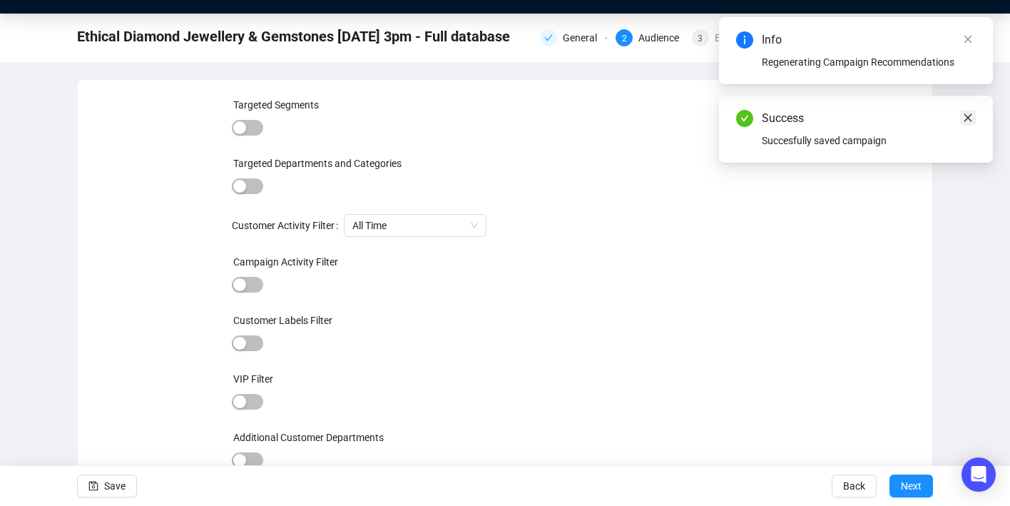
click at [967, 117] on icon "close" at bounding box center [968, 118] width 8 height 8
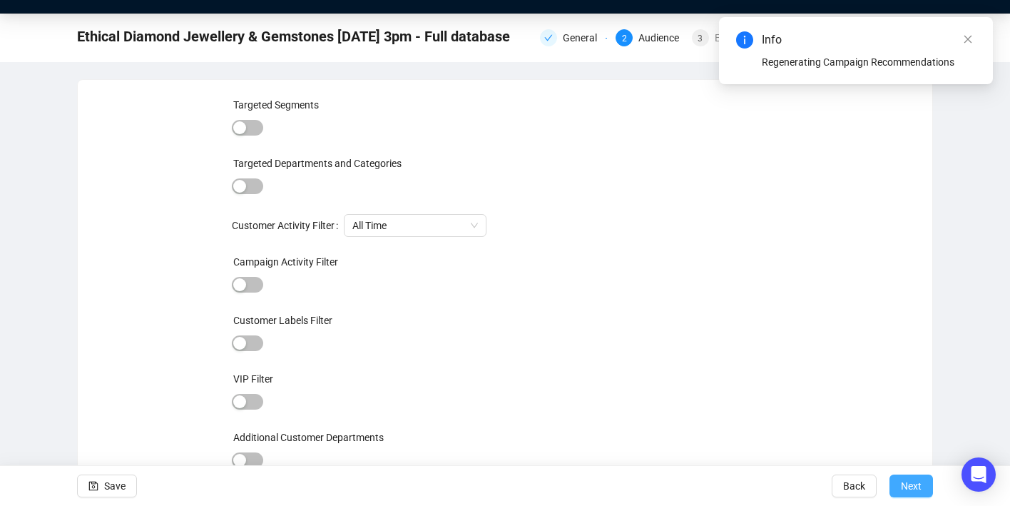
click at [909, 496] on span "Next" at bounding box center [911, 486] width 21 height 40
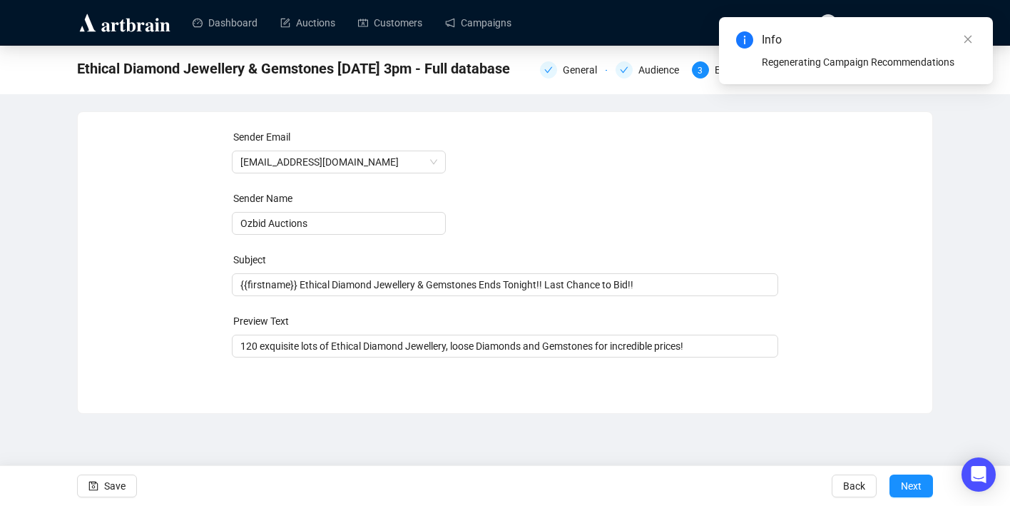
click at [909, 496] on span "Next" at bounding box center [911, 486] width 21 height 40
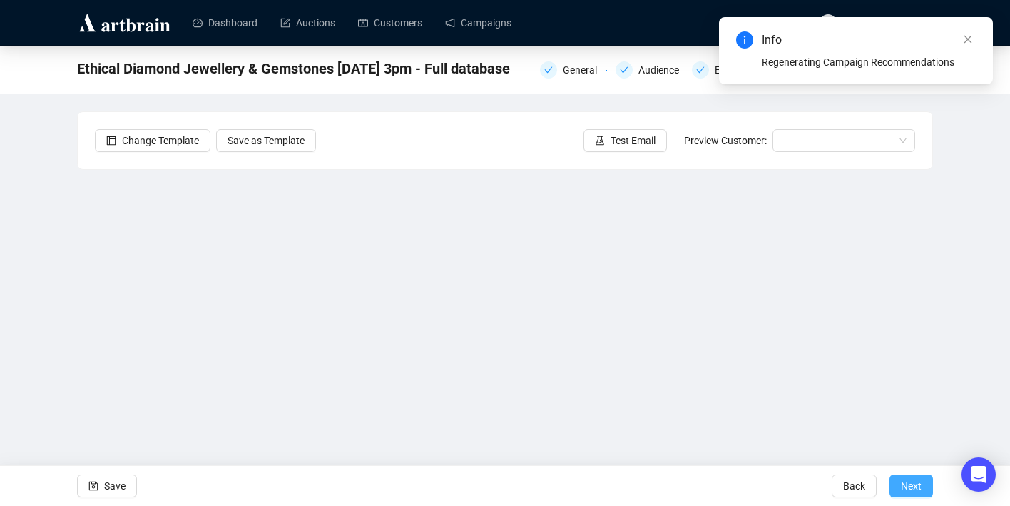
click at [909, 489] on span "Next" at bounding box center [911, 486] width 21 height 40
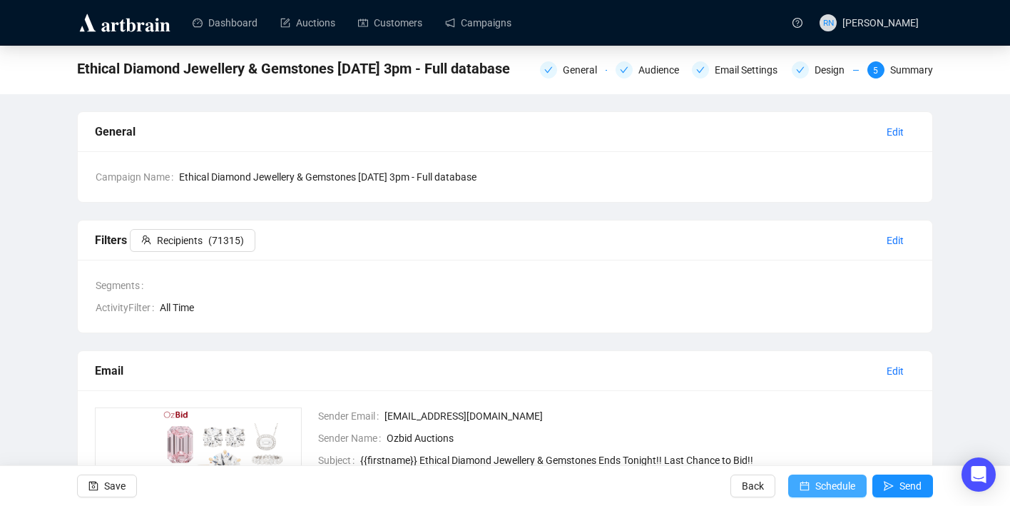
click at [815, 491] on span "Schedule" at bounding box center [835, 486] width 40 height 40
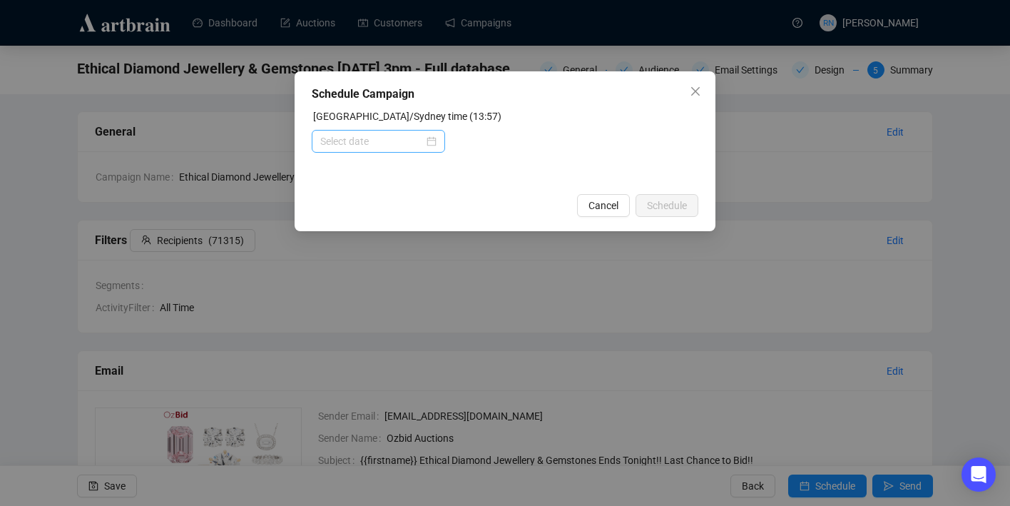
click at [431, 145] on div at bounding box center [378, 141] width 116 height 16
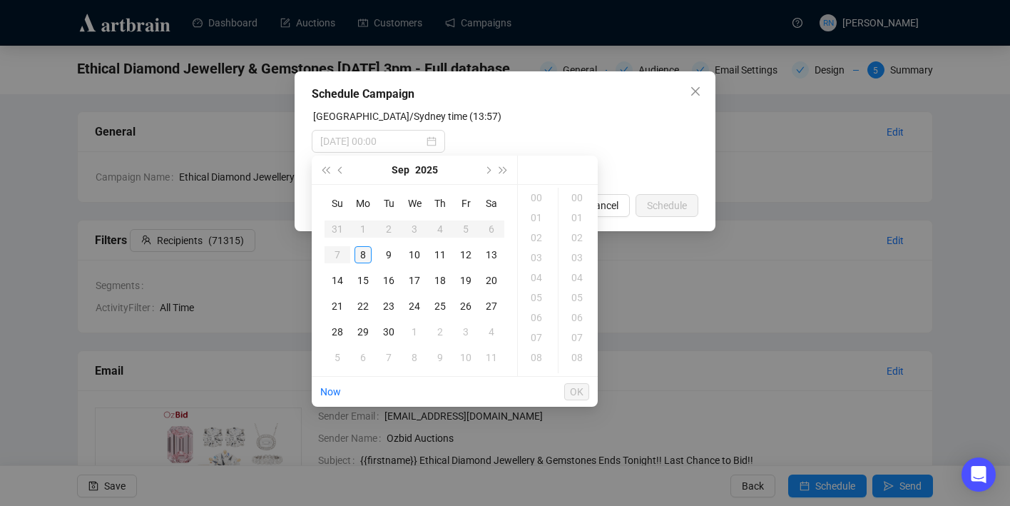
click at [364, 249] on div "8" at bounding box center [362, 254] width 17 height 17
click at [538, 219] on div "15" at bounding box center [538, 218] width 34 height 20
click at [580, 193] on div "00" at bounding box center [578, 198] width 34 height 20
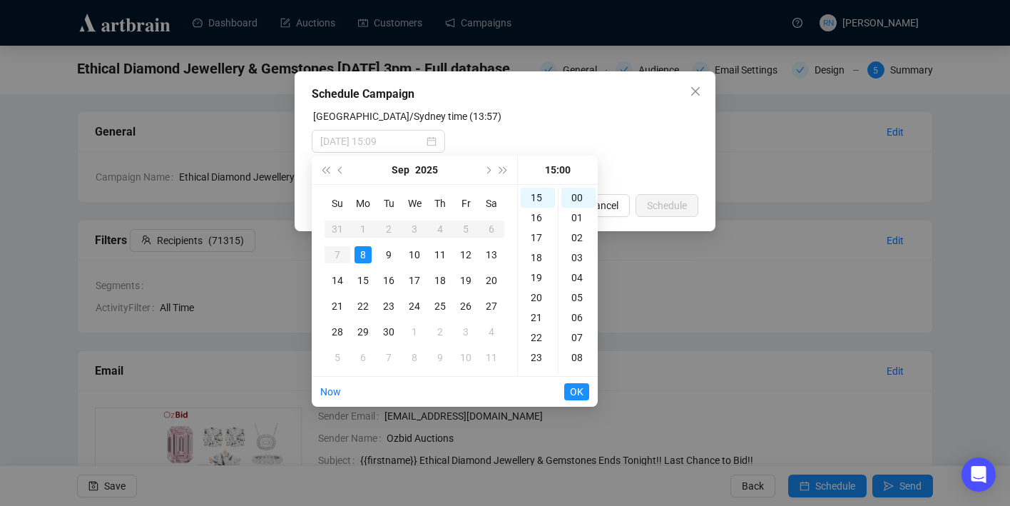
type input "2025-09-08 15:00"
click at [575, 392] on span "OK" at bounding box center [577, 391] width 14 height 27
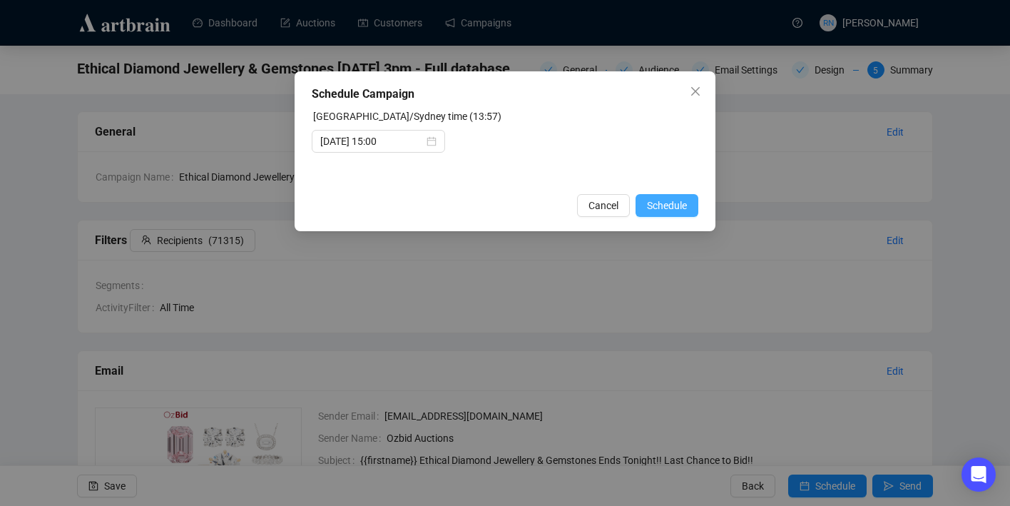
click at [652, 204] on span "Schedule" at bounding box center [667, 206] width 40 height 16
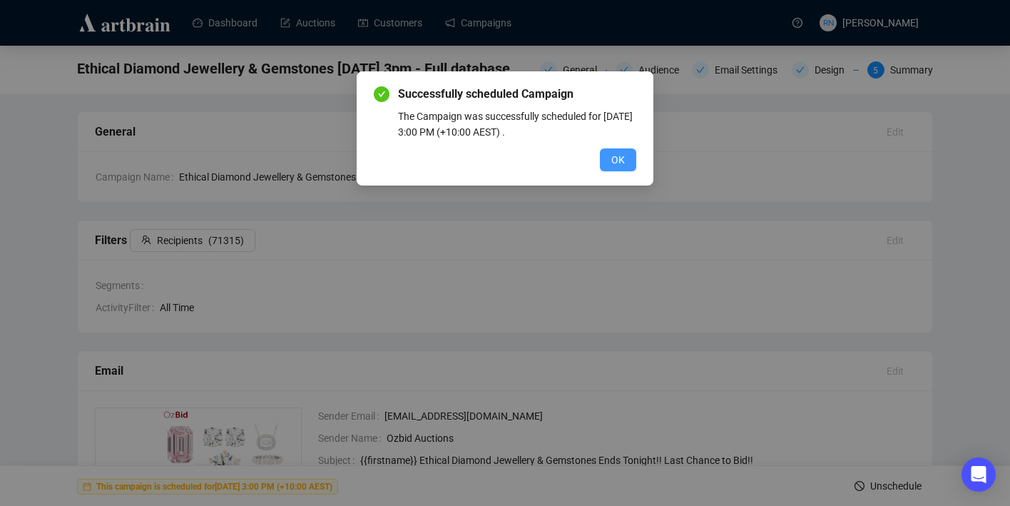
click at [623, 168] on button "OK" at bounding box center [618, 159] width 36 height 23
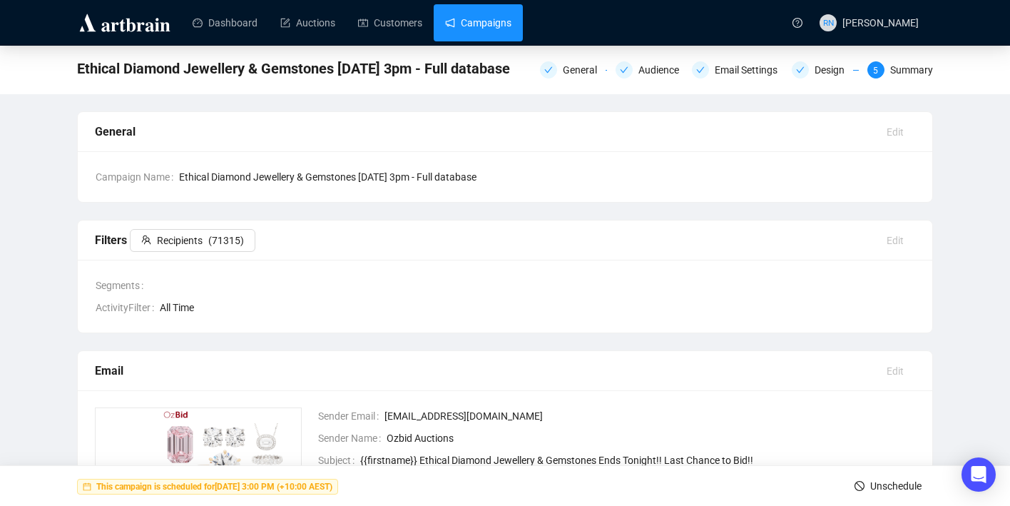
click at [451, 32] on link "Campaigns" at bounding box center [478, 22] width 66 height 37
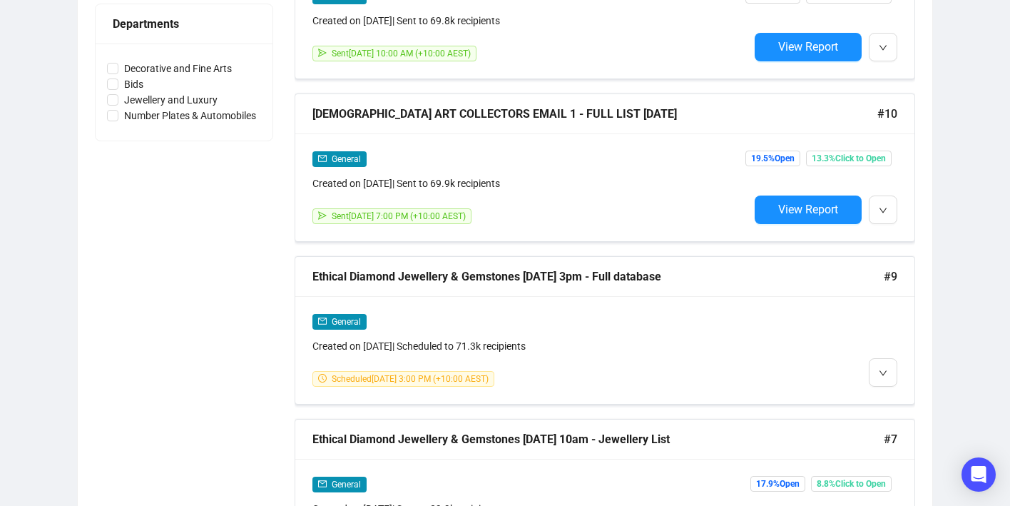
scroll to position [653, 0]
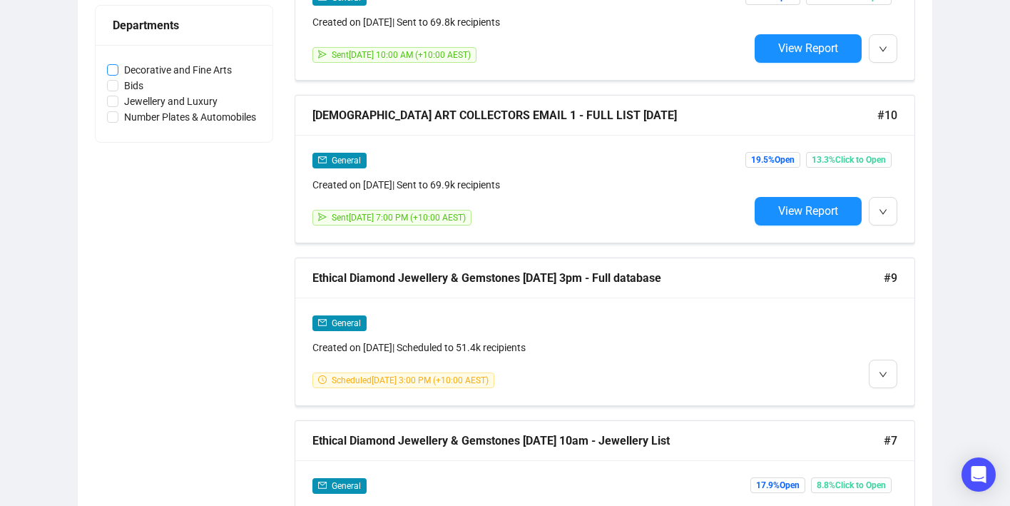
drag, startPoint x: 273, startPoint y: 71, endPoint x: 125, endPoint y: 68, distance: 148.4
click at [125, 68] on div "Status Draft Scheduled Sent Date Range Type Recommendations General Consignment…" at bounding box center [505, 240] width 820 height 1410
copy span
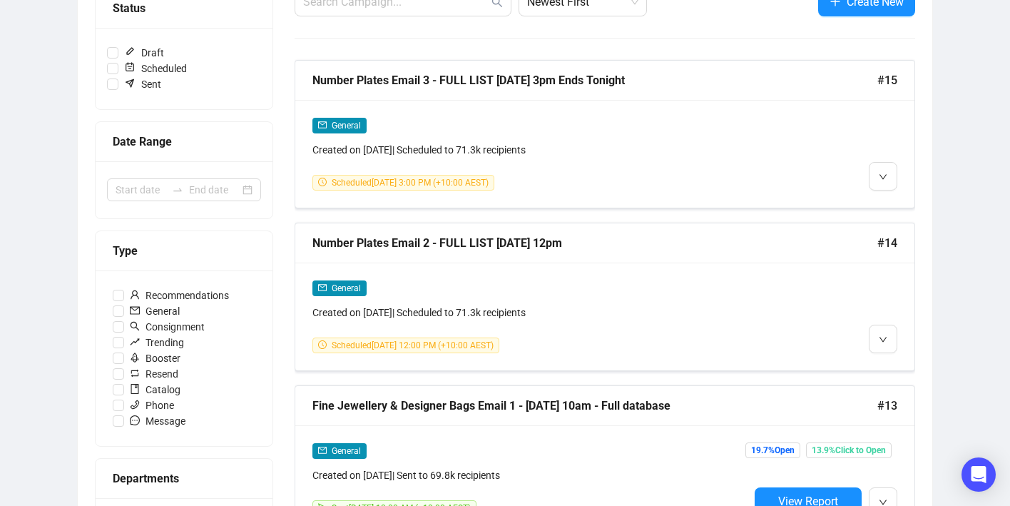
scroll to position [63, 0]
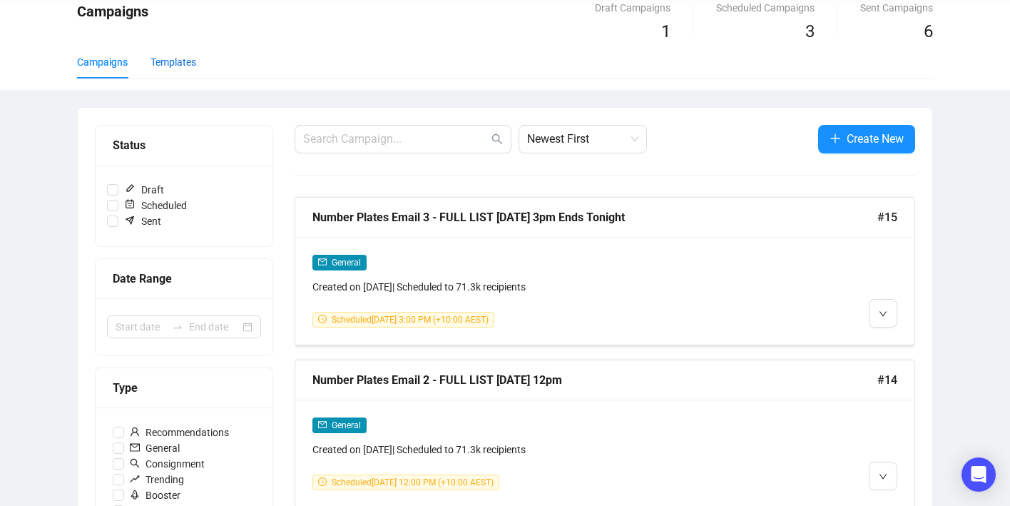
click at [188, 61] on div "Templates" at bounding box center [173, 62] width 46 height 16
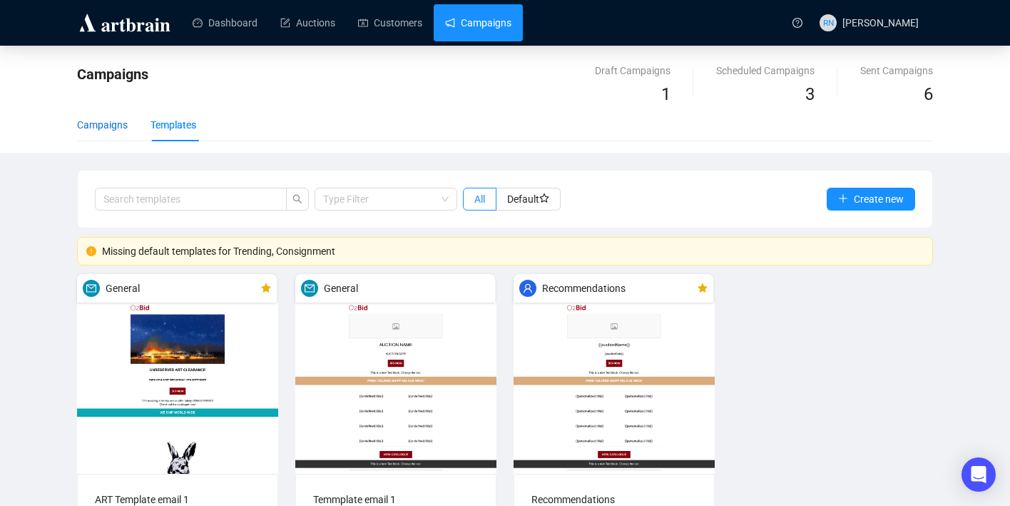
click at [106, 122] on div "Campaigns" at bounding box center [102, 125] width 51 height 16
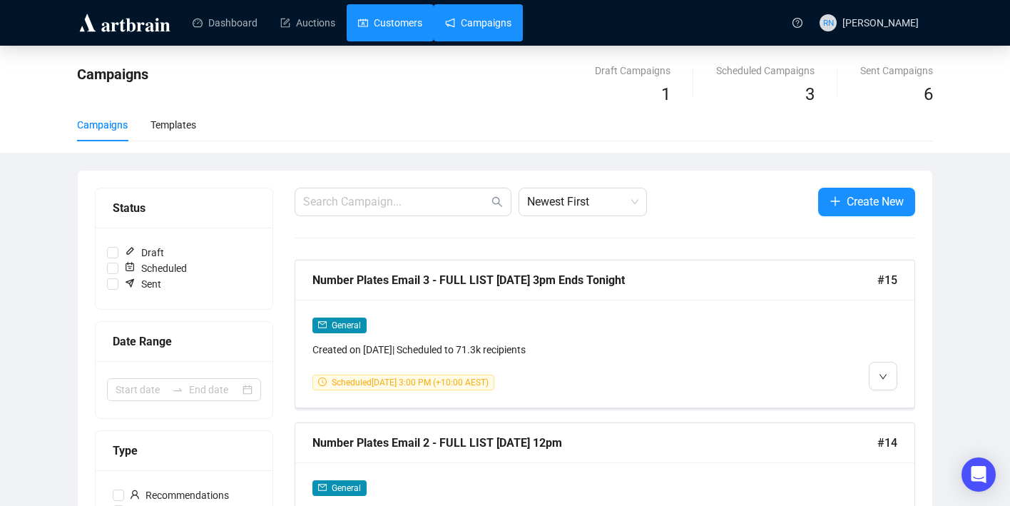
click at [393, 31] on link "Customers" at bounding box center [390, 22] width 64 height 37
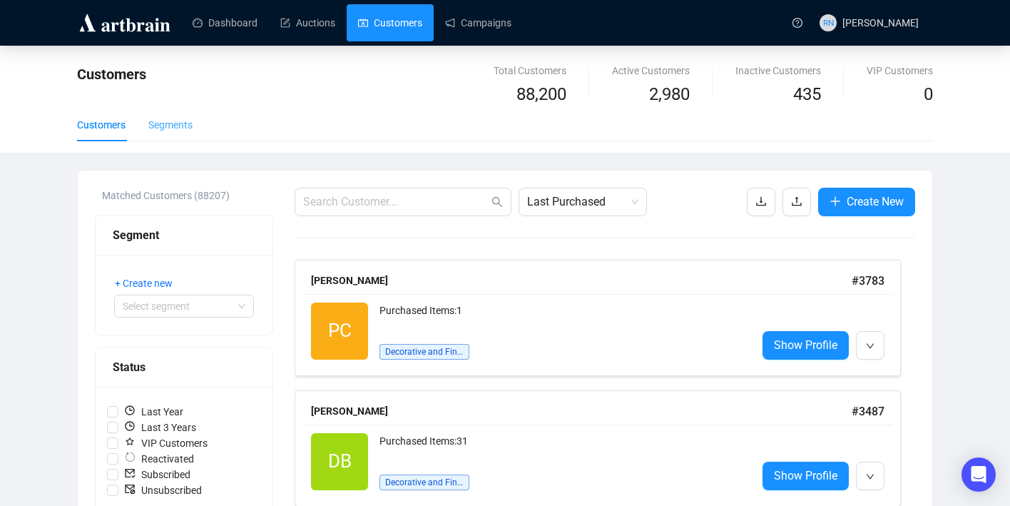
click at [183, 109] on div "Segments" at bounding box center [170, 124] width 44 height 33
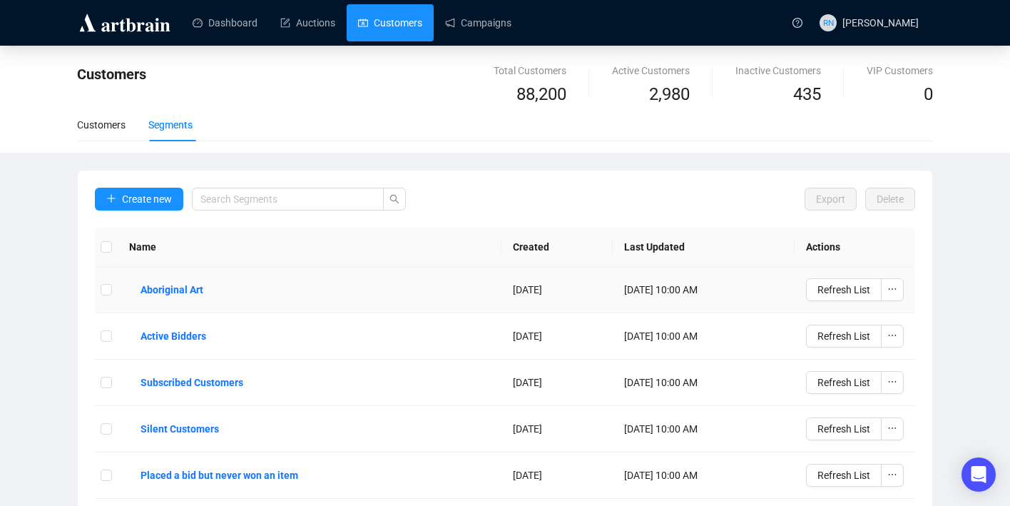
drag, startPoint x: 336, startPoint y: 287, endPoint x: 361, endPoint y: 287, distance: 25.0
click at [361, 287] on td "Aboriginal Art" at bounding box center [310, 290] width 384 height 46
drag, startPoint x: 349, startPoint y: 302, endPoint x: 46, endPoint y: 252, distance: 307.2
click at [46, 252] on div "Customers Total Customers 88,200 Active Customers 2,980 Inactive Customers 435 …" at bounding box center [505, 350] width 1010 height 609
click at [36, 292] on div "Customers Total Customers 88,200 Active Customers 2,980 Inactive Customers 435 …" at bounding box center [505, 350] width 1010 height 609
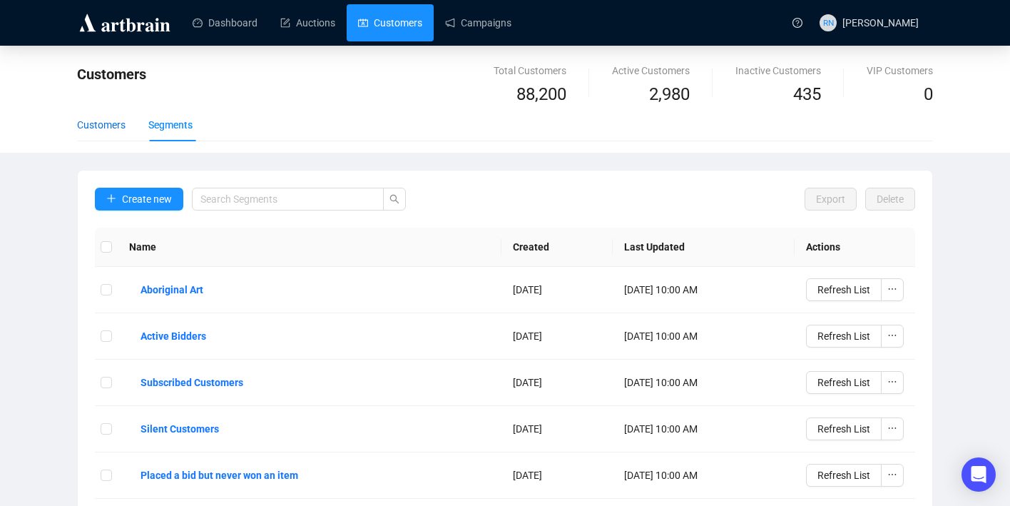
click at [108, 131] on div "Customers" at bounding box center [101, 125] width 48 height 16
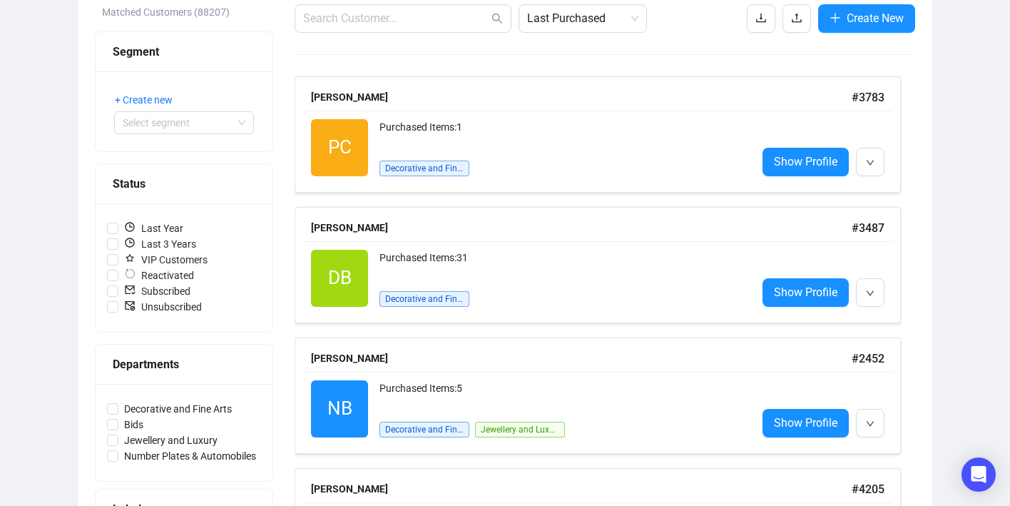
scroll to position [318, 0]
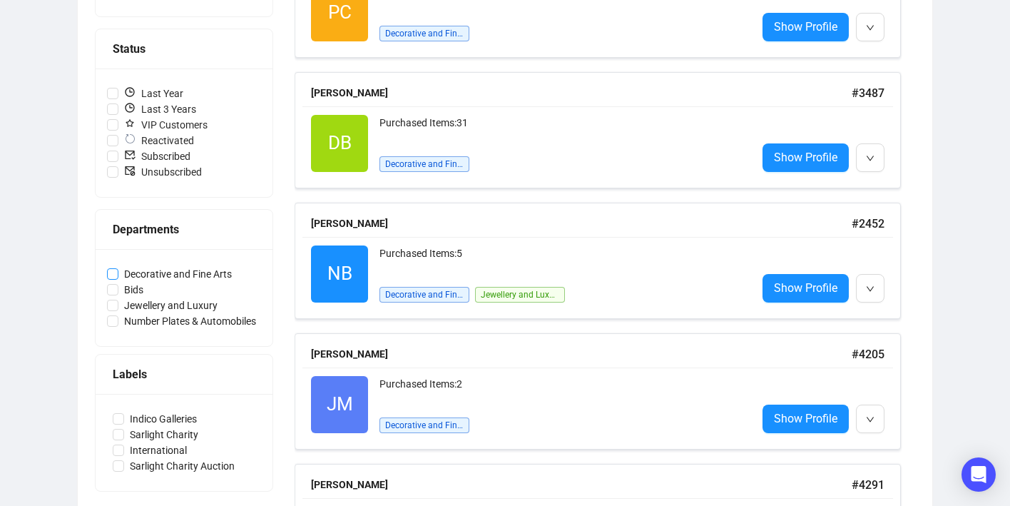
click at [154, 275] on span "Decorative and Fine Arts" at bounding box center [177, 274] width 119 height 16
click at [118, 275] on input "Decorative and Fine Arts" at bounding box center [112, 273] width 11 height 11
checkbox input "true"
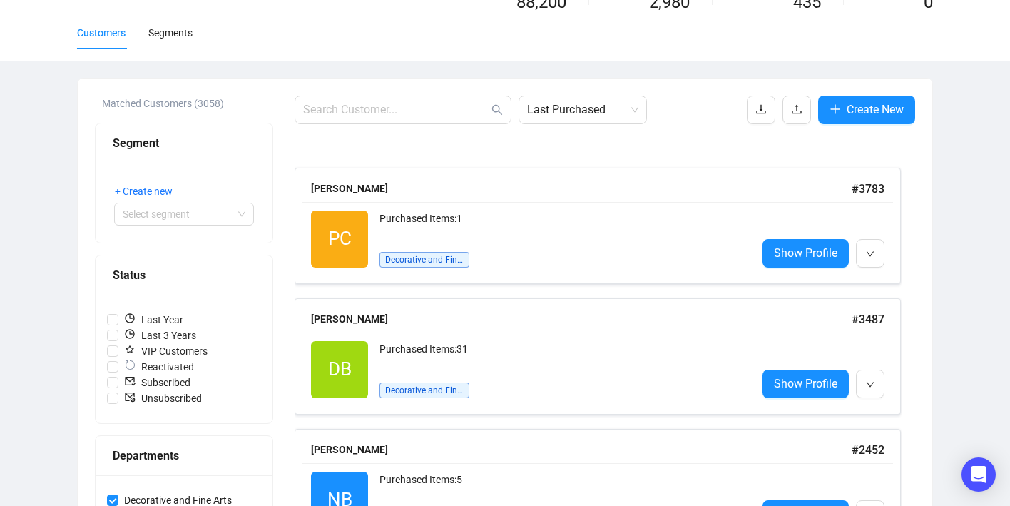
scroll to position [51, 0]
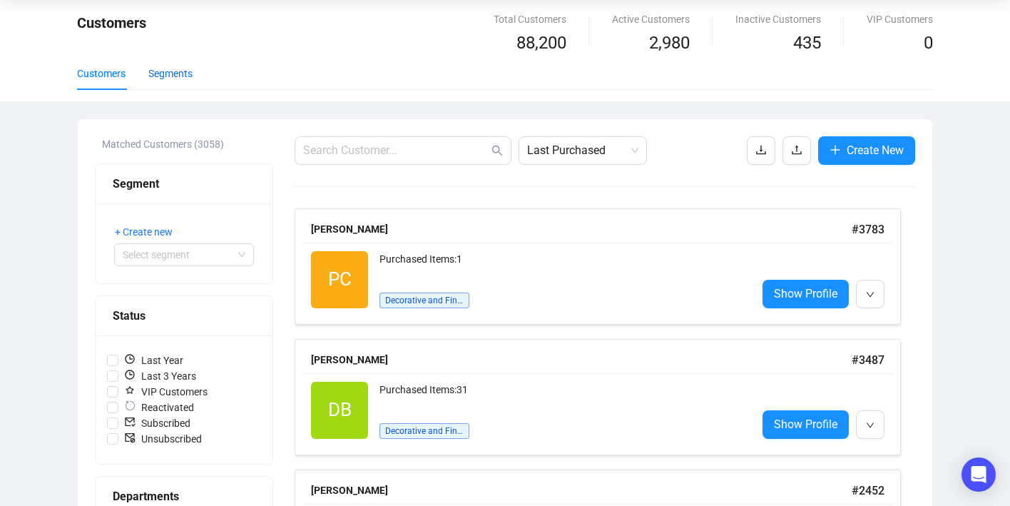
click at [185, 73] on div "Segments" at bounding box center [170, 74] width 44 height 16
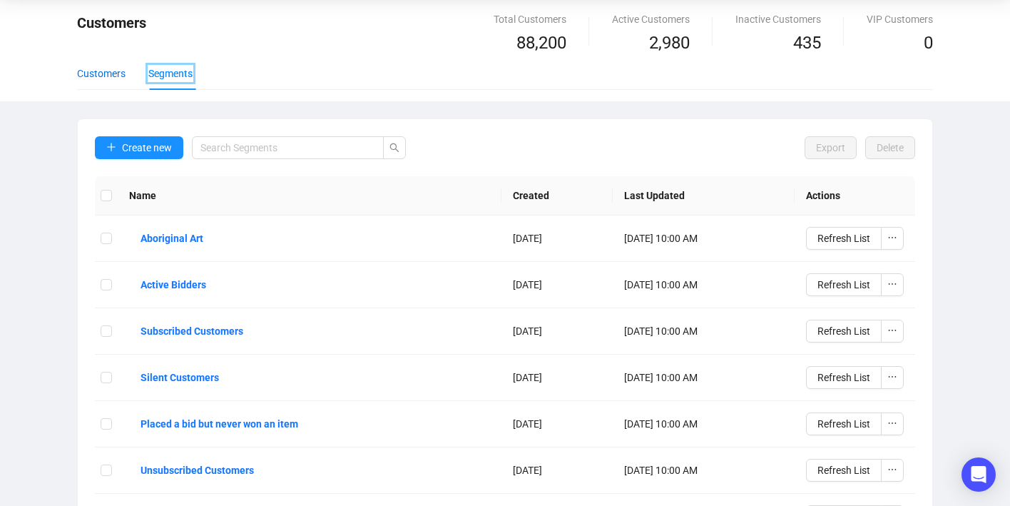
click at [93, 77] on div "Customers" at bounding box center [101, 74] width 48 height 16
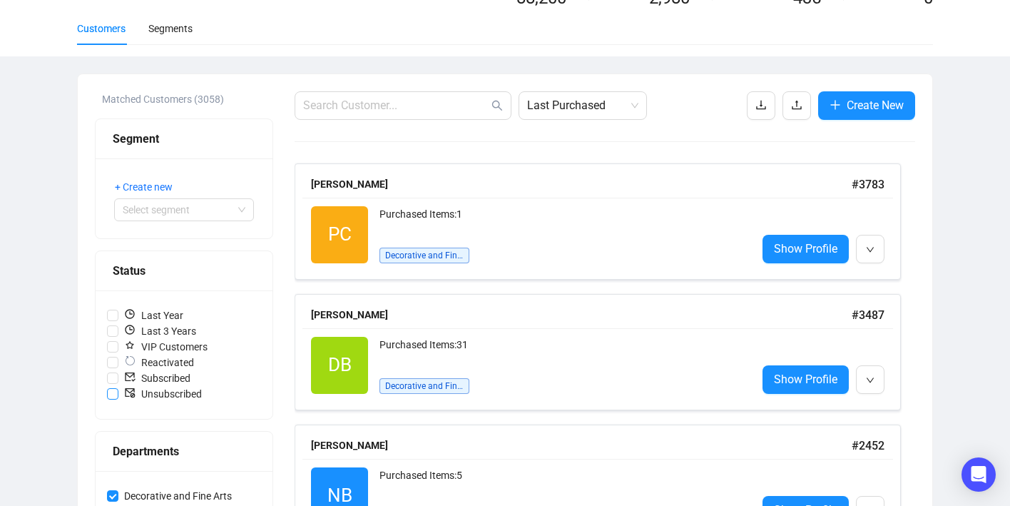
scroll to position [217, 0]
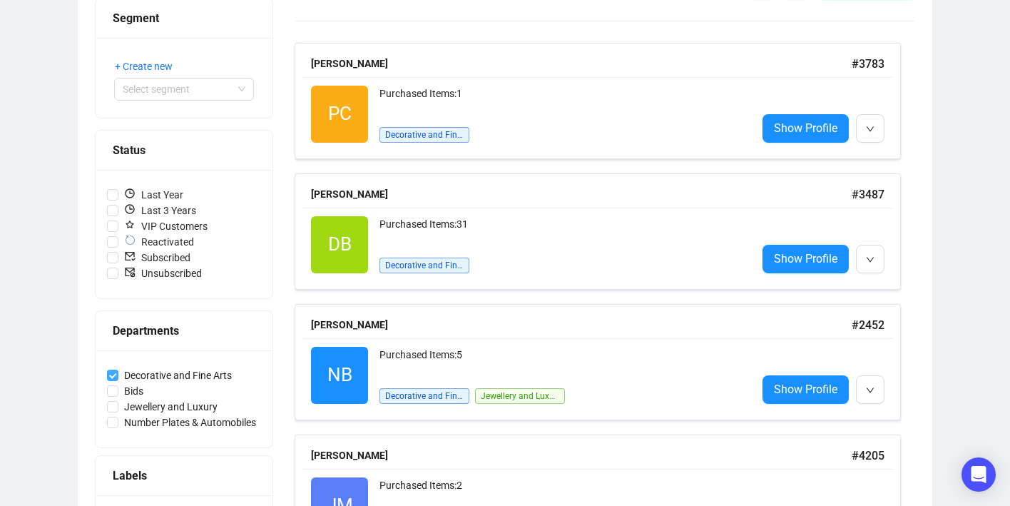
click at [111, 377] on input "Decorative and Fine Arts" at bounding box center [112, 374] width 11 height 11
checkbox input "false"
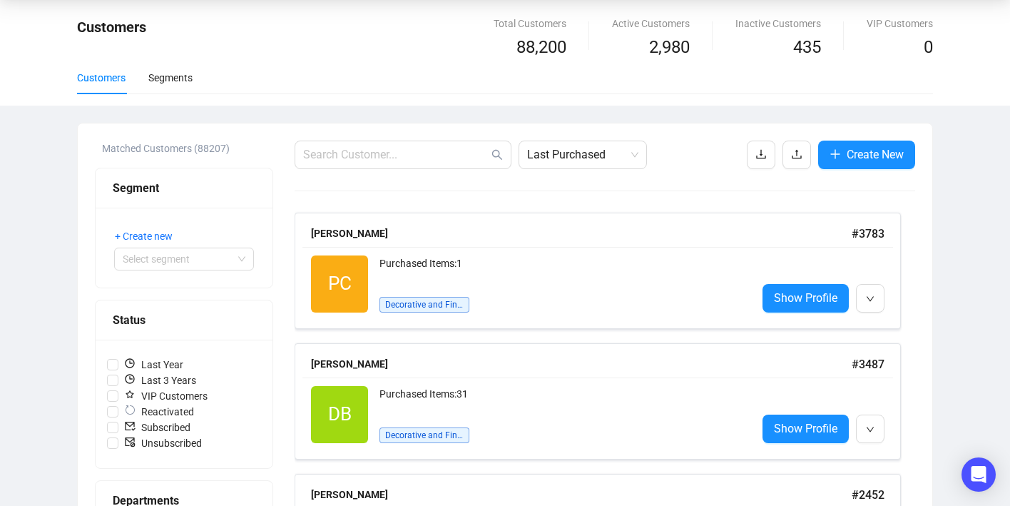
scroll to position [0, 0]
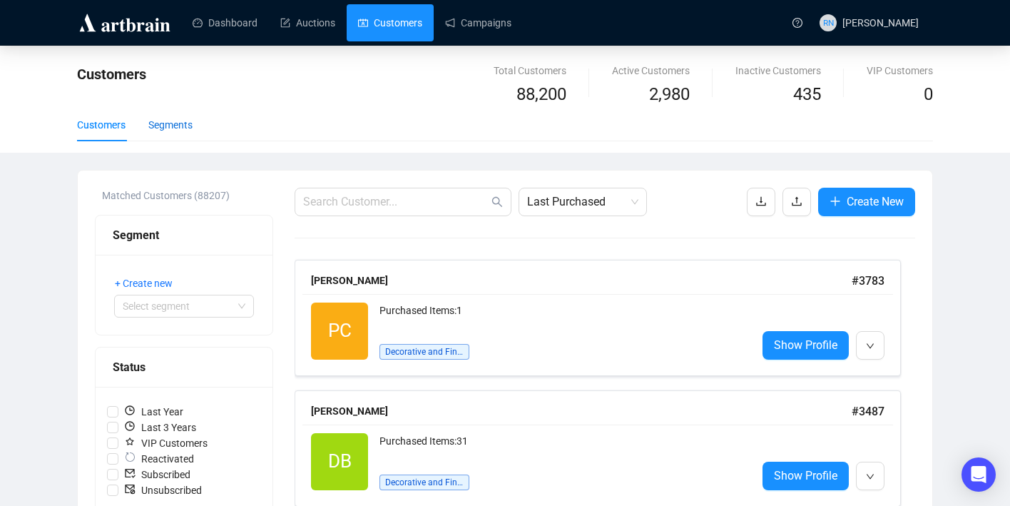
click at [181, 127] on div "Segments" at bounding box center [170, 125] width 44 height 16
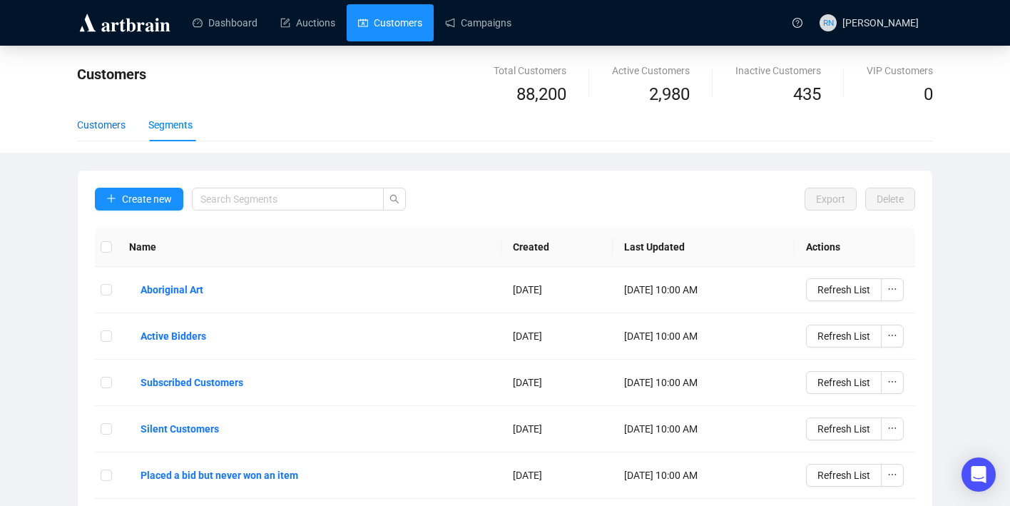
click at [109, 128] on div "Customers" at bounding box center [101, 125] width 48 height 16
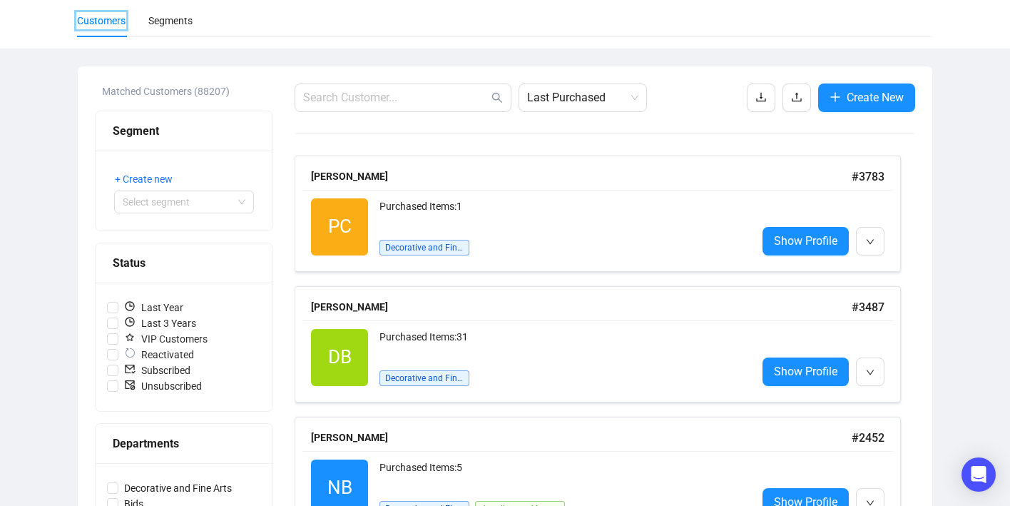
scroll to position [240, 0]
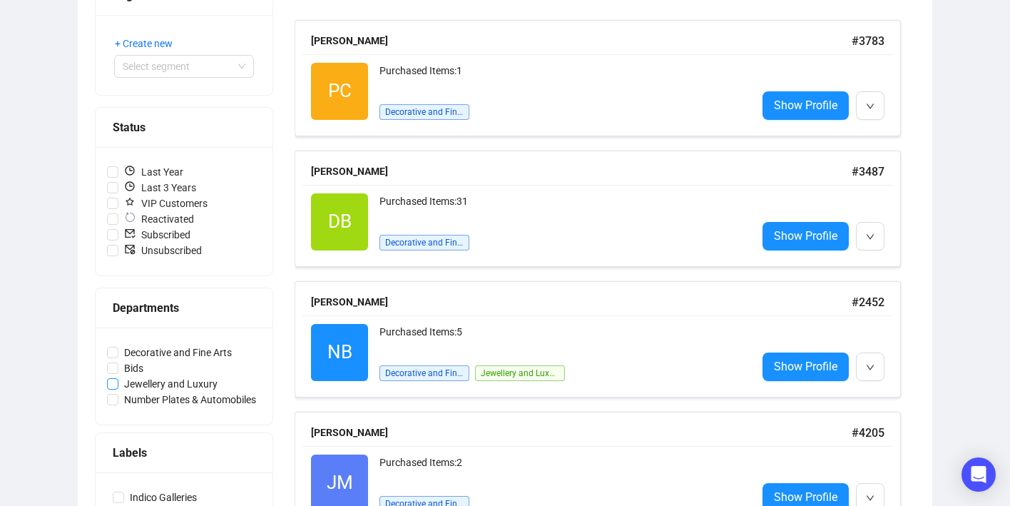
click at [211, 381] on span "Jewellery and Luxury" at bounding box center [170, 384] width 105 height 16
click at [118, 381] on input "Jewellery and Luxury" at bounding box center [112, 383] width 11 height 11
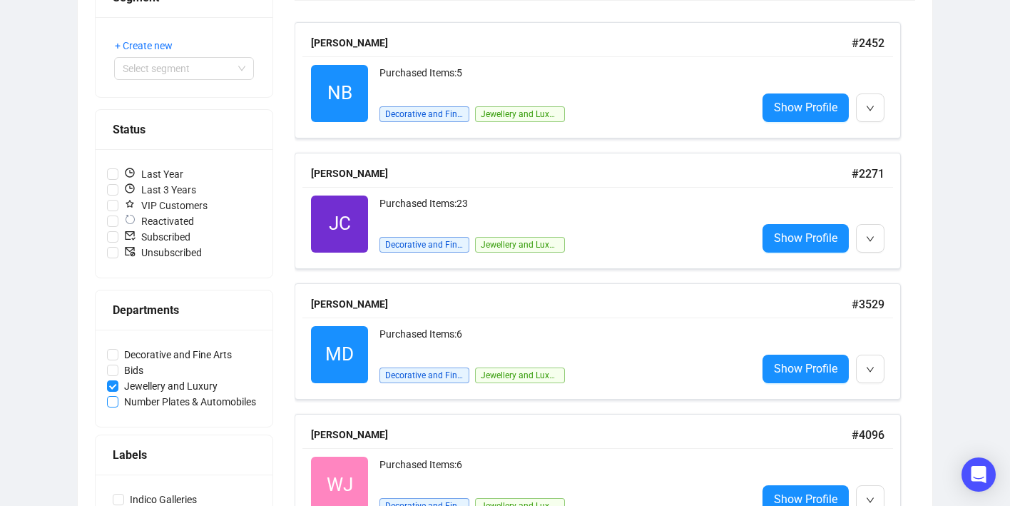
scroll to position [302, 0]
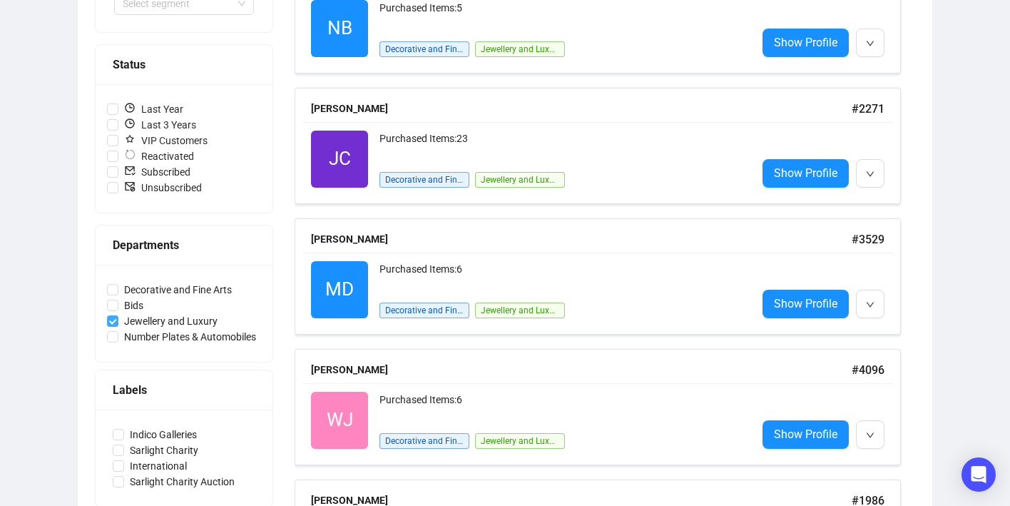
click at [195, 319] on span "Jewellery and Luxury" at bounding box center [170, 321] width 105 height 16
click at [118, 319] on input "Jewellery and Luxury" at bounding box center [112, 320] width 11 height 11
checkbox input "false"
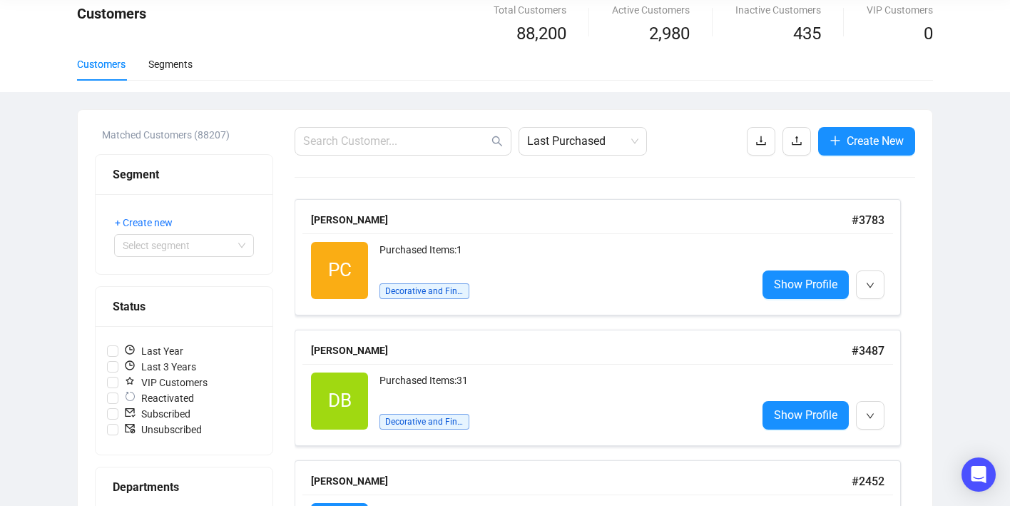
scroll to position [0, 0]
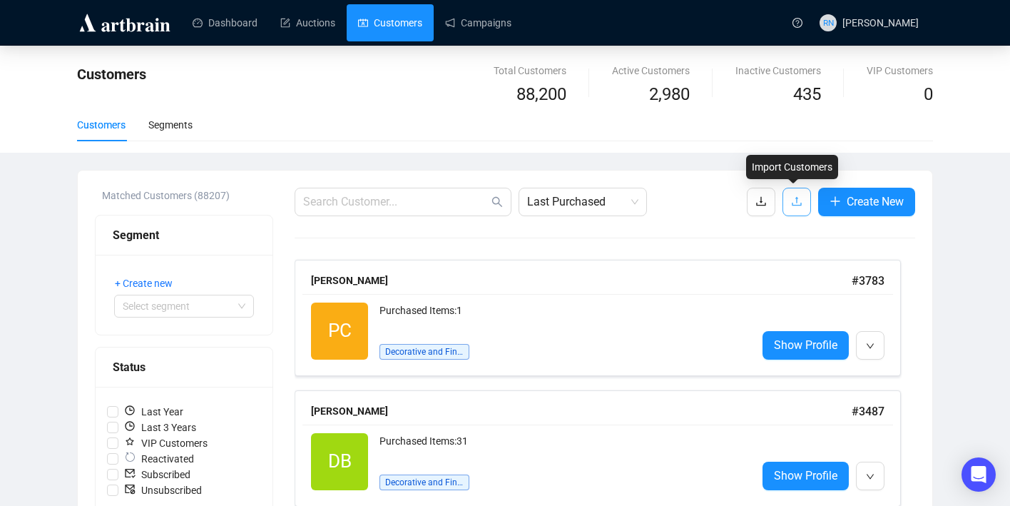
click at [792, 208] on span "button" at bounding box center [796, 202] width 11 height 18
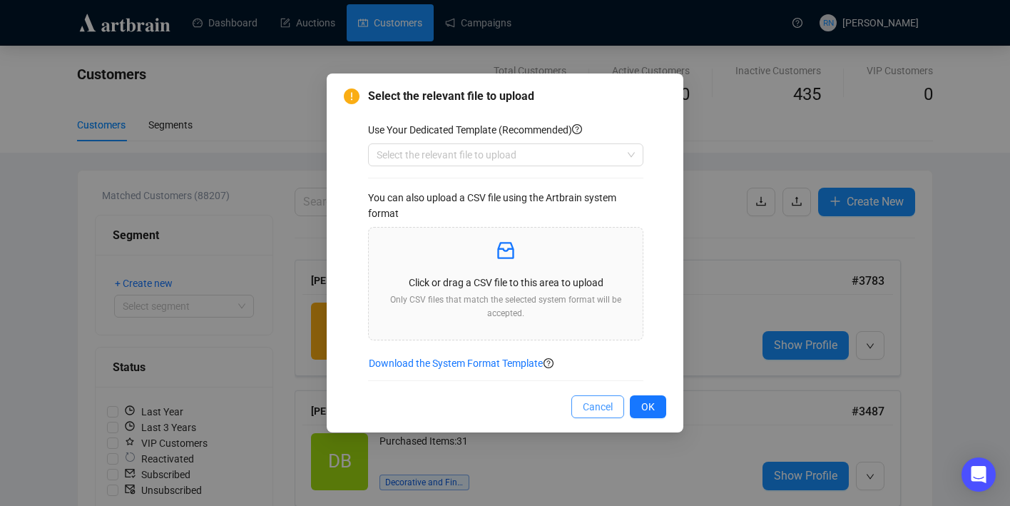
click at [580, 403] on button "Cancel" at bounding box center [597, 406] width 53 height 23
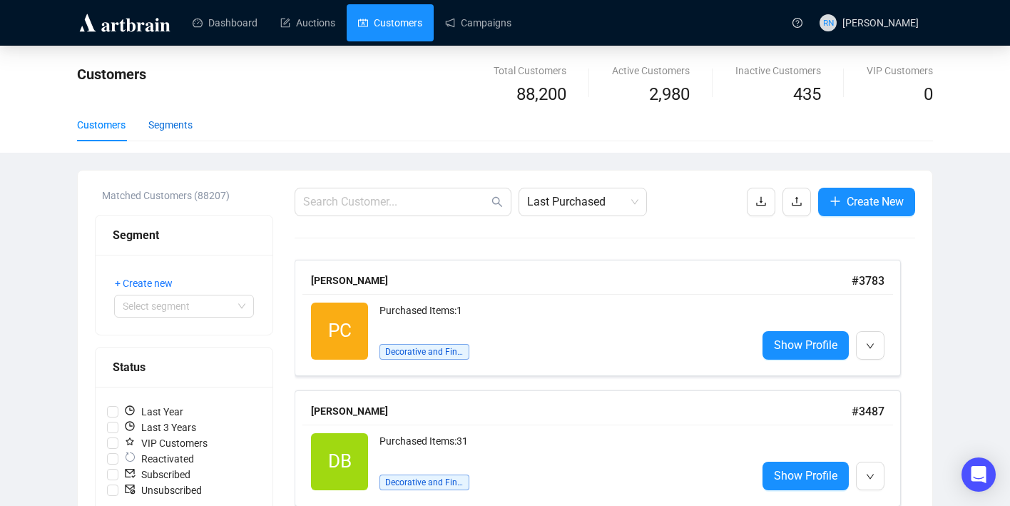
click at [159, 129] on div "Segments" at bounding box center [170, 125] width 44 height 16
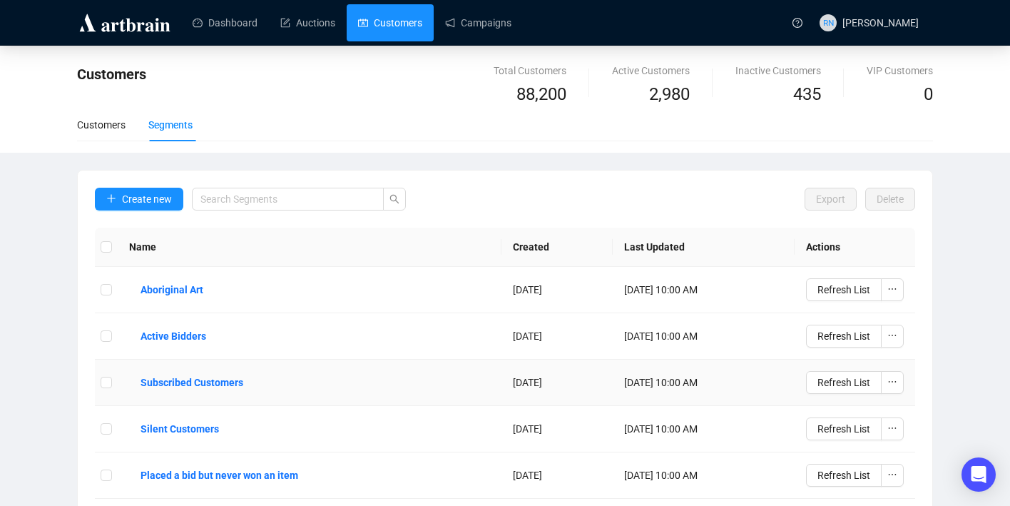
scroll to position [4, 0]
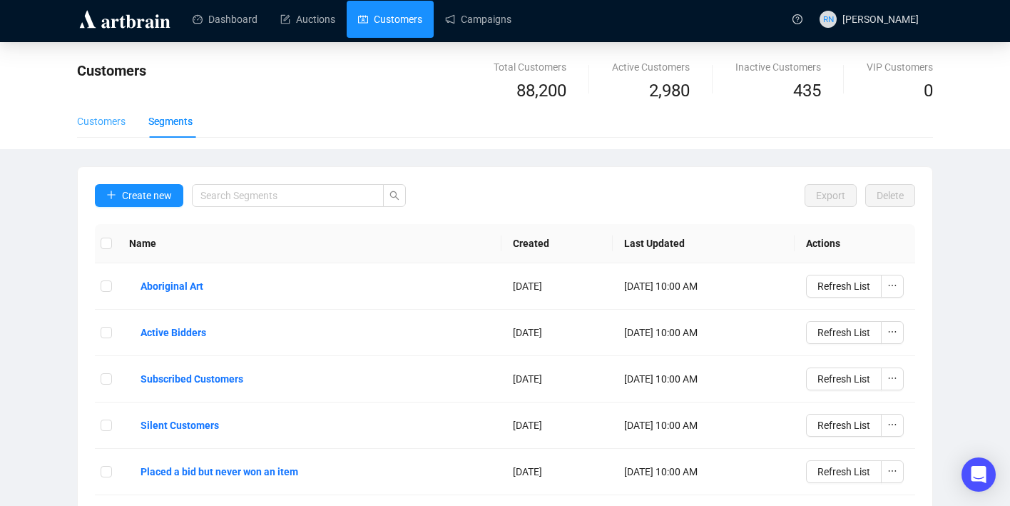
click at [112, 111] on div "Customers" at bounding box center [101, 121] width 48 height 33
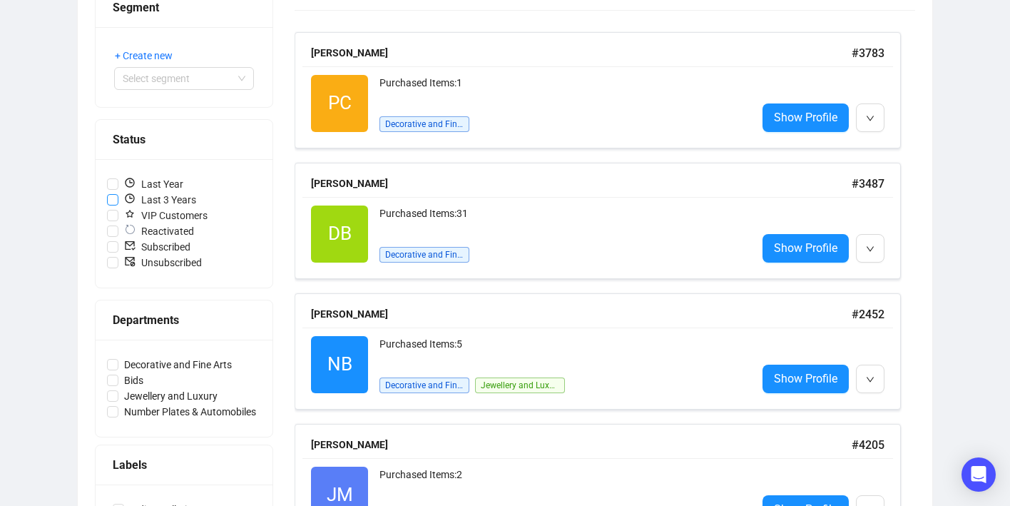
scroll to position [0, 0]
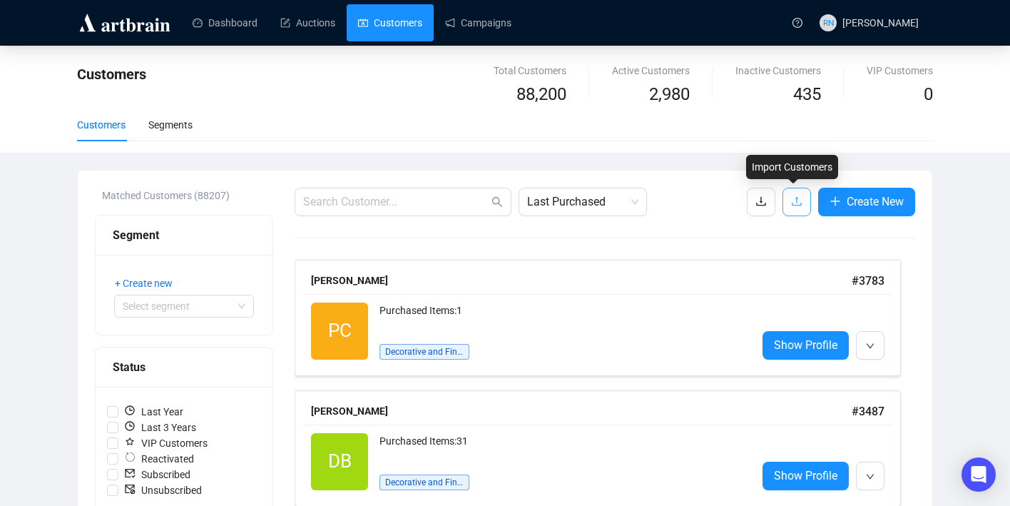
click at [795, 203] on icon "upload" at bounding box center [796, 200] width 11 height 11
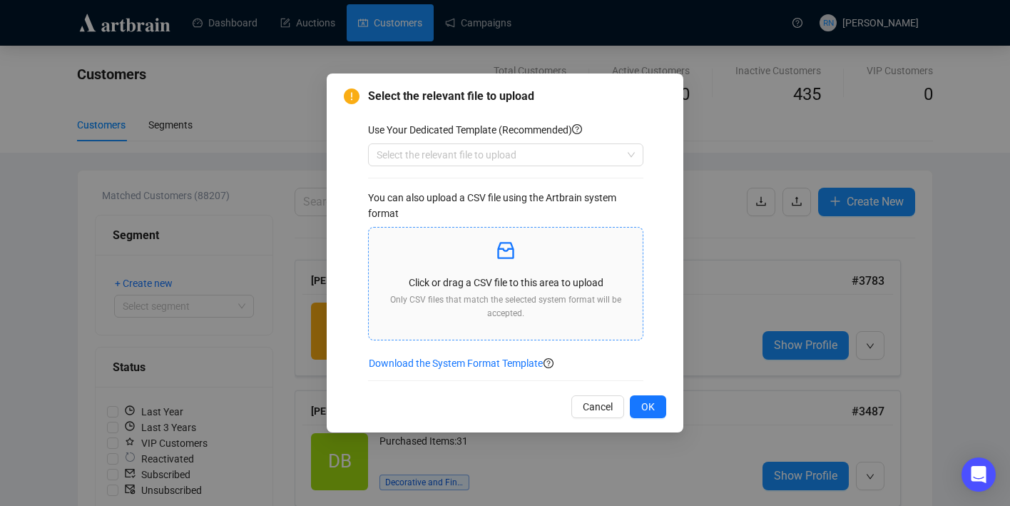
click at [509, 262] on div "Click or drag a CSV file to this area to upload Only CSV files that match the s…" at bounding box center [505, 284] width 251 height 90
click at [587, 410] on span "Cancel" at bounding box center [598, 407] width 30 height 16
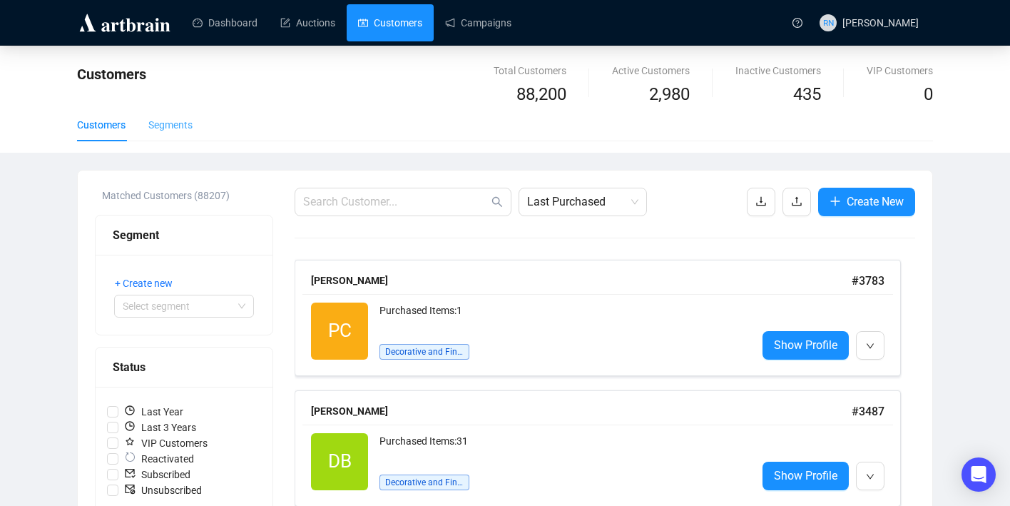
click at [188, 133] on div "Segments" at bounding box center [170, 124] width 44 height 33
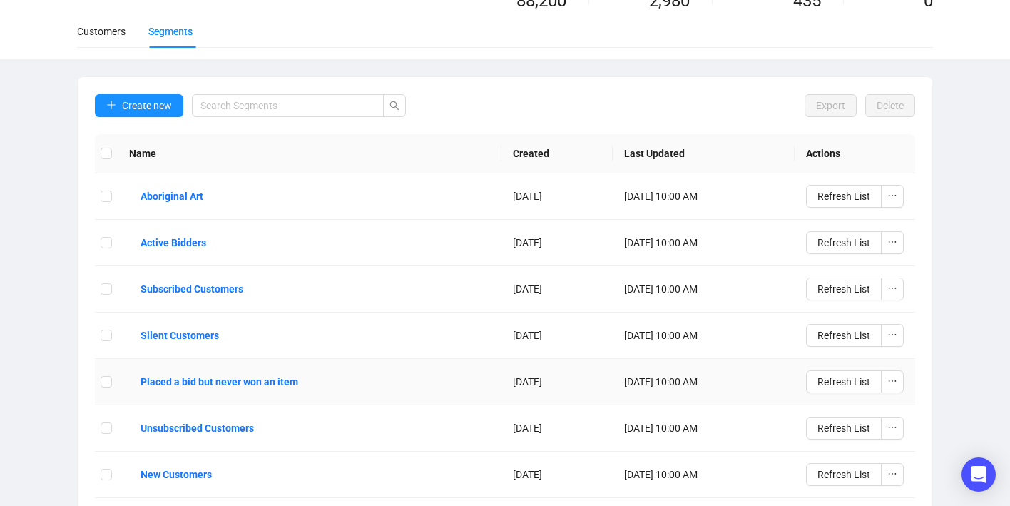
scroll to position [148, 0]
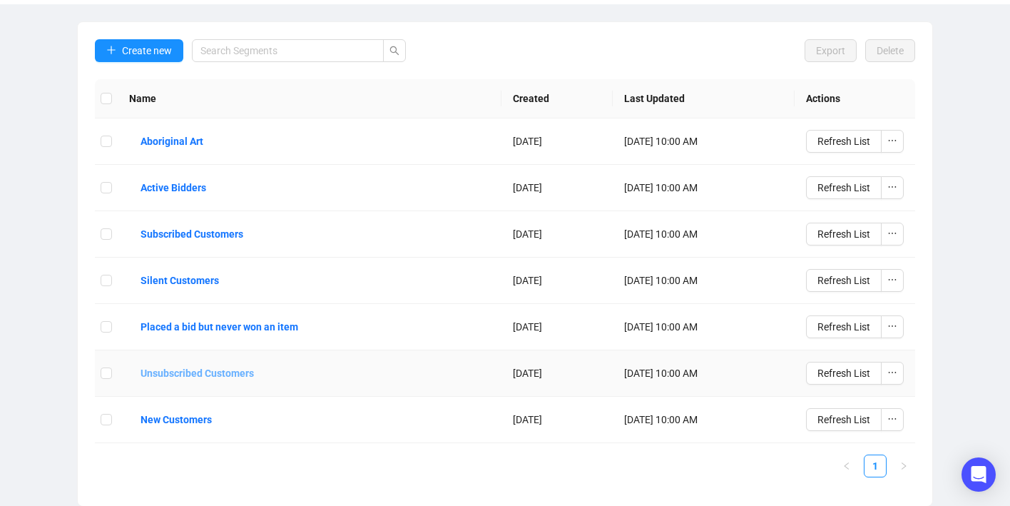
click at [220, 369] on b "Unsubscribed Customers" at bounding box center [196, 373] width 113 height 16
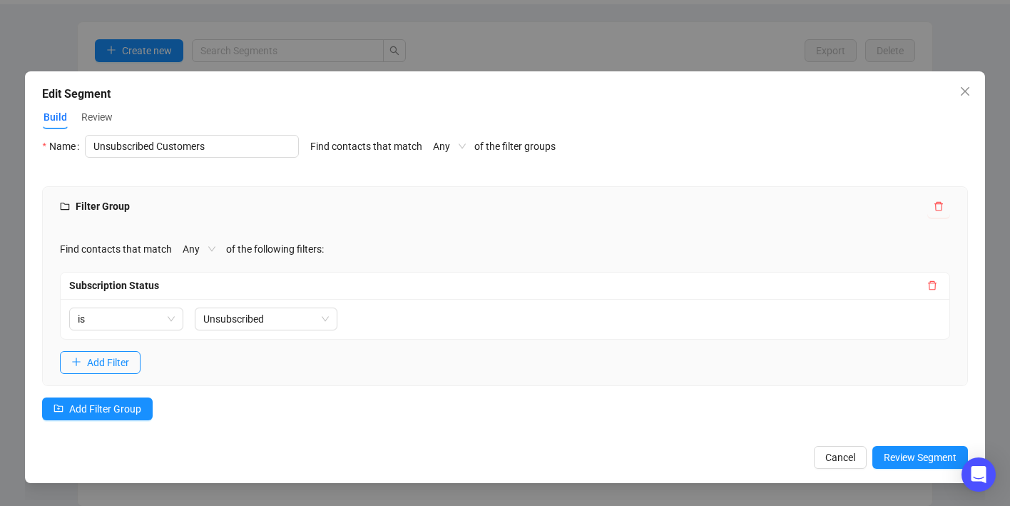
click at [918, 454] on span "Review Segment" at bounding box center [920, 457] width 73 height 16
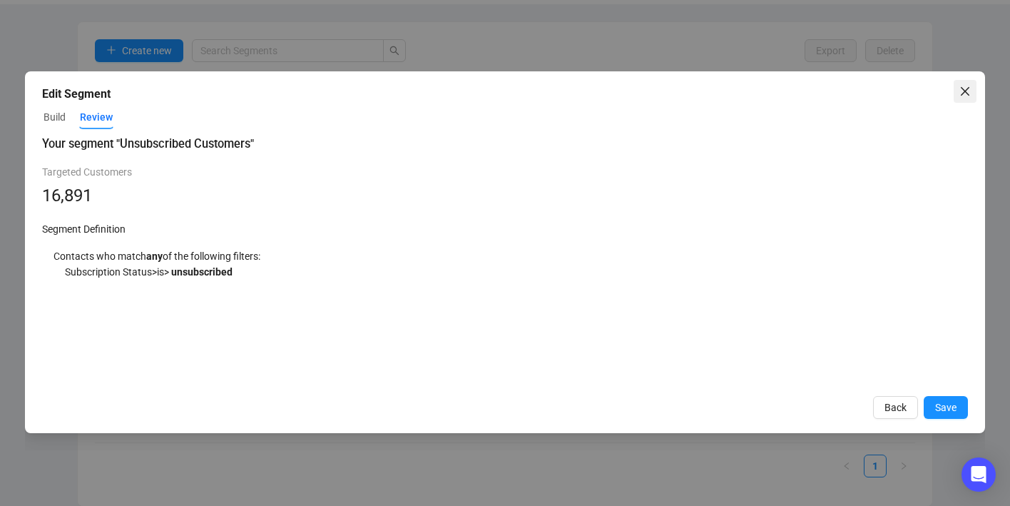
click at [959, 90] on icon "close" at bounding box center [964, 91] width 11 height 11
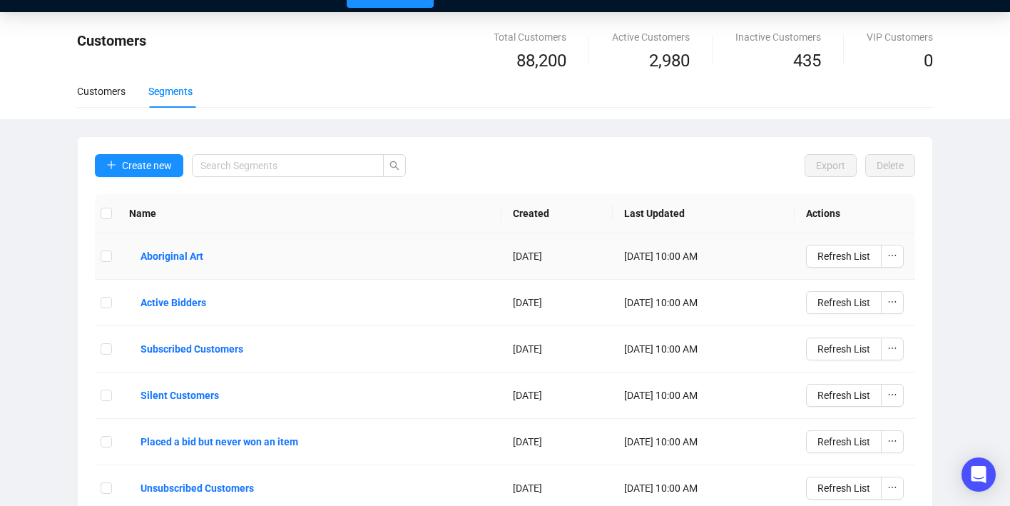
scroll to position [0, 0]
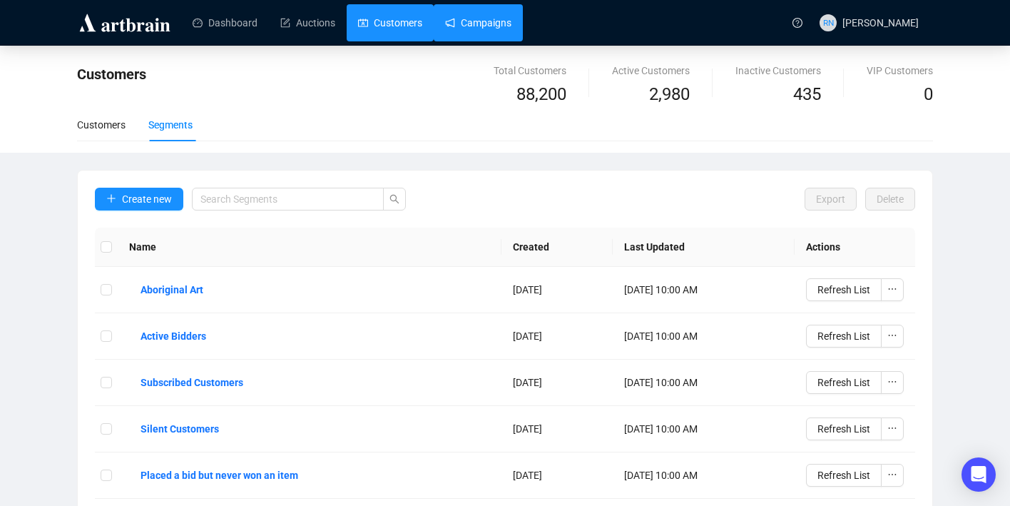
click at [472, 32] on link "Campaigns" at bounding box center [478, 22] width 66 height 37
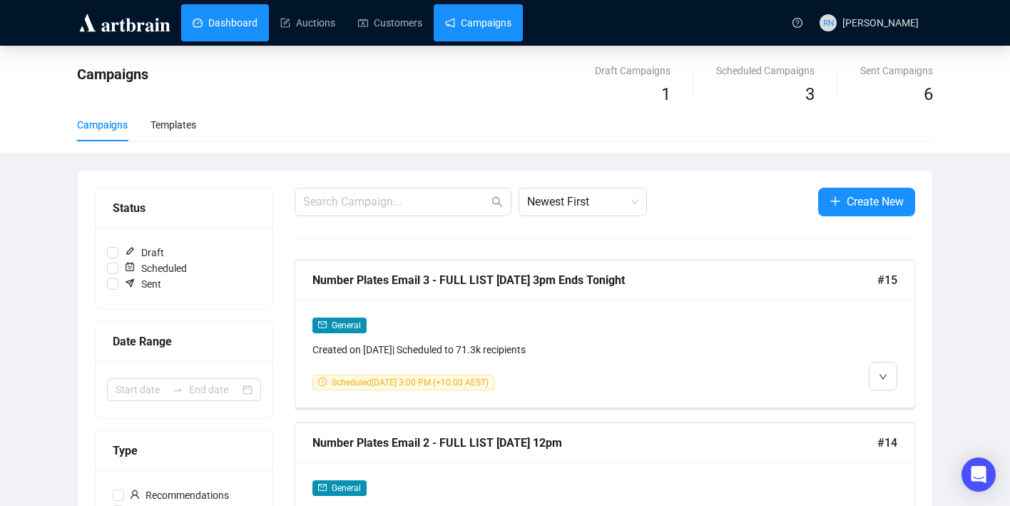
click at [221, 33] on link "Dashboard" at bounding box center [225, 22] width 65 height 37
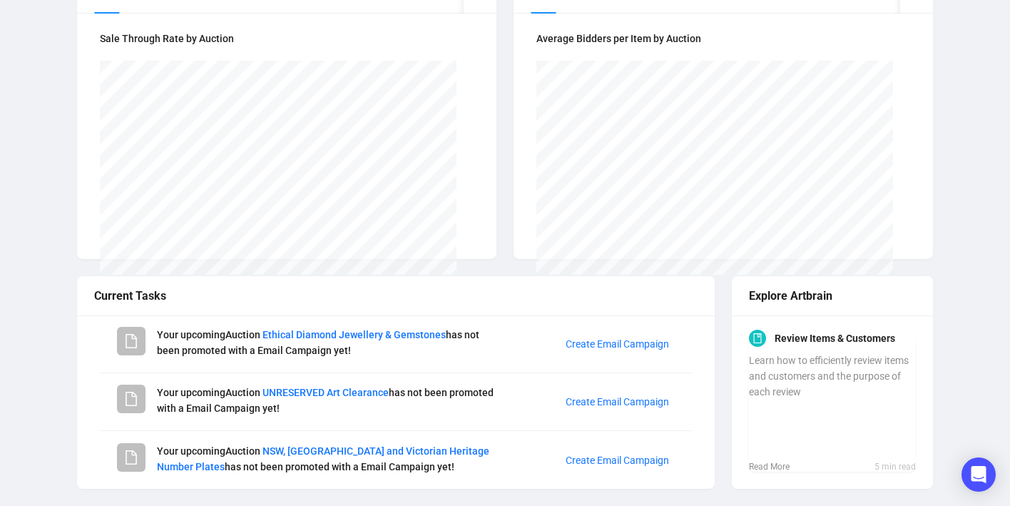
scroll to position [576, 0]
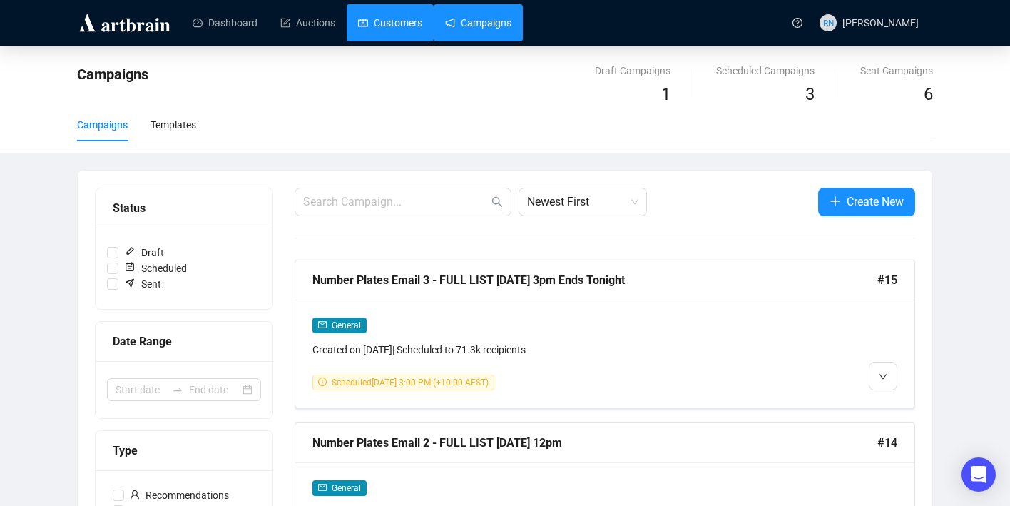
click at [386, 25] on link "Customers" at bounding box center [390, 22] width 64 height 37
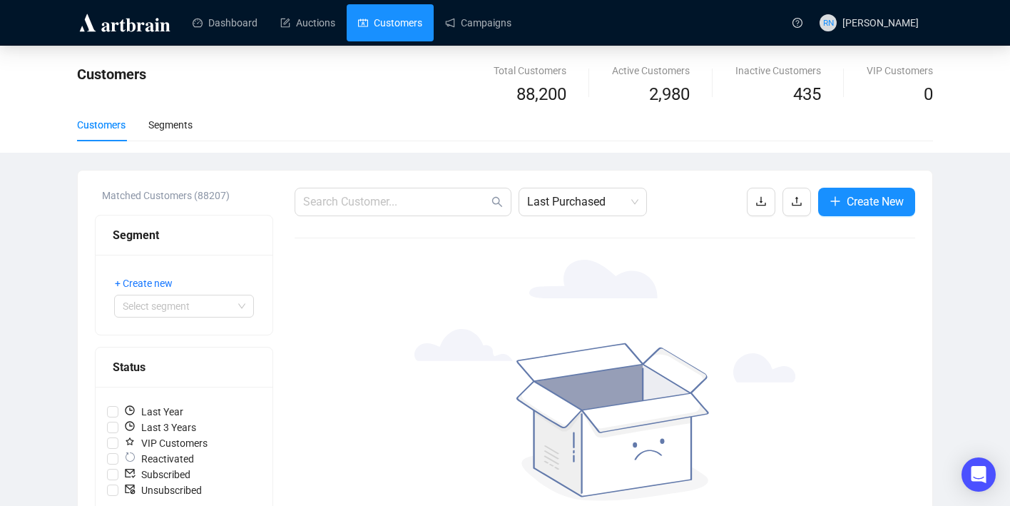
click at [372, 20] on link "Customers" at bounding box center [390, 22] width 64 height 37
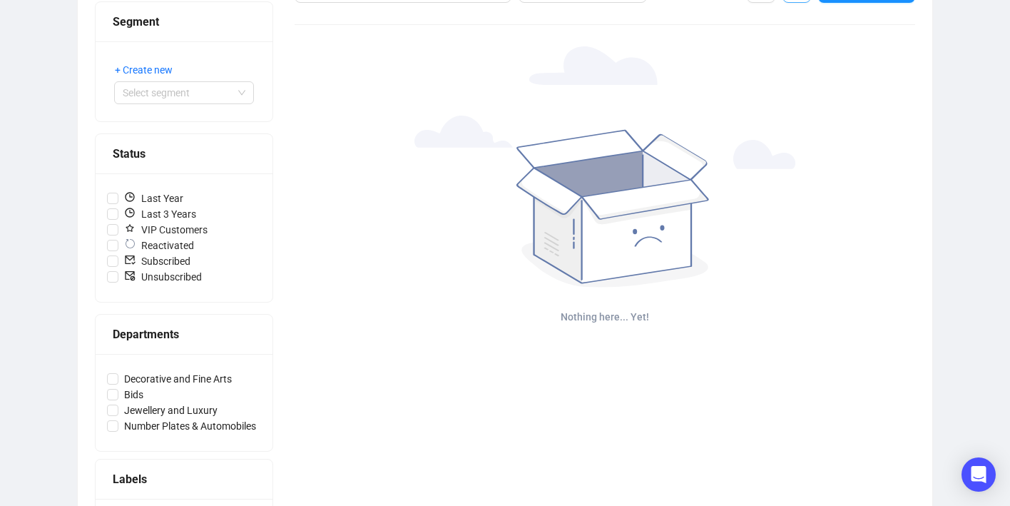
scroll to position [270, 0]
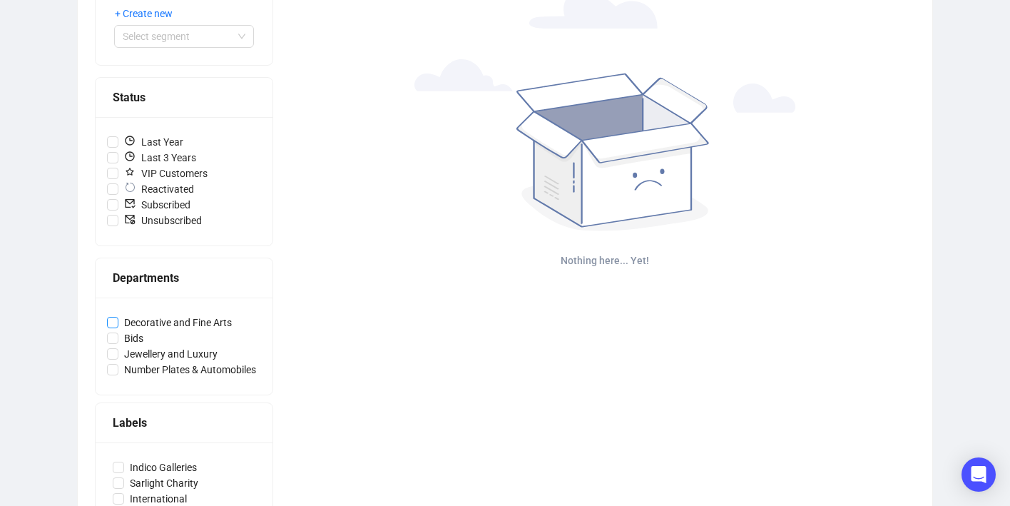
click at [177, 322] on span "Decorative and Fine Arts" at bounding box center [177, 322] width 119 height 16
click at [118, 322] on input "Decorative and Fine Arts" at bounding box center [112, 322] width 11 height 11
checkbox input "true"
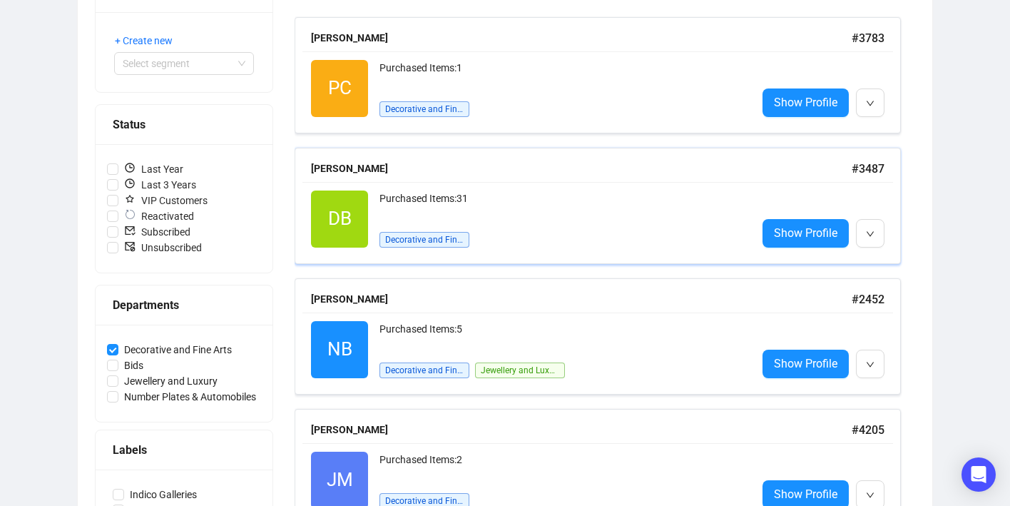
scroll to position [0, 0]
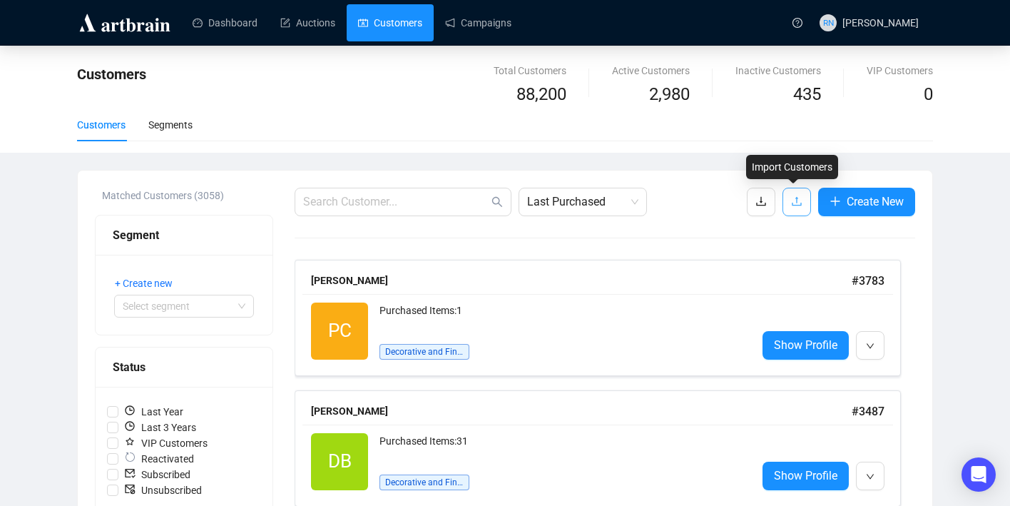
click at [796, 203] on icon "upload" at bounding box center [796, 200] width 11 height 11
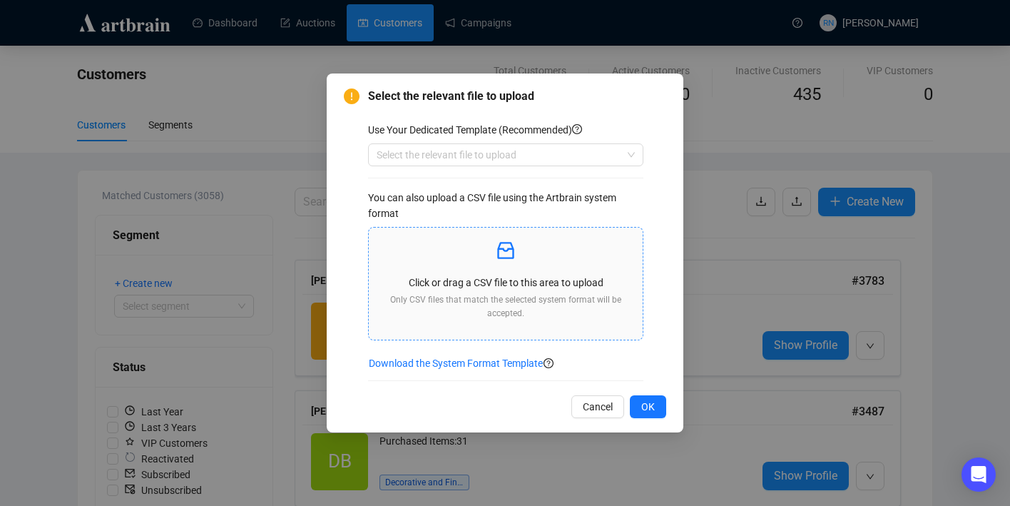
click at [498, 269] on div "Click or drag a CSV file to this area to upload Only CSV files that match the s…" at bounding box center [505, 284] width 251 height 90
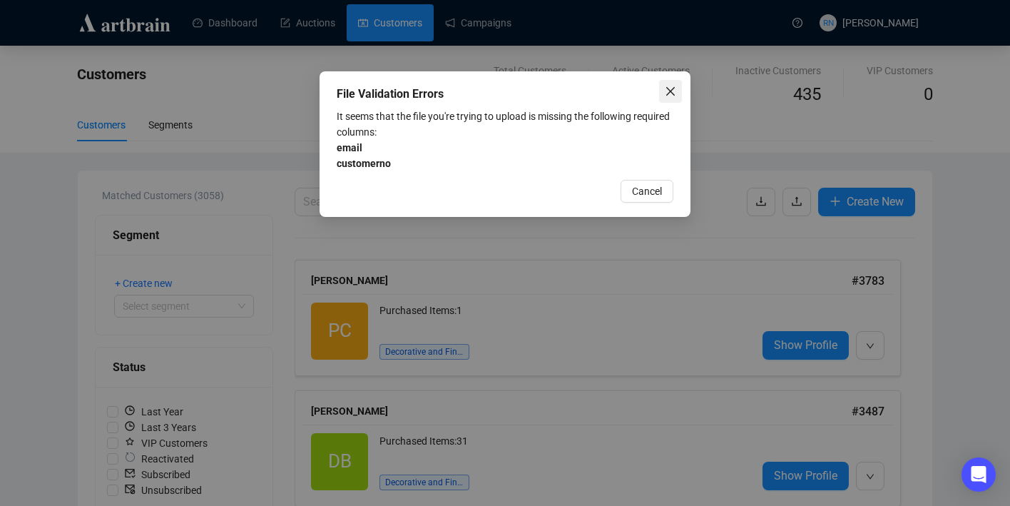
click at [667, 86] on icon "close" at bounding box center [670, 91] width 11 height 11
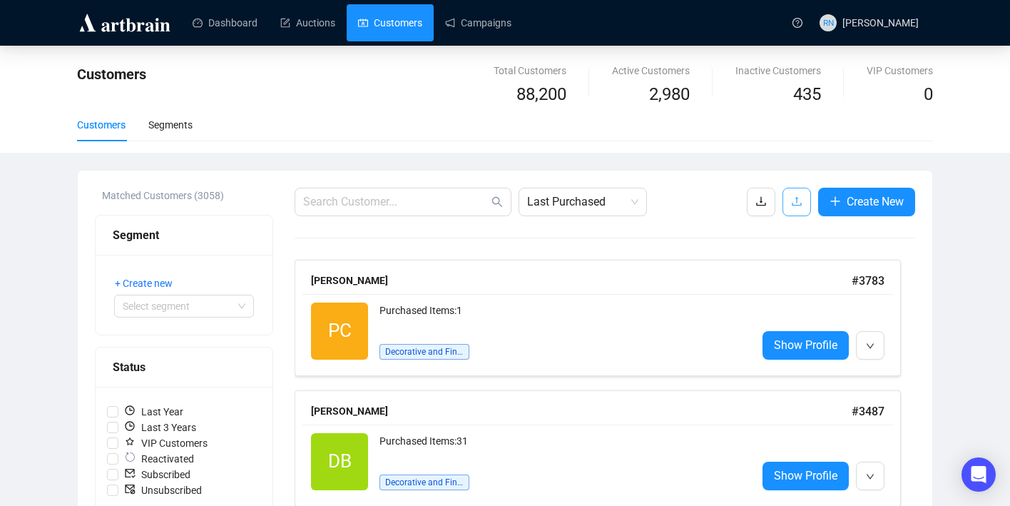
click at [786, 201] on button "button" at bounding box center [796, 202] width 29 height 29
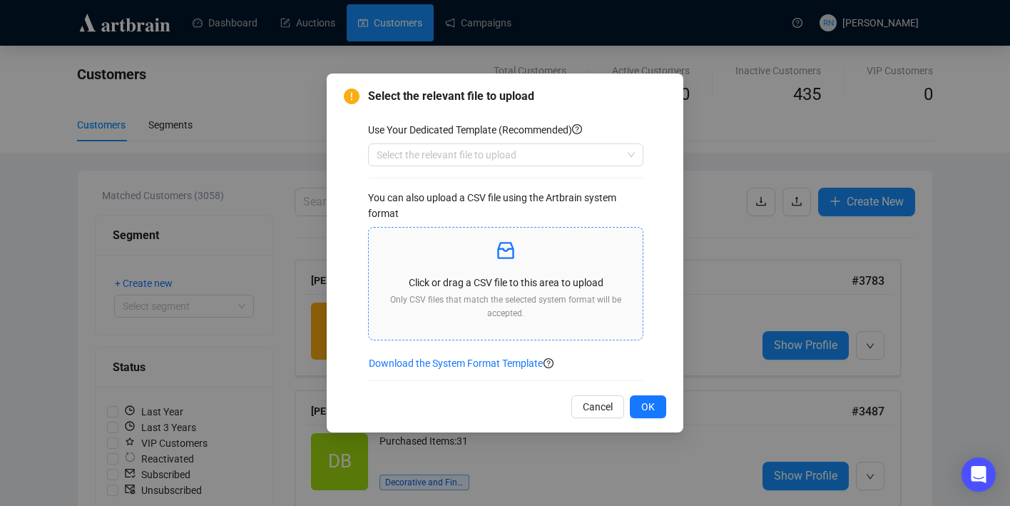
click at [503, 290] on div "Click or drag a CSV file to this area to upload Only CSV files that match the s…" at bounding box center [505, 284] width 251 height 90
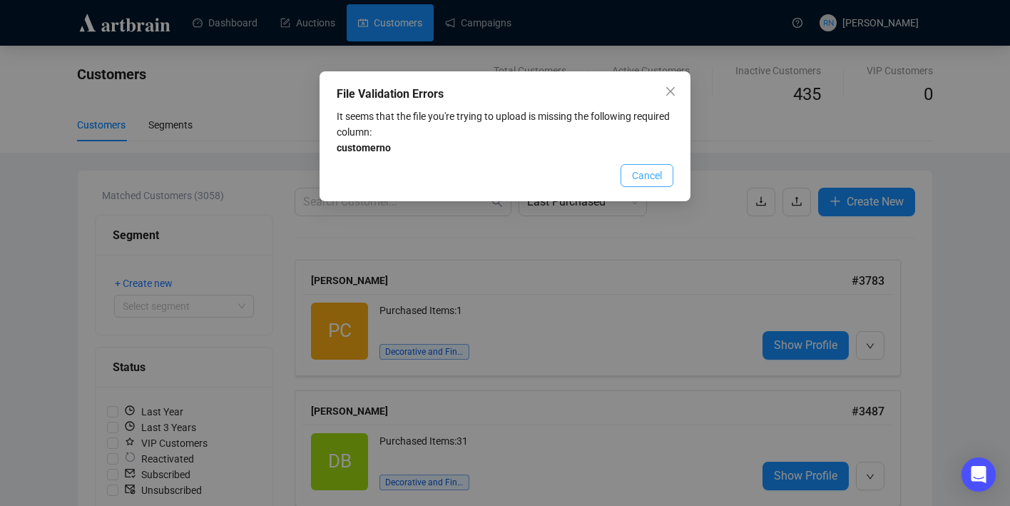
click at [651, 173] on span "Cancel" at bounding box center [647, 176] width 30 height 16
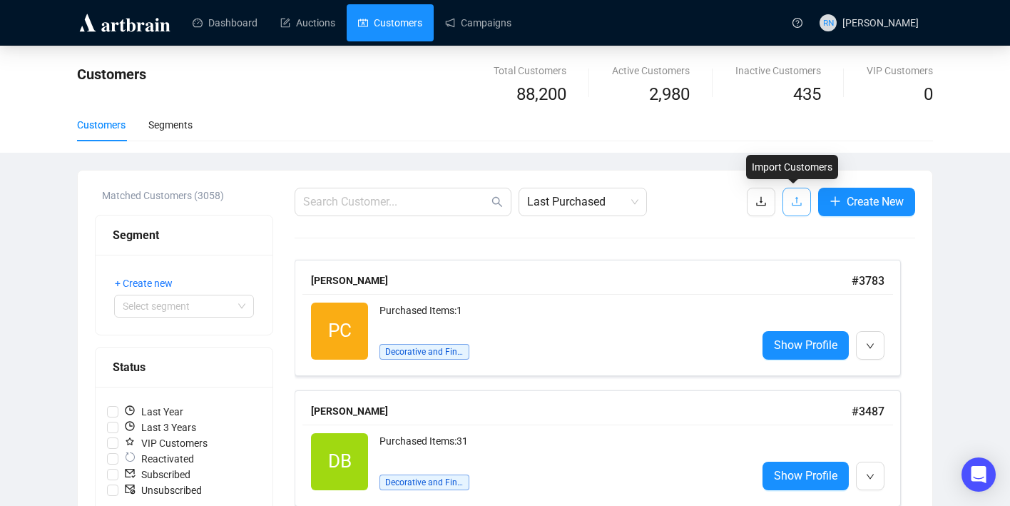
click at [784, 204] on button "button" at bounding box center [796, 202] width 29 height 29
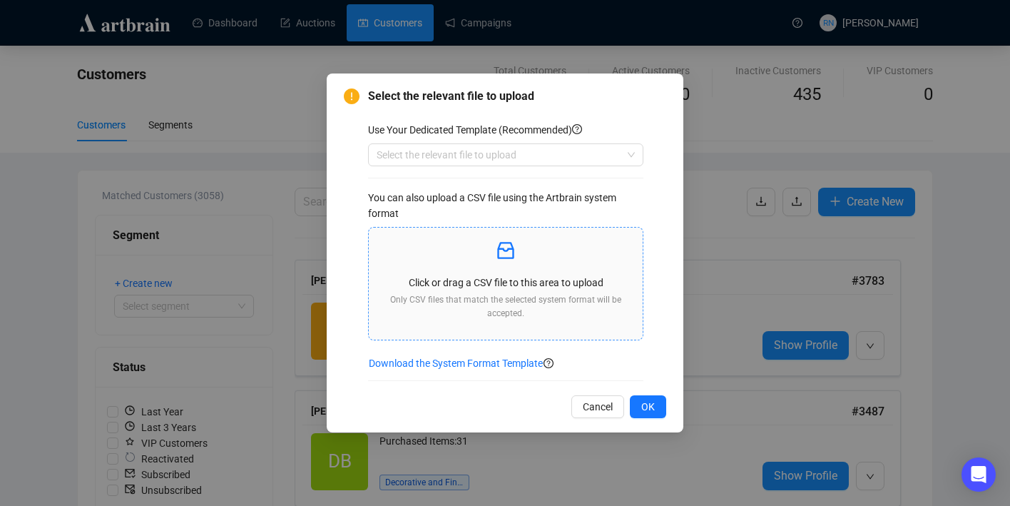
click at [506, 253] on icon "inbox" at bounding box center [505, 250] width 23 height 23
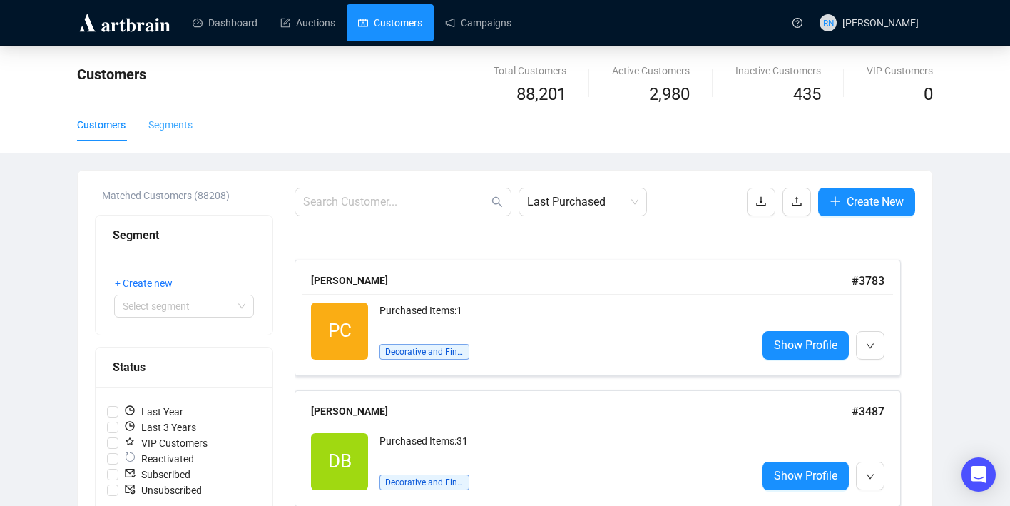
click at [178, 135] on div "Segments" at bounding box center [170, 124] width 44 height 33
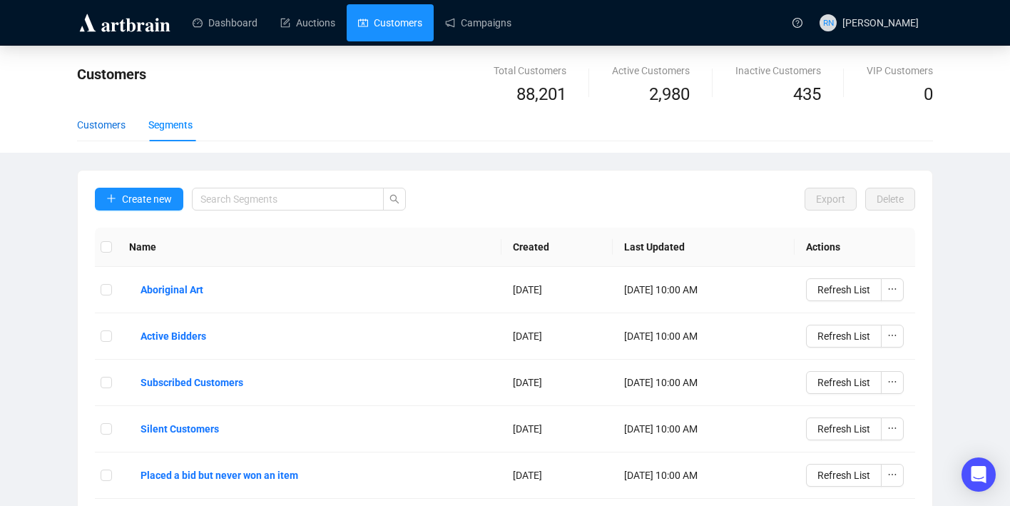
click at [86, 124] on div "Customers" at bounding box center [101, 125] width 48 height 16
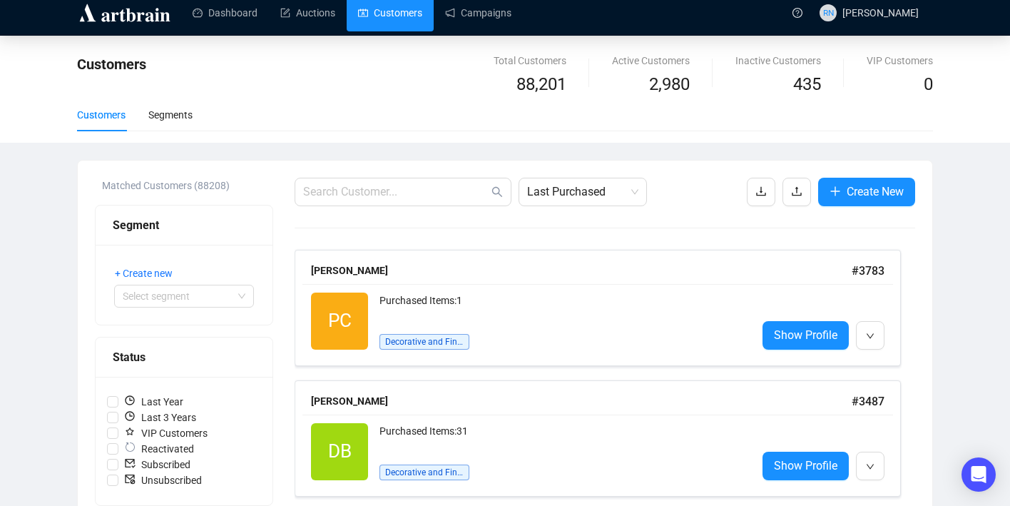
scroll to position [11, 0]
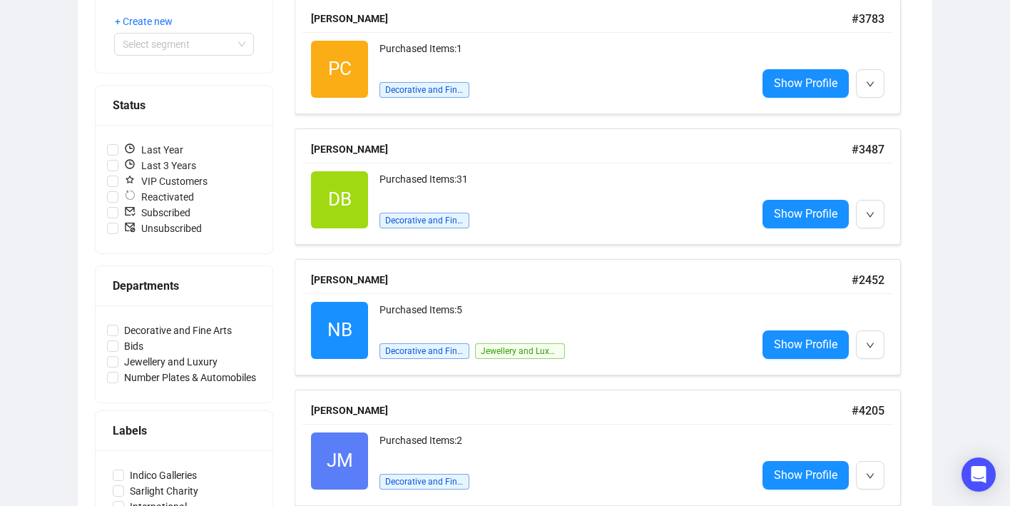
scroll to position [265, 0]
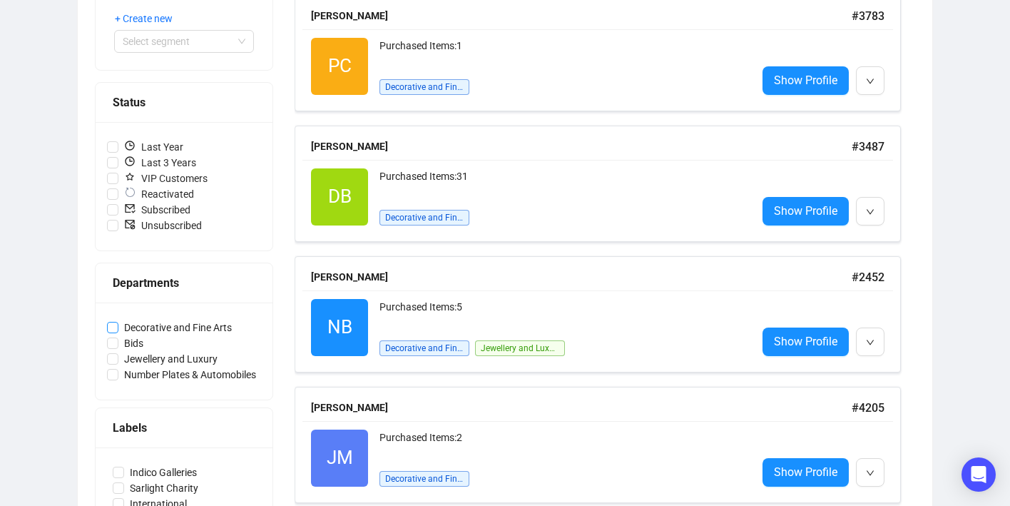
click at [152, 327] on span "Decorative and Fine Arts" at bounding box center [177, 327] width 119 height 16
click at [118, 327] on input "Decorative and Fine Arts" at bounding box center [112, 327] width 11 height 11
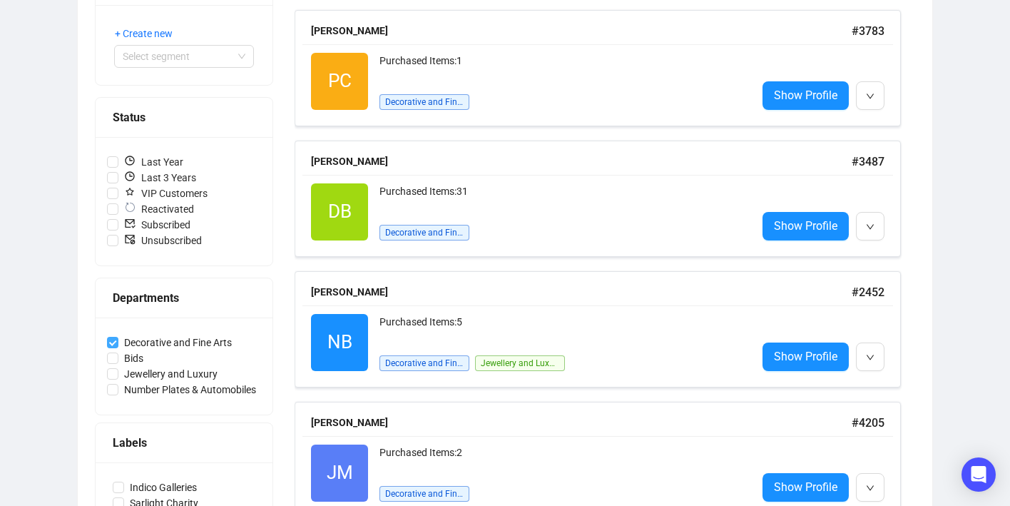
scroll to position [254, 0]
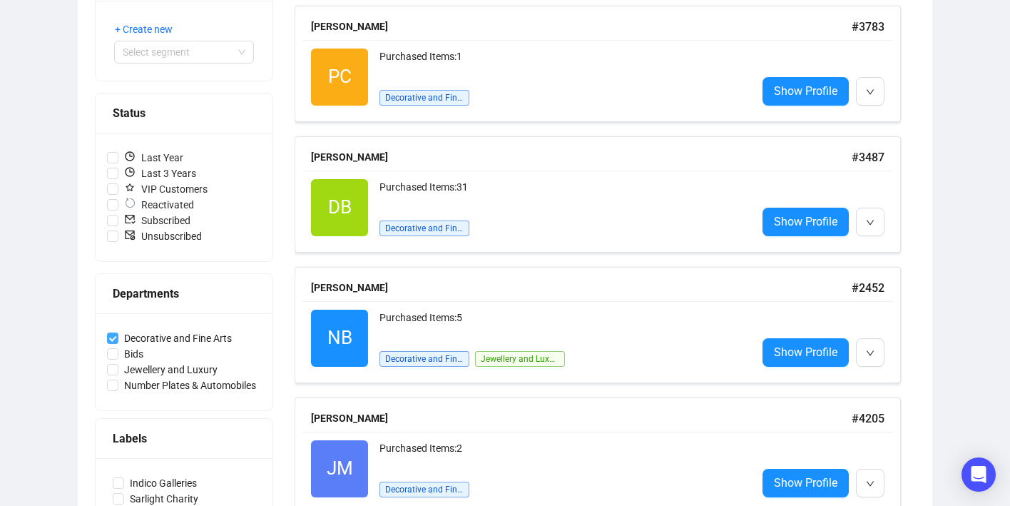
click at [154, 334] on span "Decorative and Fine Arts" at bounding box center [177, 338] width 119 height 16
click at [118, 334] on input "Decorative and Fine Arts" at bounding box center [112, 337] width 11 height 11
checkbox input "false"
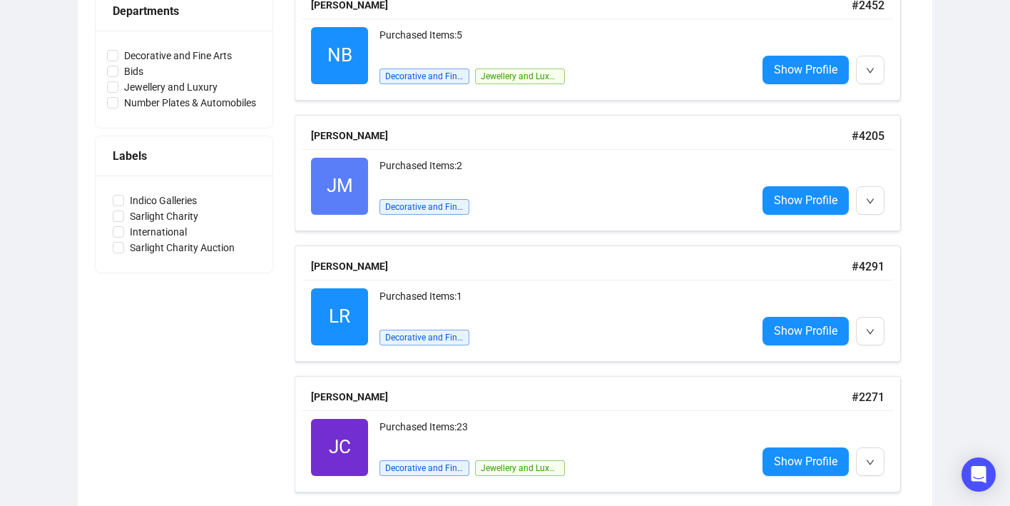
scroll to position [538, 0]
